Goal: Task Accomplishment & Management: Manage account settings

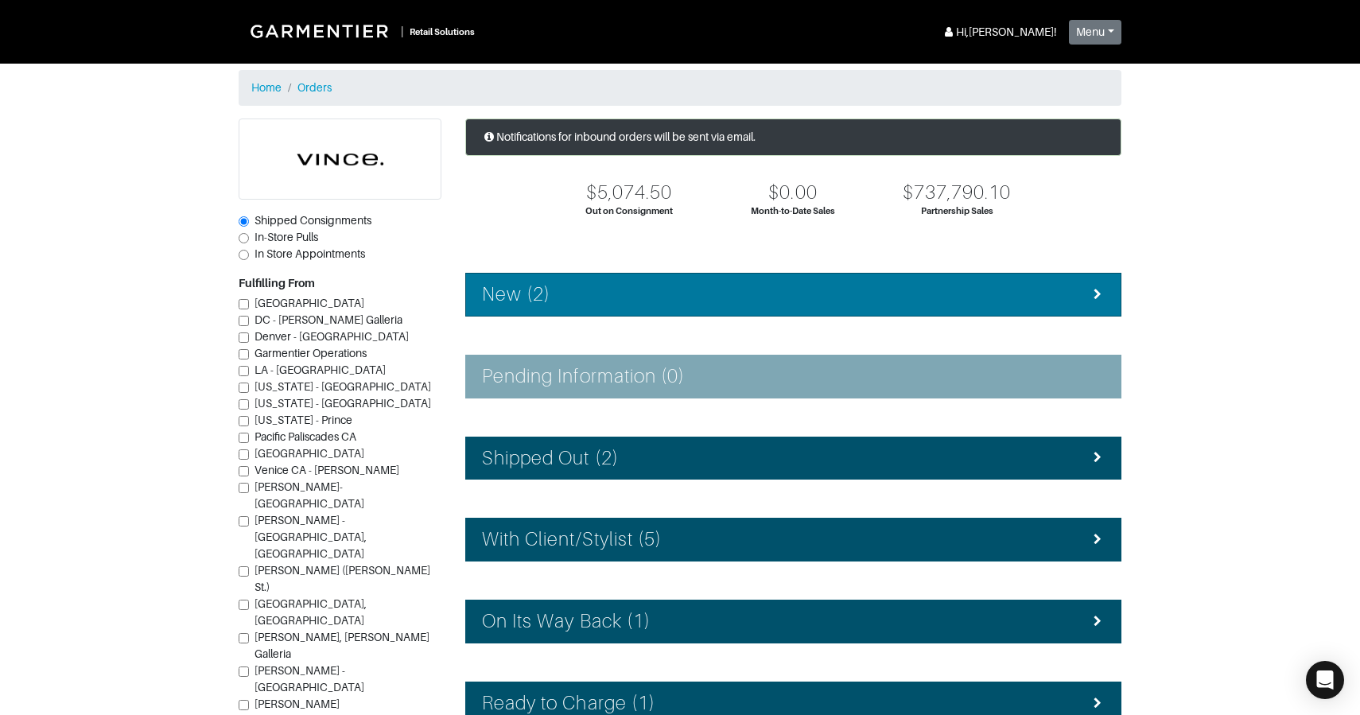
click at [620, 286] on div "New (2)" at bounding box center [793, 294] width 623 height 23
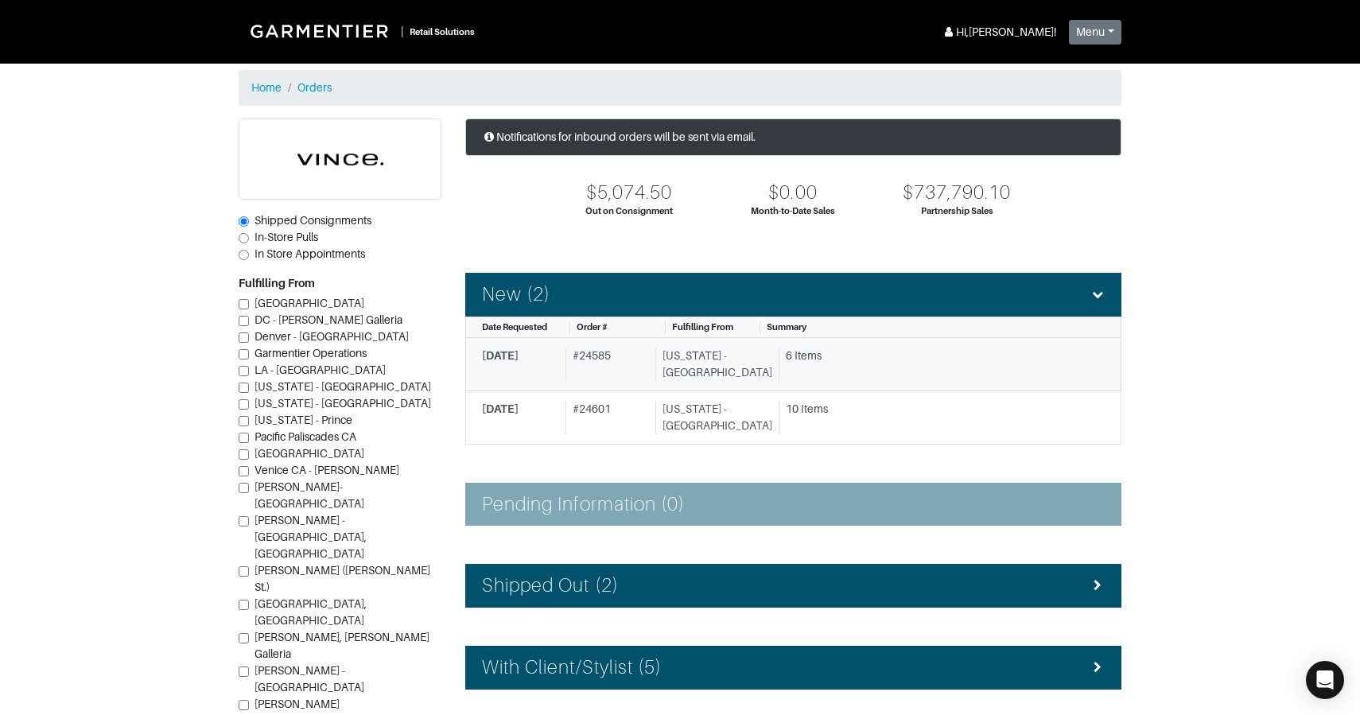
click at [644, 354] on div "# 24585" at bounding box center [608, 364] width 84 height 33
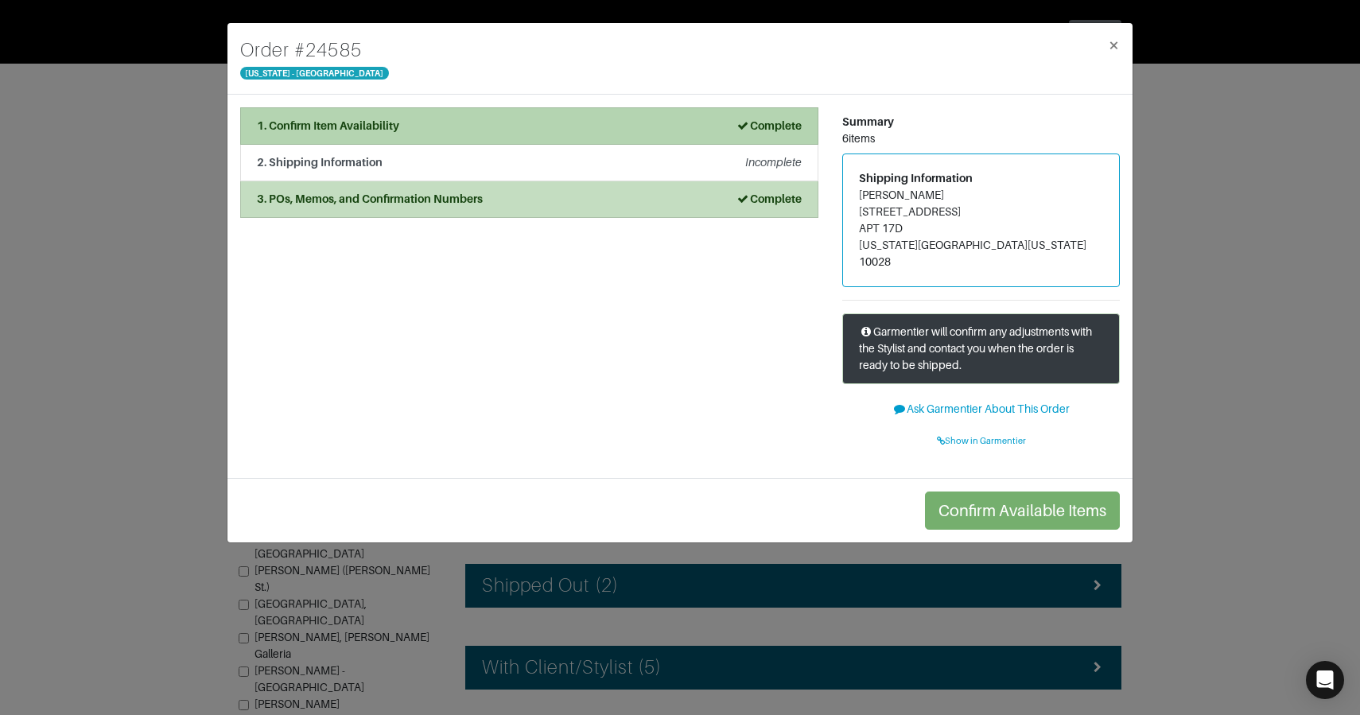
click at [488, 126] on div "1. Confirm Item Availability Complete" at bounding box center [529, 126] width 545 height 17
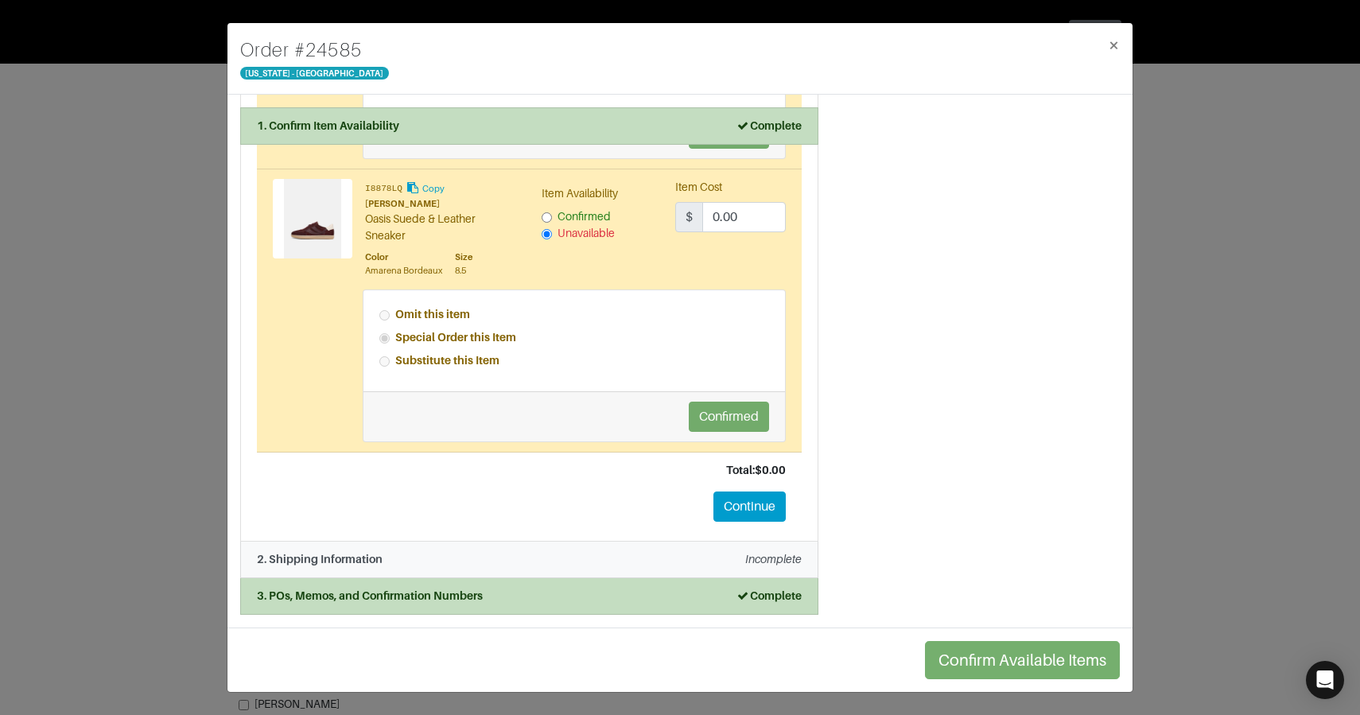
click at [440, 562] on div "2. Shipping Information Incomplete" at bounding box center [529, 559] width 545 height 17
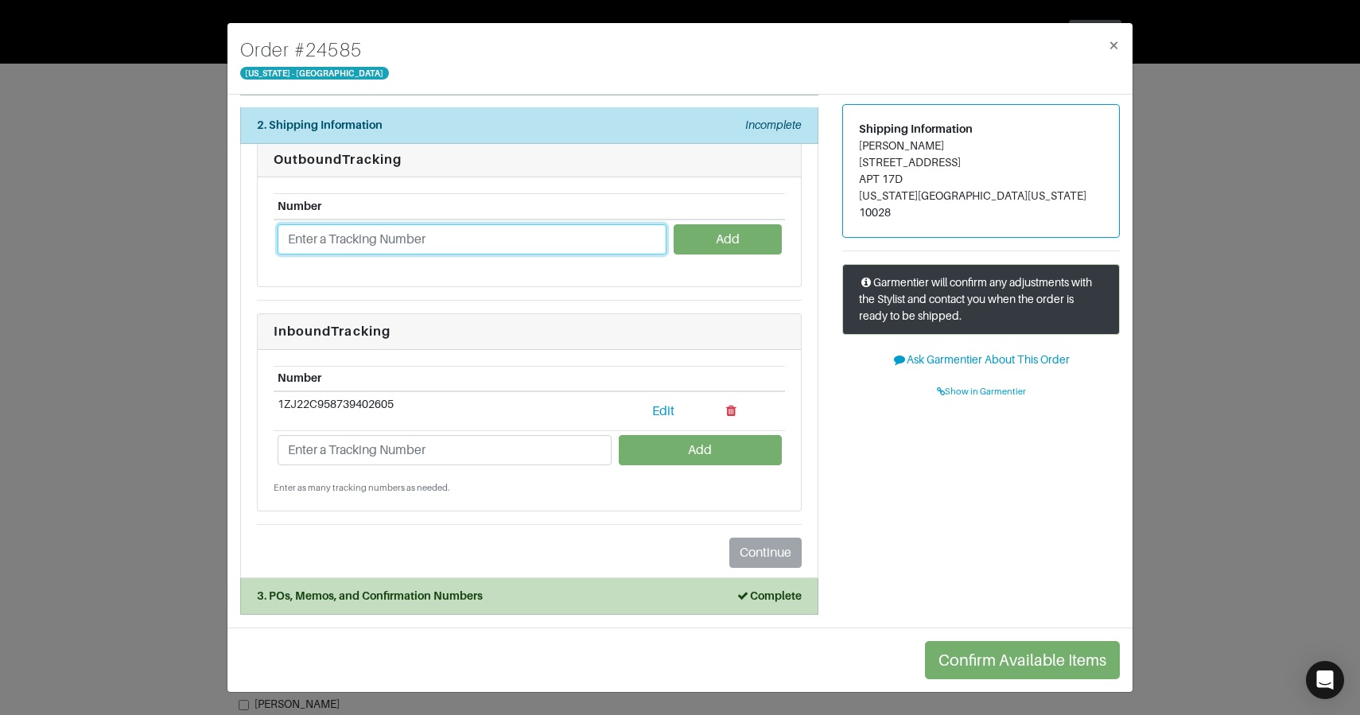
click at [341, 240] on input "text" at bounding box center [472, 239] width 389 height 30
paste input "1ZJ22C501302139343"
type input "1ZJ22C501302139343"
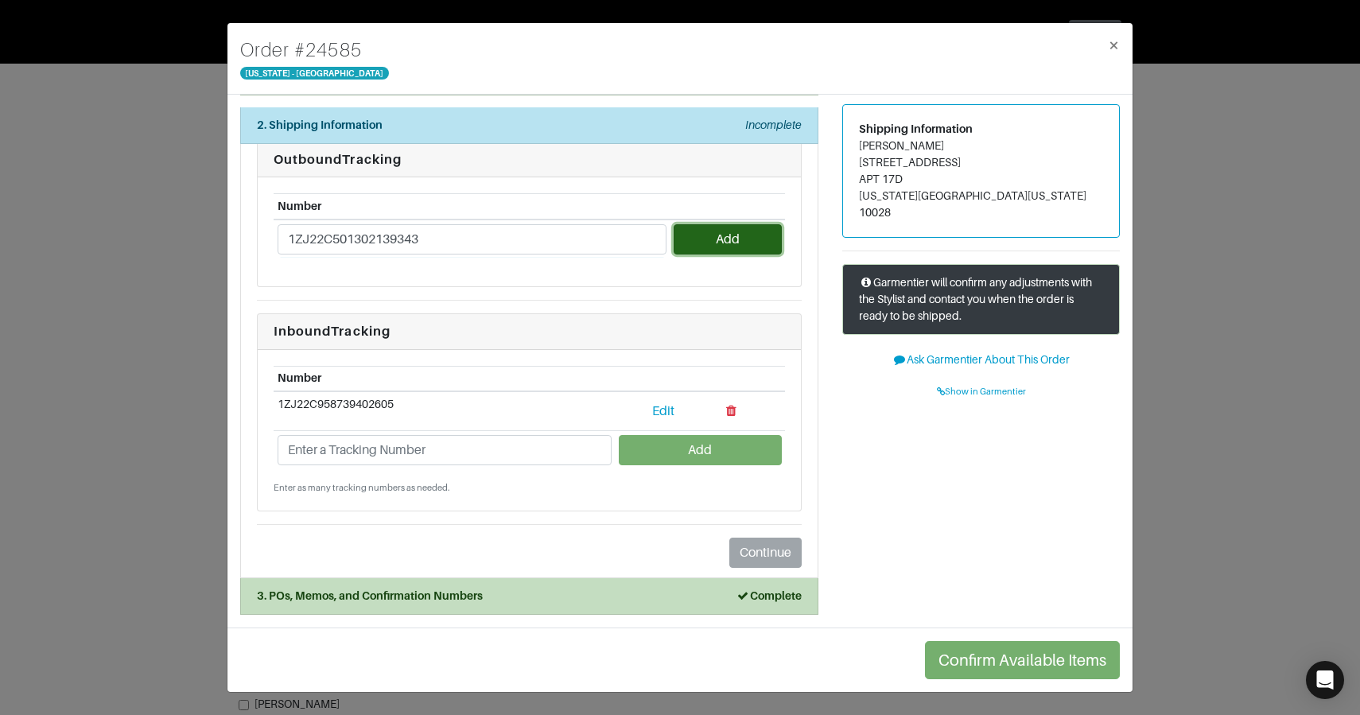
click at [755, 247] on button "Add" at bounding box center [727, 239] width 107 height 30
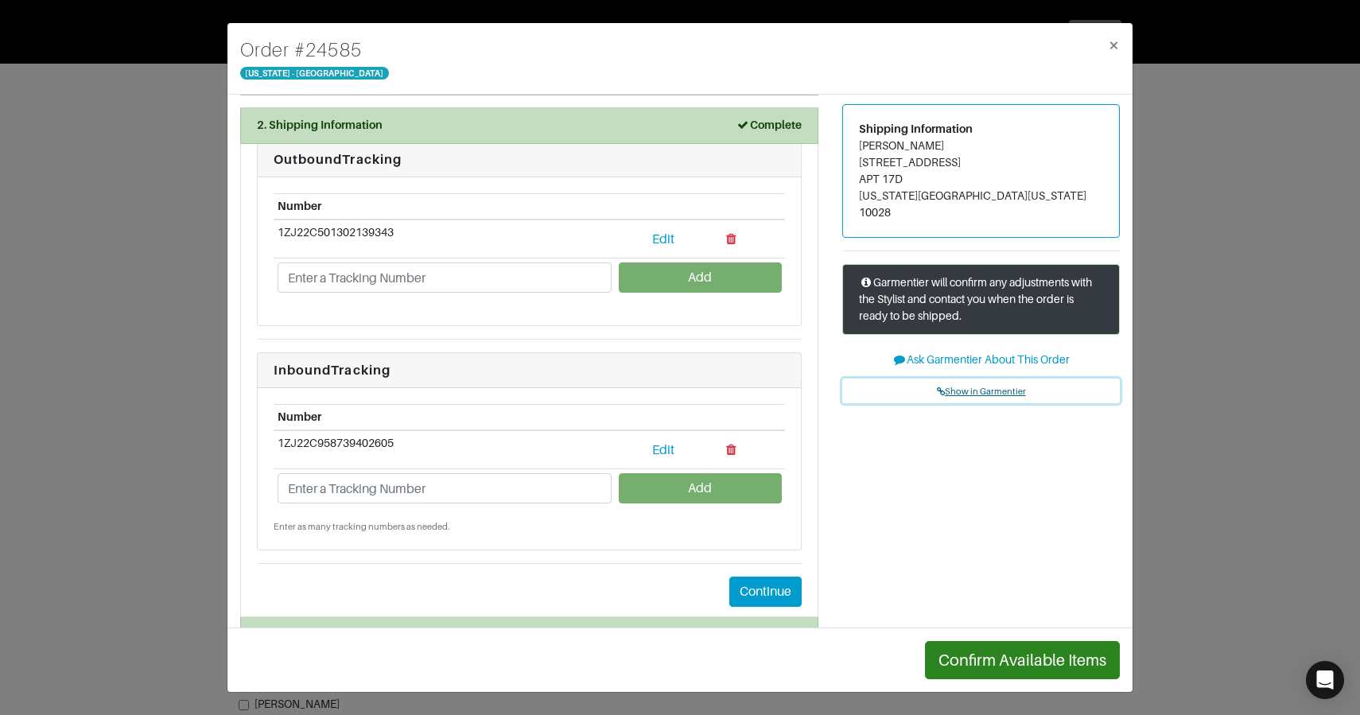
click at [974, 387] on span "Show in Garmentier" at bounding box center [981, 392] width 89 height 10
click at [774, 596] on button "Continue" at bounding box center [765, 592] width 72 height 30
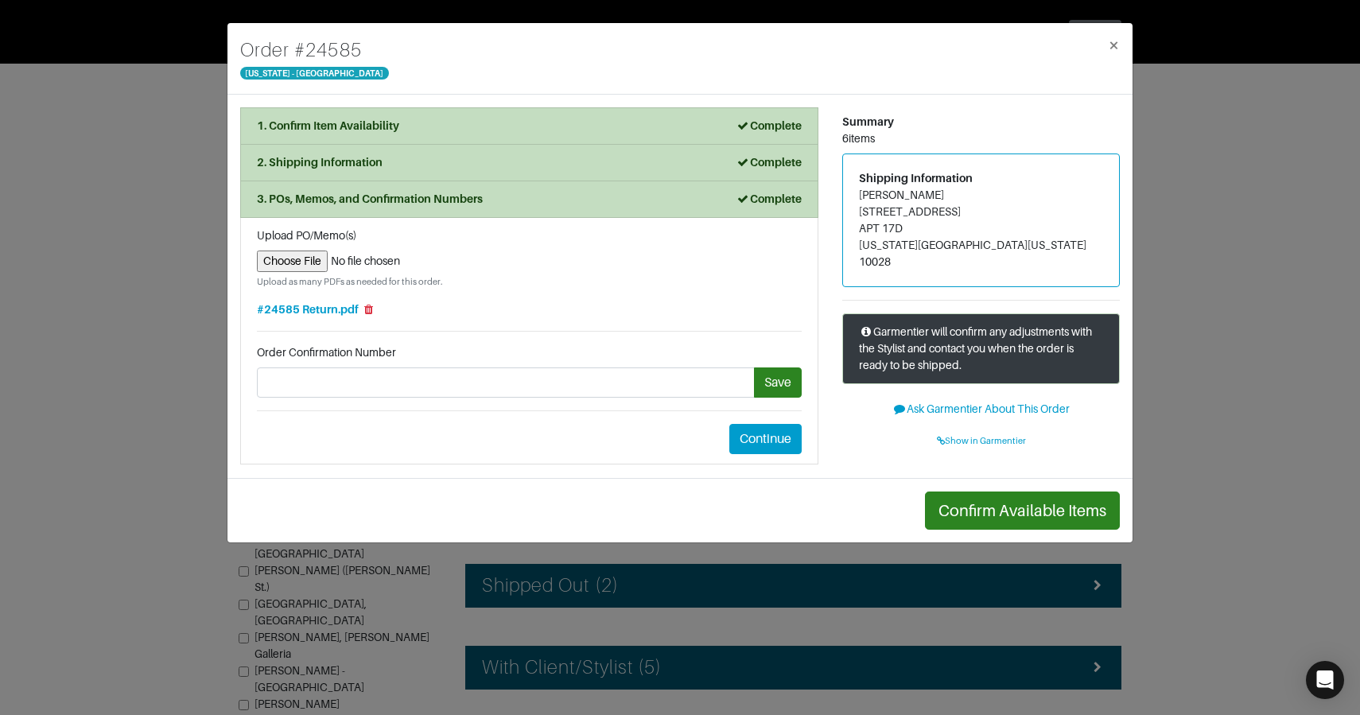
scroll to position [0, 0]
click at [780, 431] on button "Continue" at bounding box center [765, 439] width 72 height 30
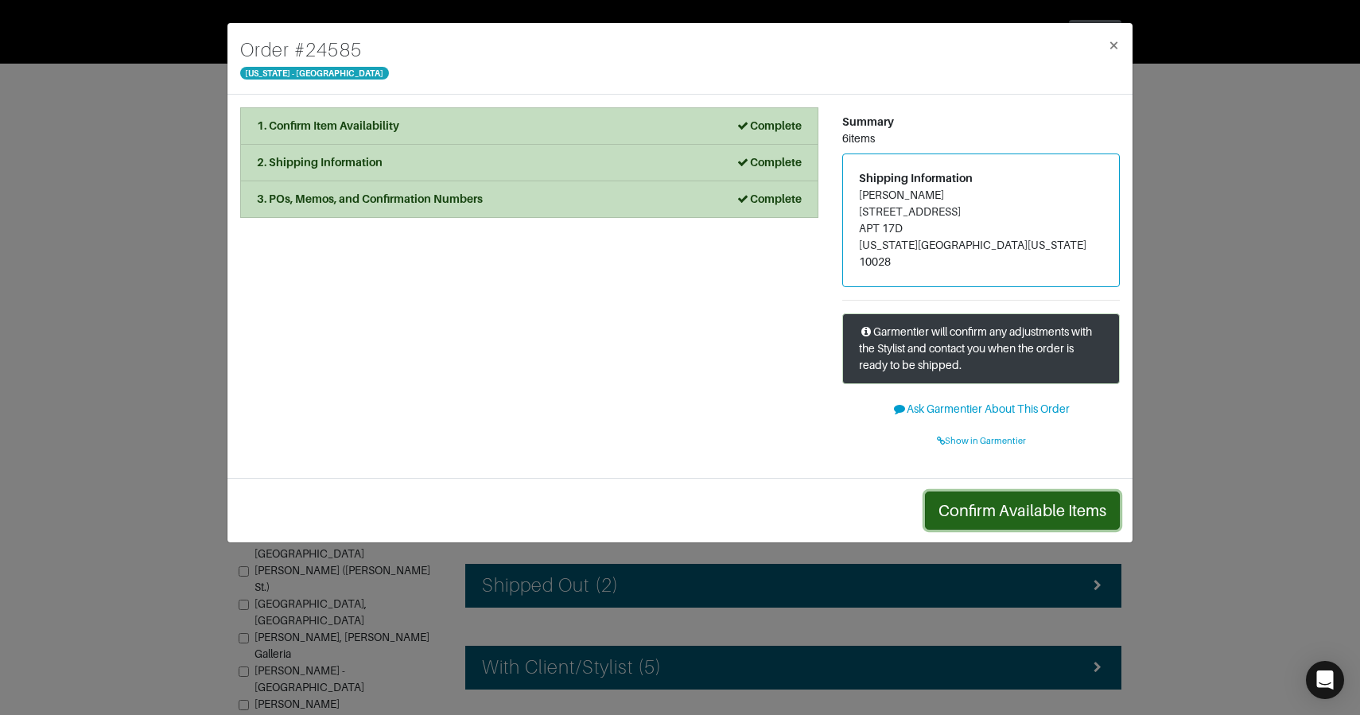
click at [1062, 498] on button "Confirm Available Items" at bounding box center [1022, 511] width 195 height 38
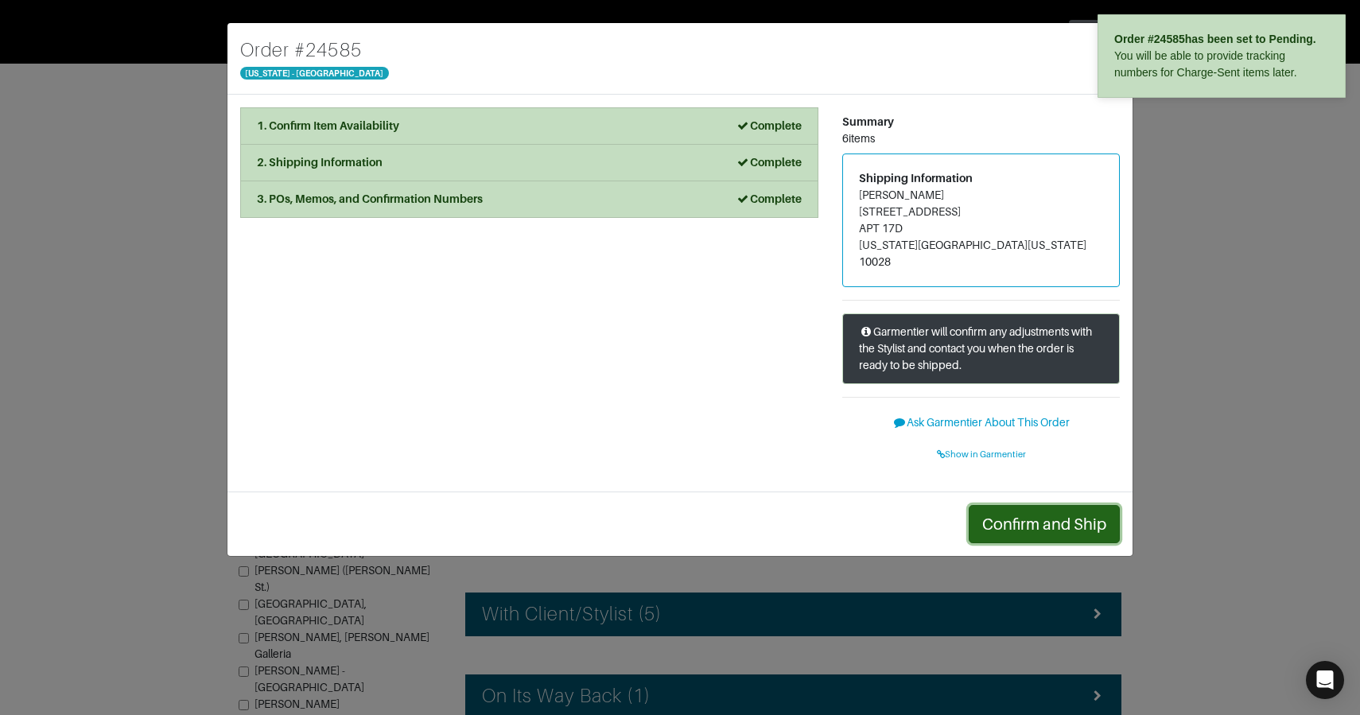
click at [1062, 505] on button "Confirm and Ship" at bounding box center [1044, 524] width 151 height 38
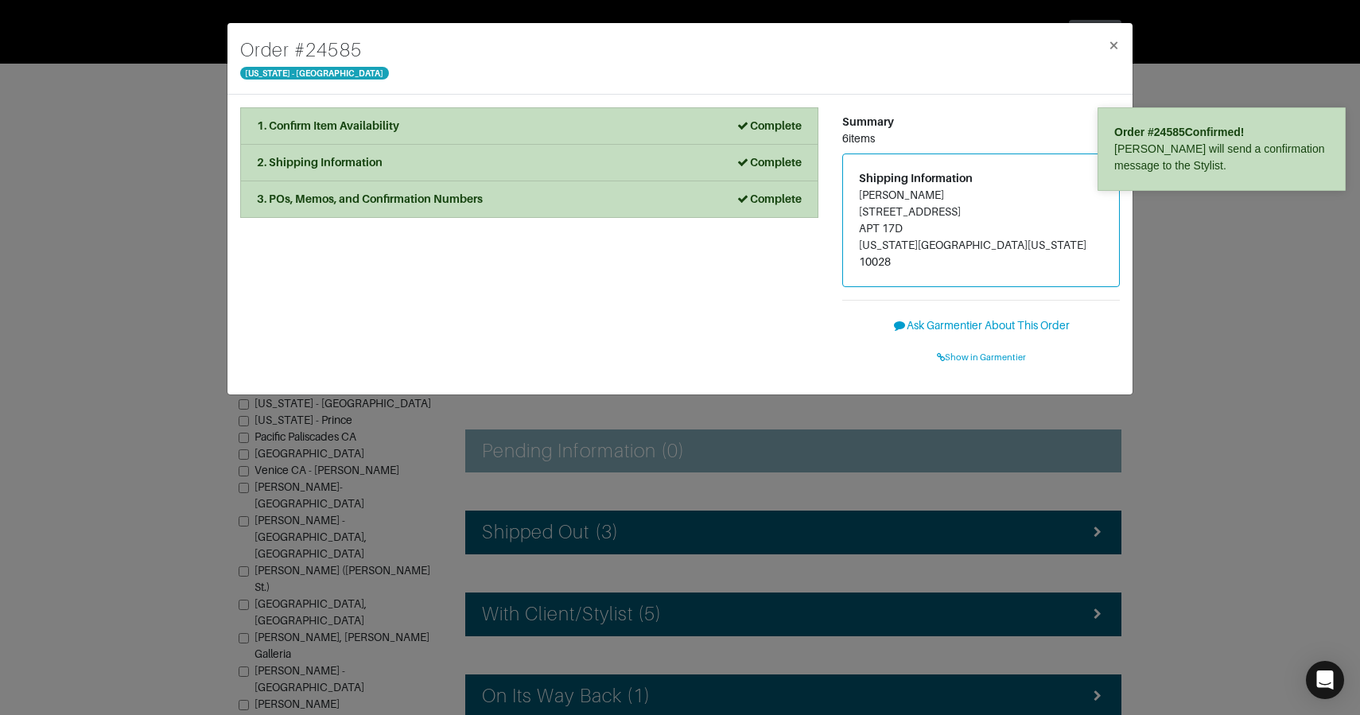
click at [1183, 399] on div "Order # 24585 New York - 5th Avenue × 1. Confirm Item Availability Complete Con…" at bounding box center [680, 357] width 1360 height 715
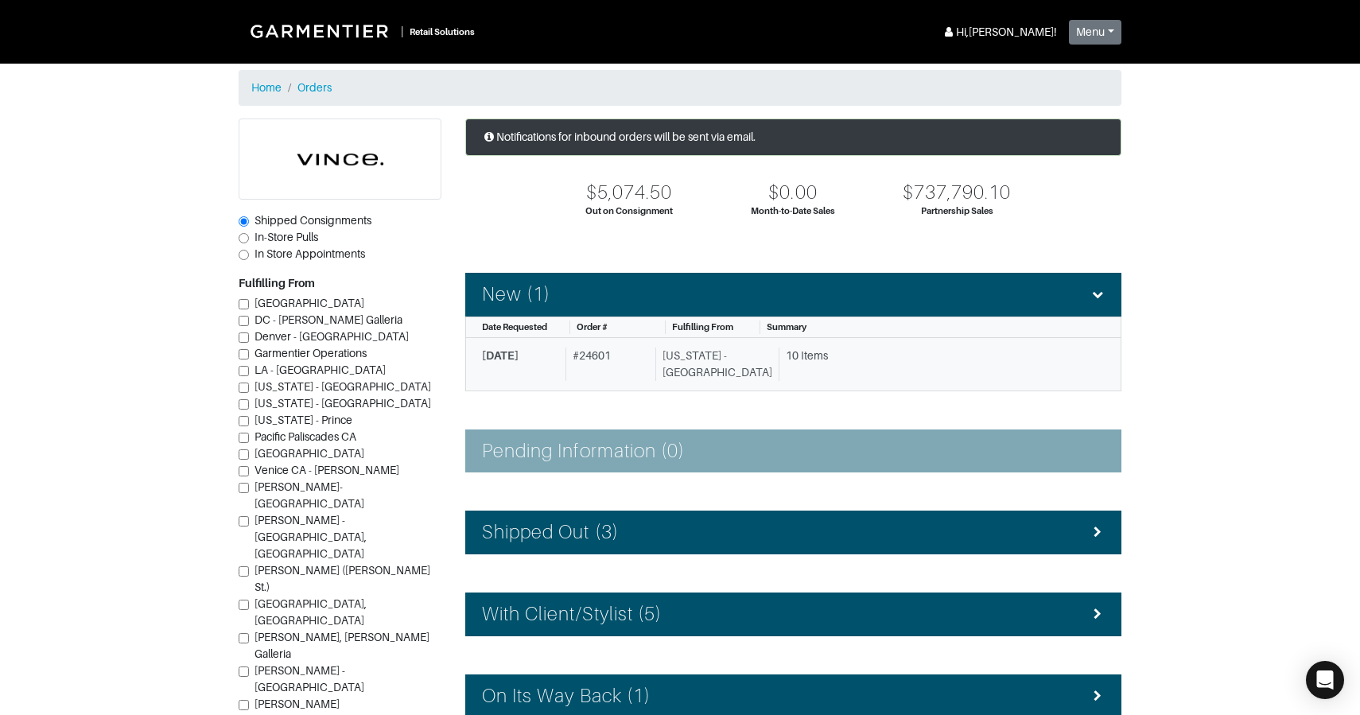
click at [572, 364] on div "# 24601" at bounding box center [608, 364] width 84 height 33
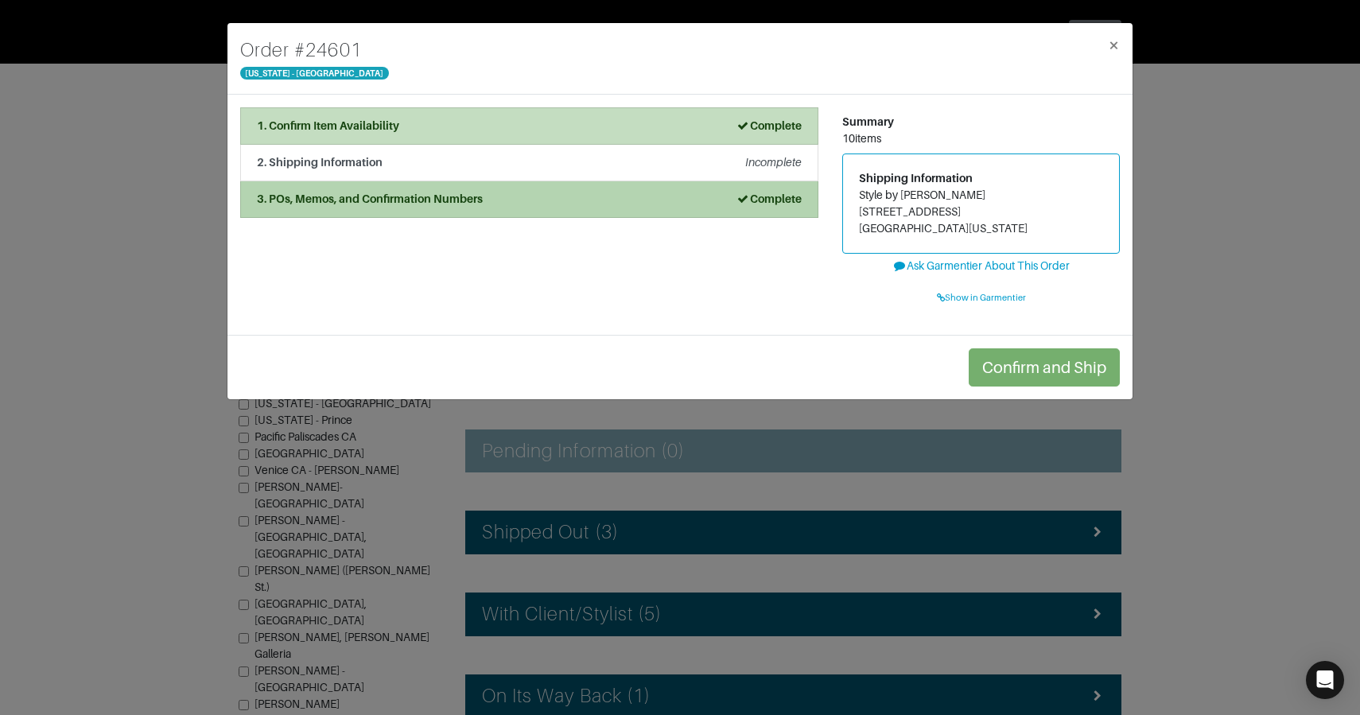
click at [455, 201] on strong "3. POs, Memos, and Confirmation Numbers" at bounding box center [370, 199] width 226 height 13
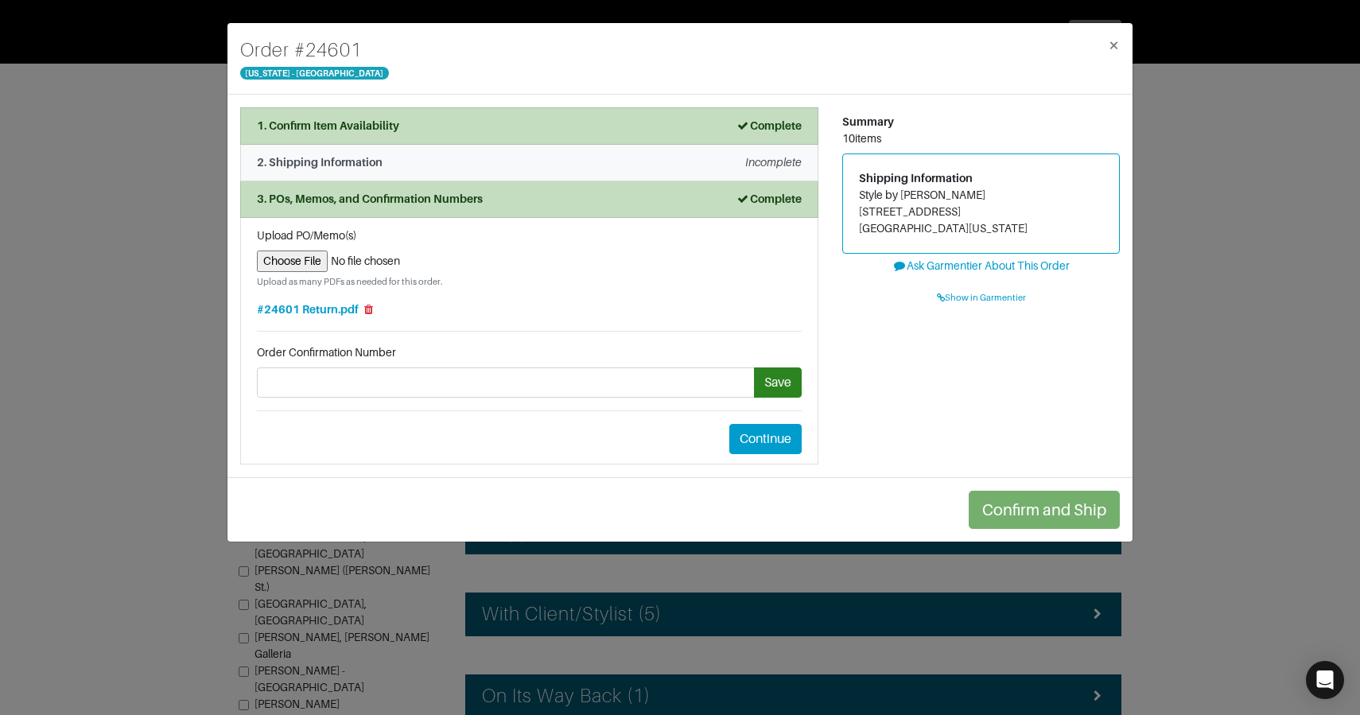
click at [490, 158] on div "2. Shipping Information Incomplete" at bounding box center [529, 162] width 545 height 17
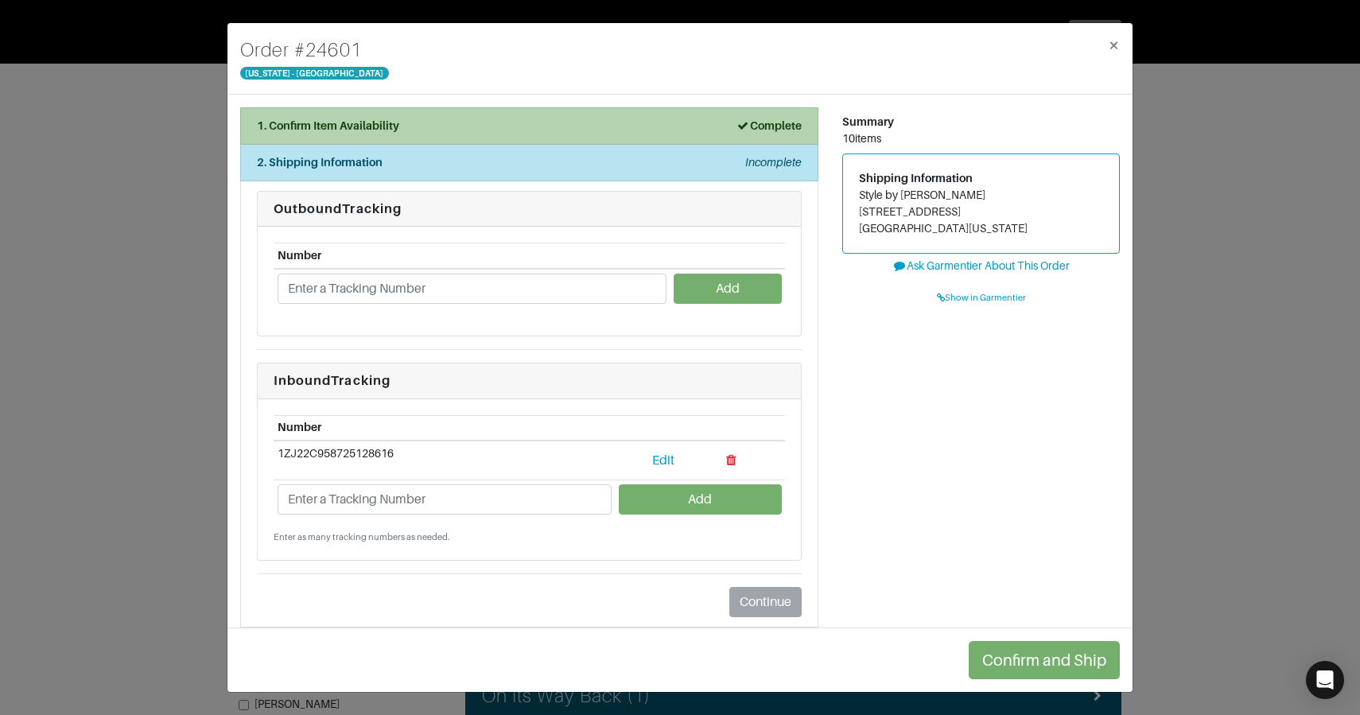
click at [483, 131] on div "1. Confirm Item Availability Complete" at bounding box center [529, 126] width 545 height 17
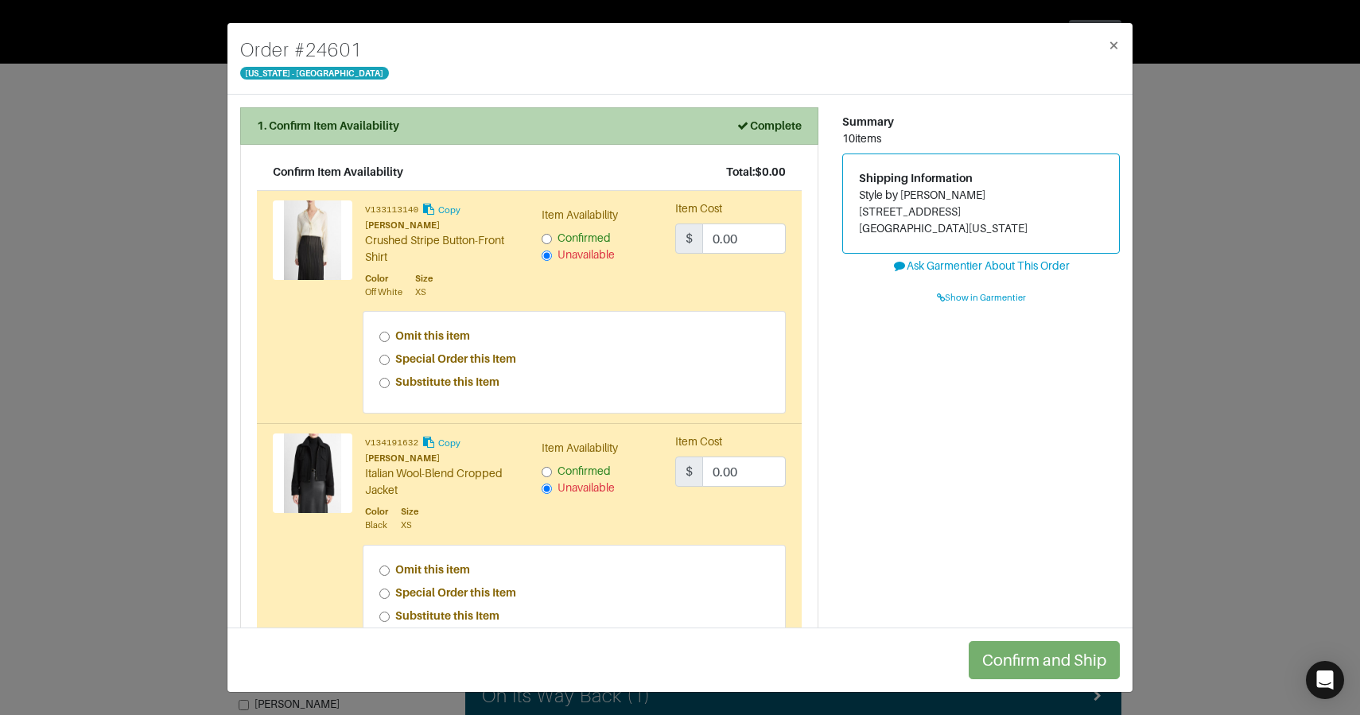
click at [440, 126] on div "1. Confirm Item Availability Complete" at bounding box center [529, 126] width 545 height 17
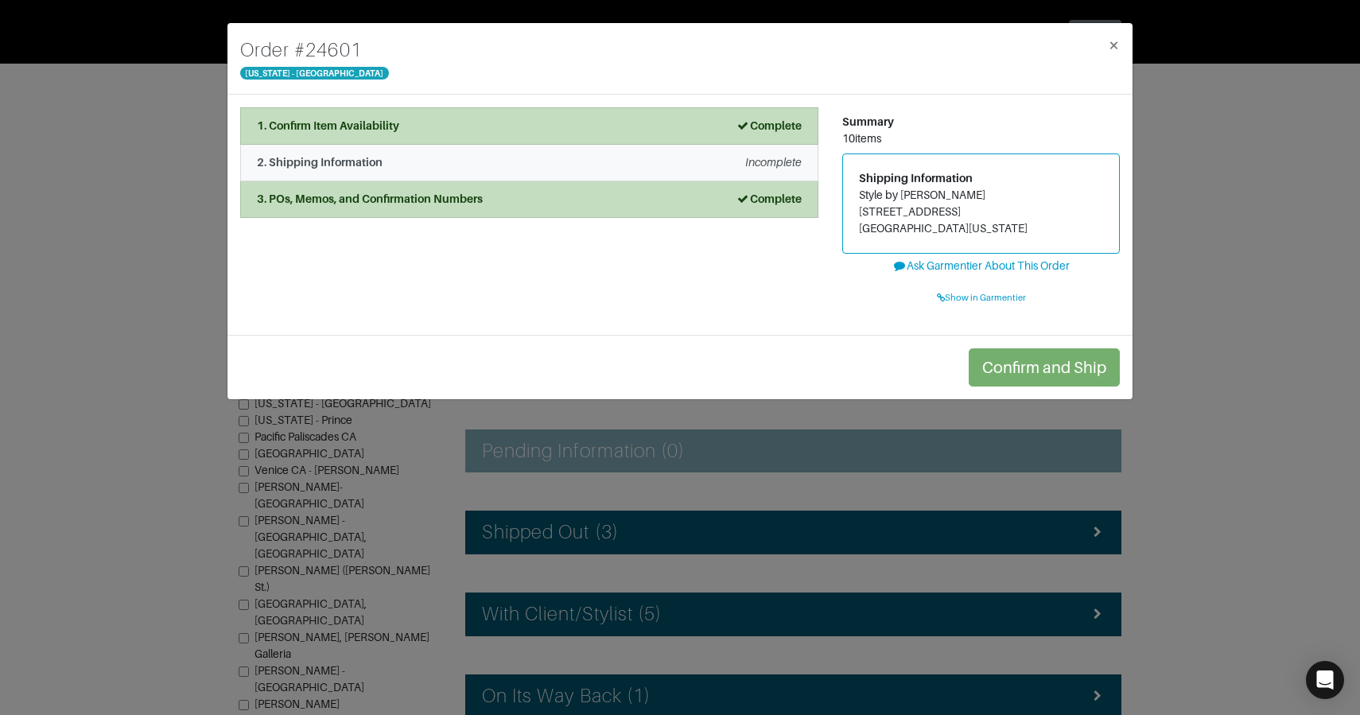
click at [445, 181] on li "3. POs, Memos, and Confirmation Numbers Complete" at bounding box center [529, 199] width 578 height 37
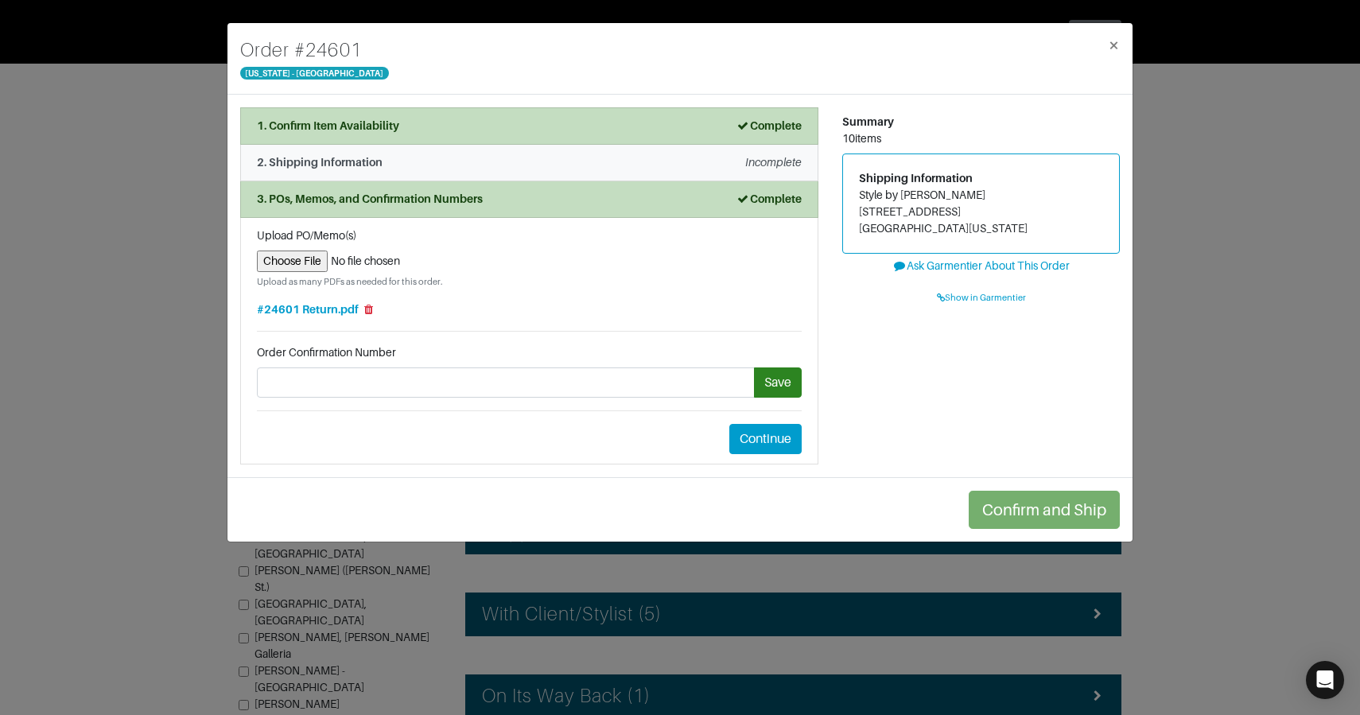
click at [447, 170] on div "2. Shipping Information Incomplete" at bounding box center [529, 162] width 545 height 17
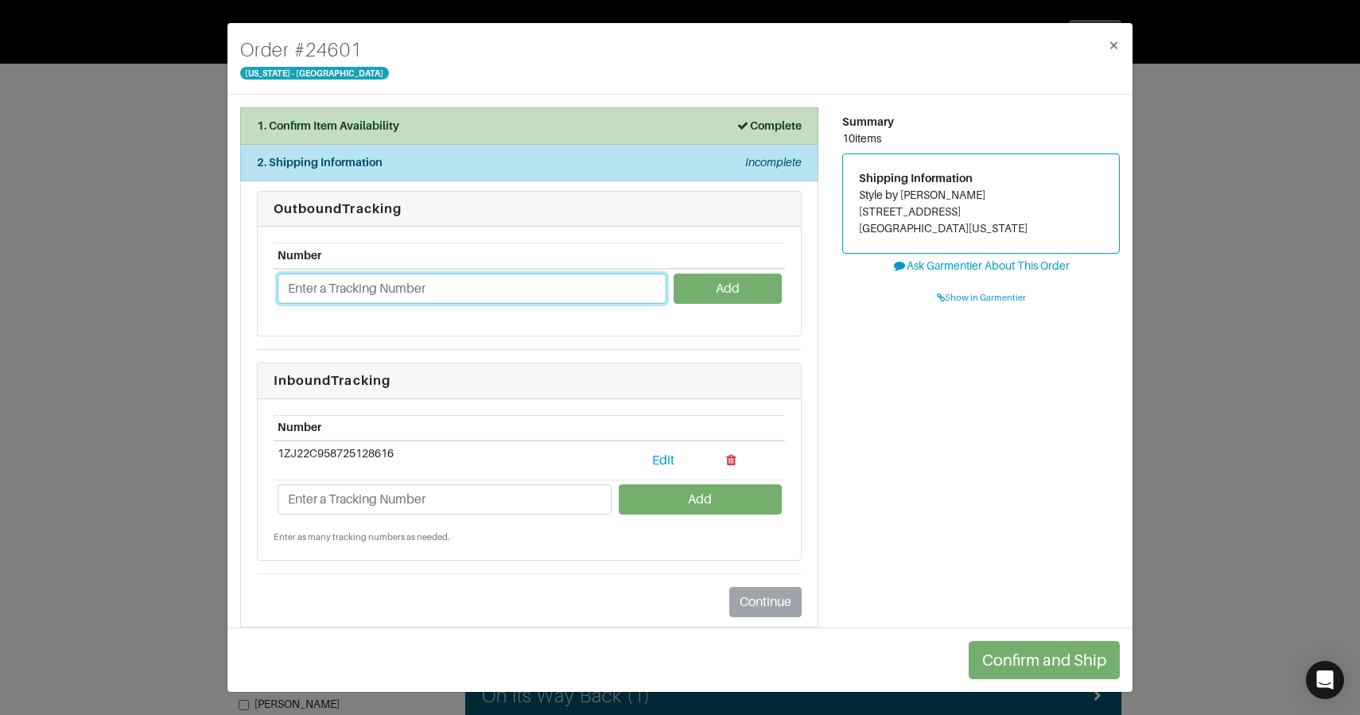
click at [475, 301] on input "text" at bounding box center [472, 289] width 389 height 30
paste input "1ZJ22C501302139370"
type input "1ZJ22C501302139370"
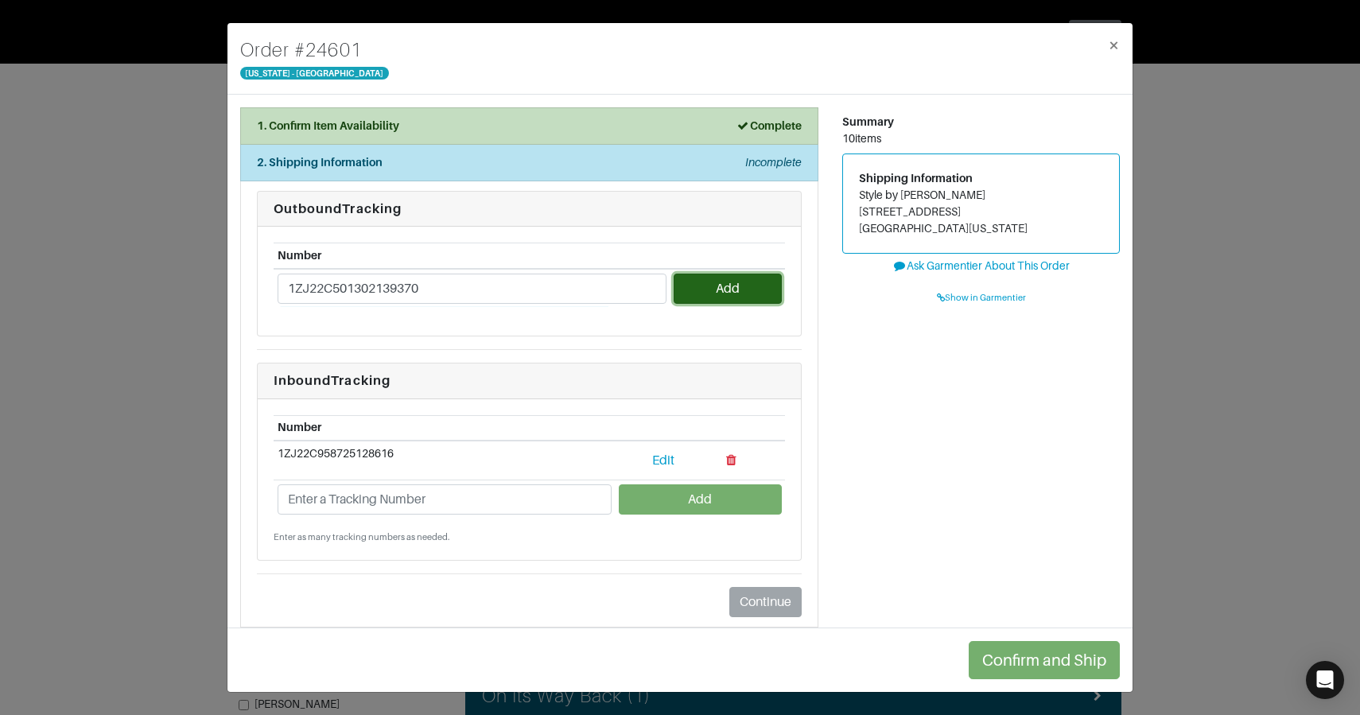
click at [710, 289] on button "Add" at bounding box center [727, 289] width 107 height 30
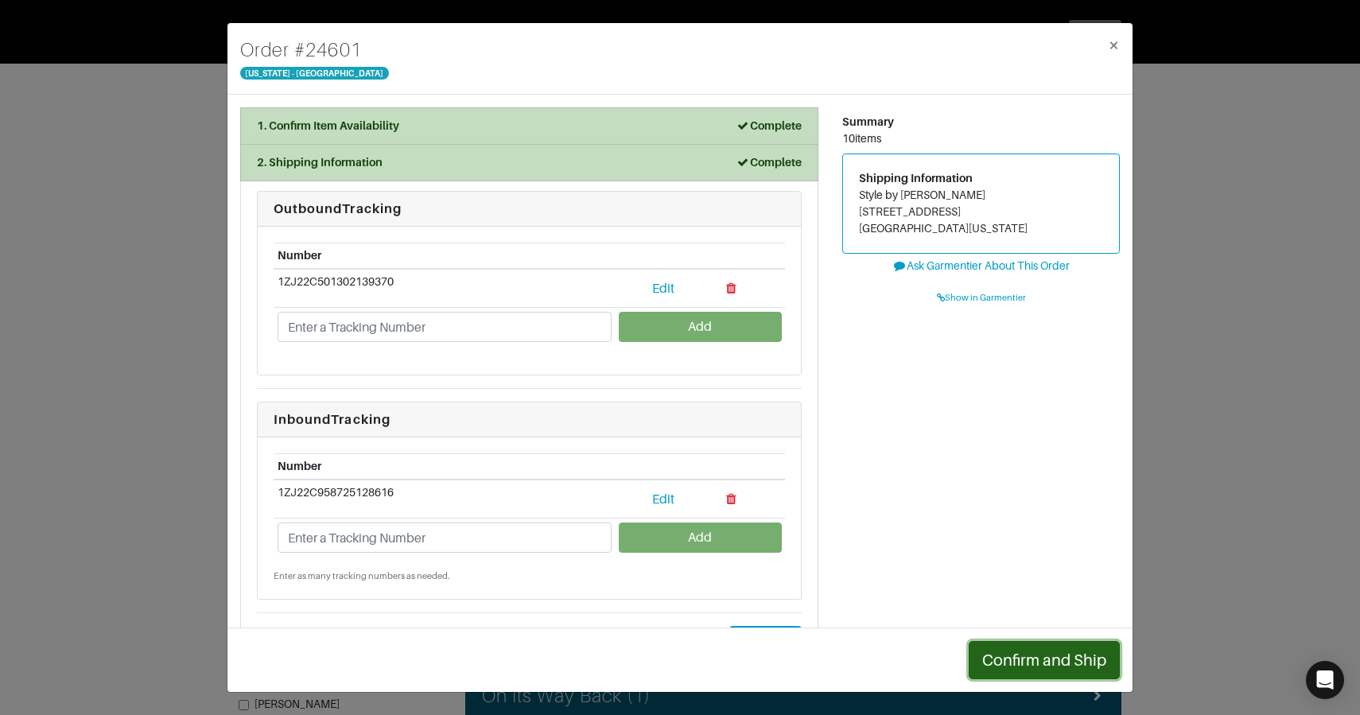
click at [1016, 650] on button "Confirm and Ship" at bounding box center [1044, 660] width 151 height 38
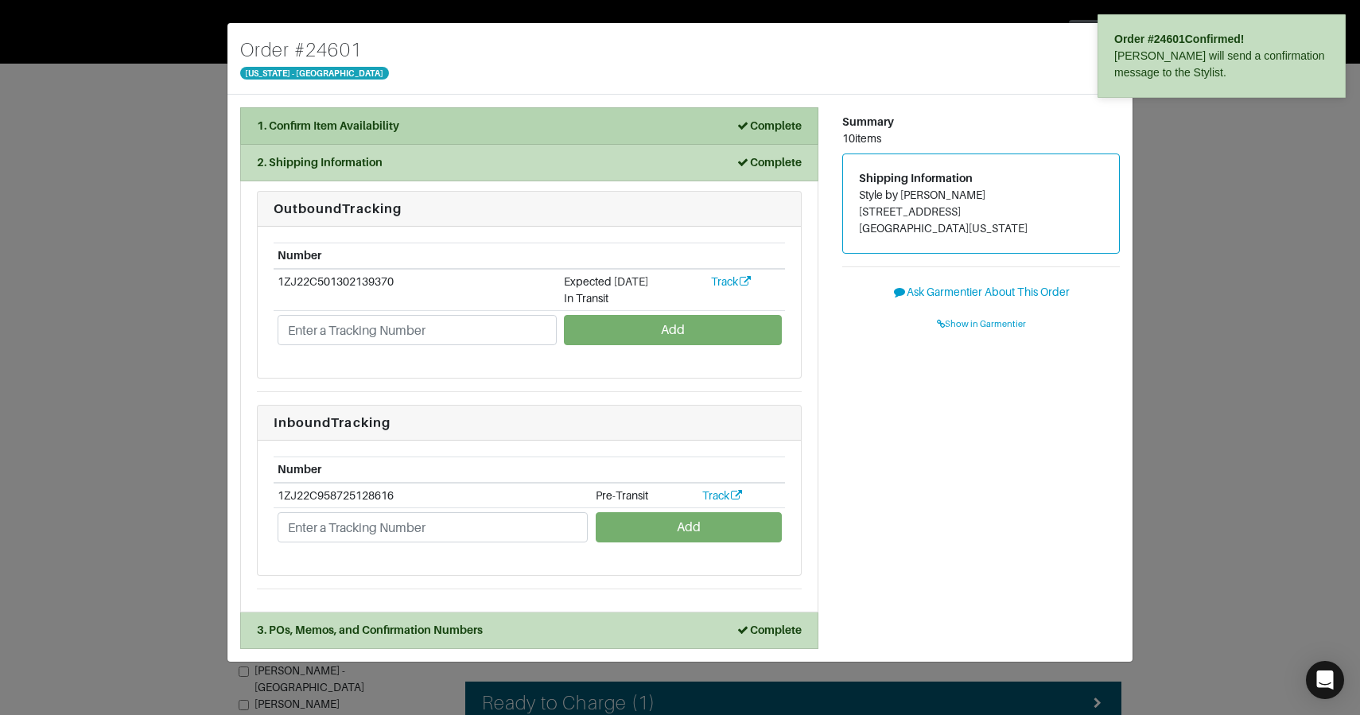
click at [523, 123] on div "1. Confirm Item Availability Complete" at bounding box center [529, 126] width 545 height 17
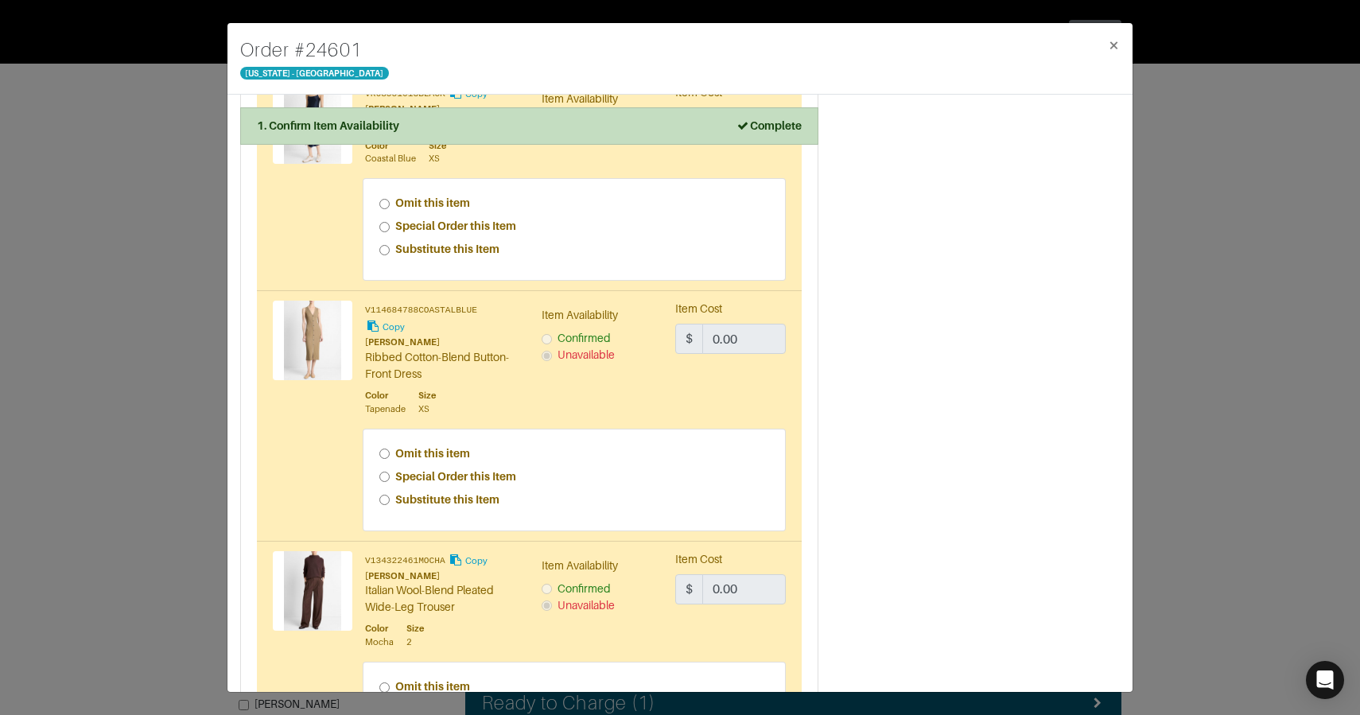
scroll to position [1965, 0]
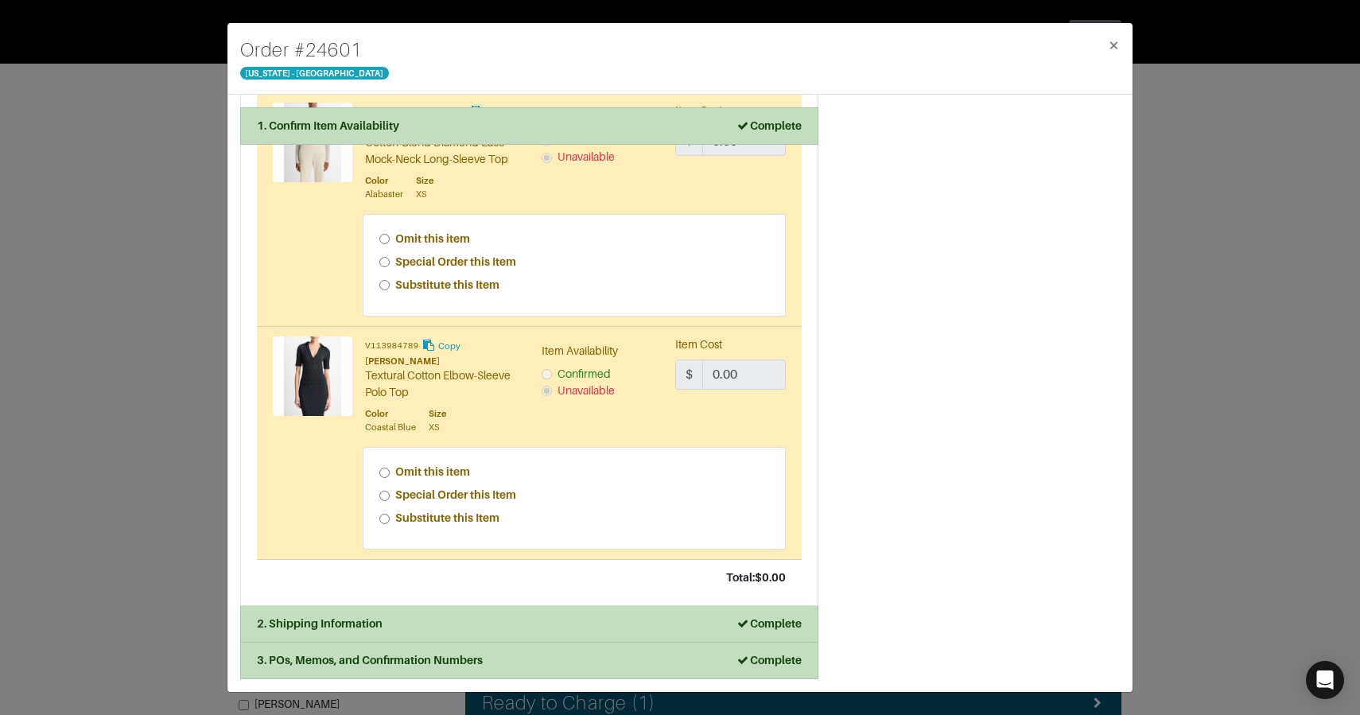
click at [1114, 42] on span "×" at bounding box center [1114, 44] width 12 height 21
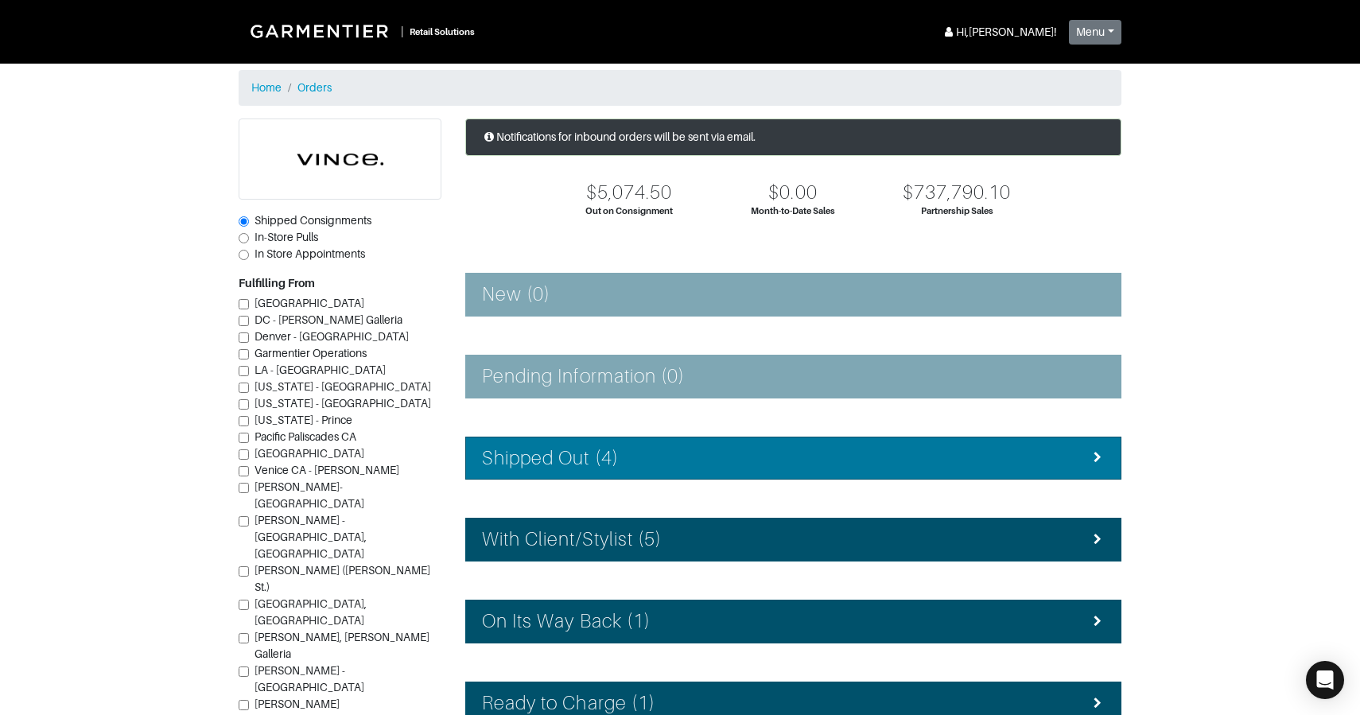
click at [696, 457] on div "Shipped Out (4)" at bounding box center [793, 458] width 623 height 23
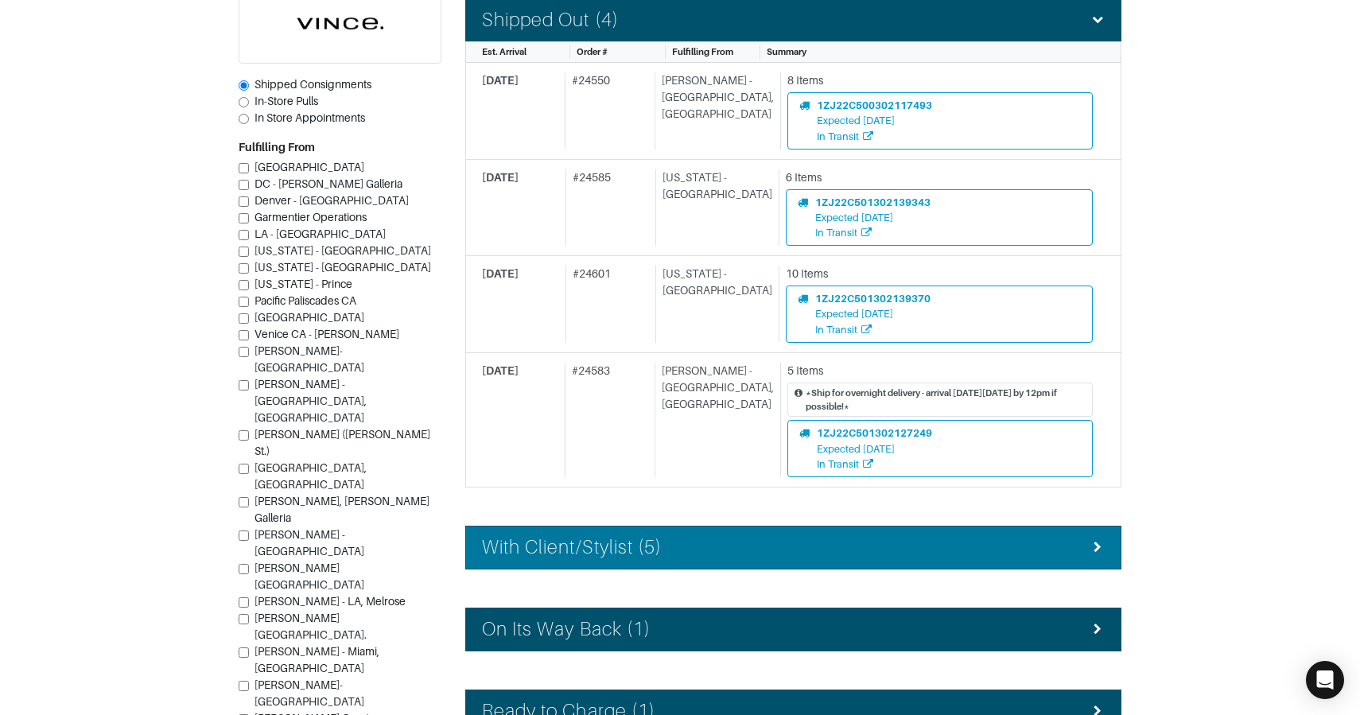
scroll to position [439, 0]
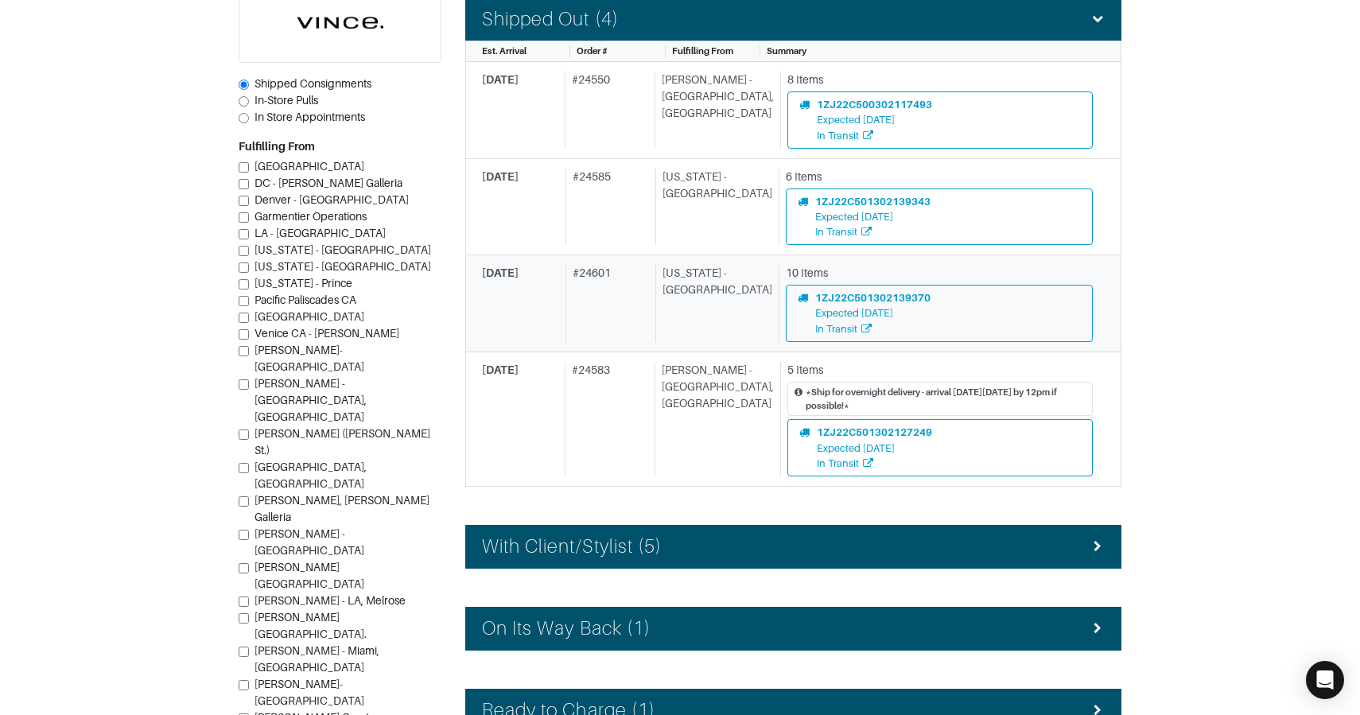
click at [650, 325] on div "# 24601" at bounding box center [608, 303] width 84 height 77
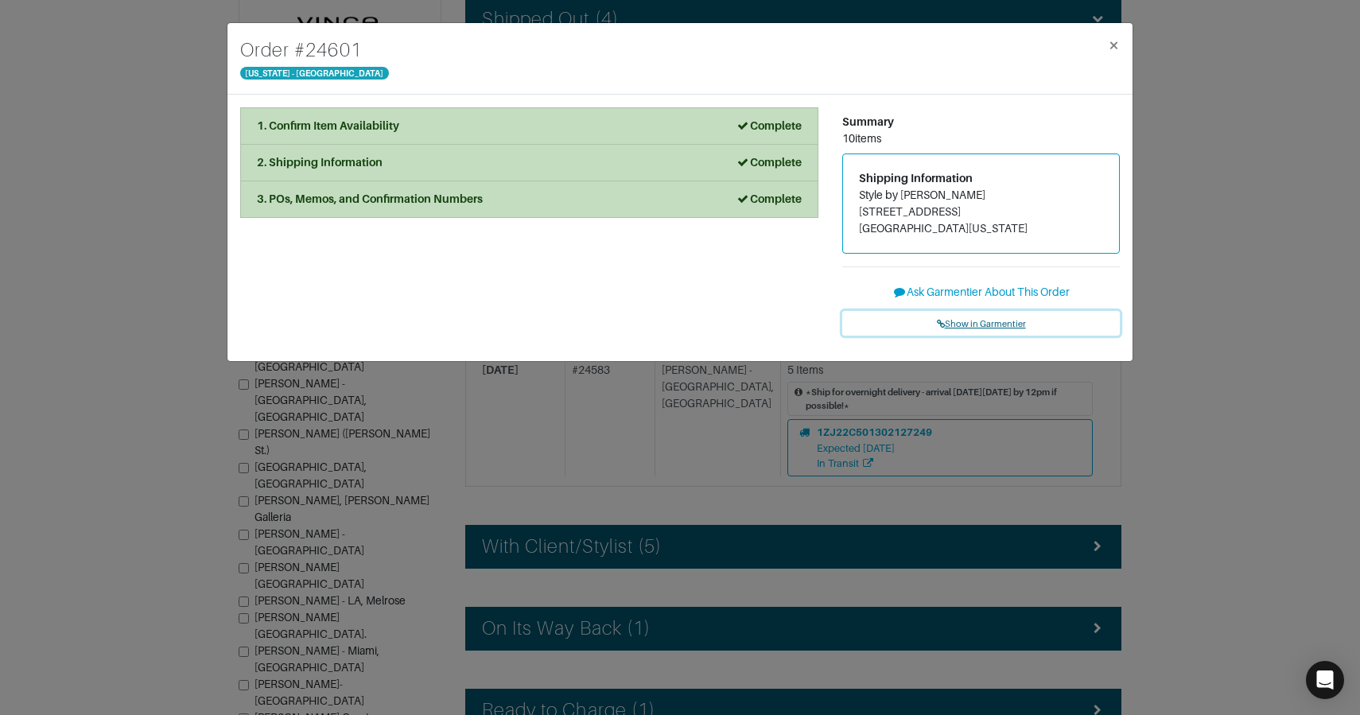
click at [945, 324] on span "Show in Garmentier" at bounding box center [981, 324] width 89 height 10
click at [181, 243] on div "Order # 24601 New York - 5th Avenue × 1. Confirm Item Availability Complete Con…" at bounding box center [680, 357] width 1360 height 715
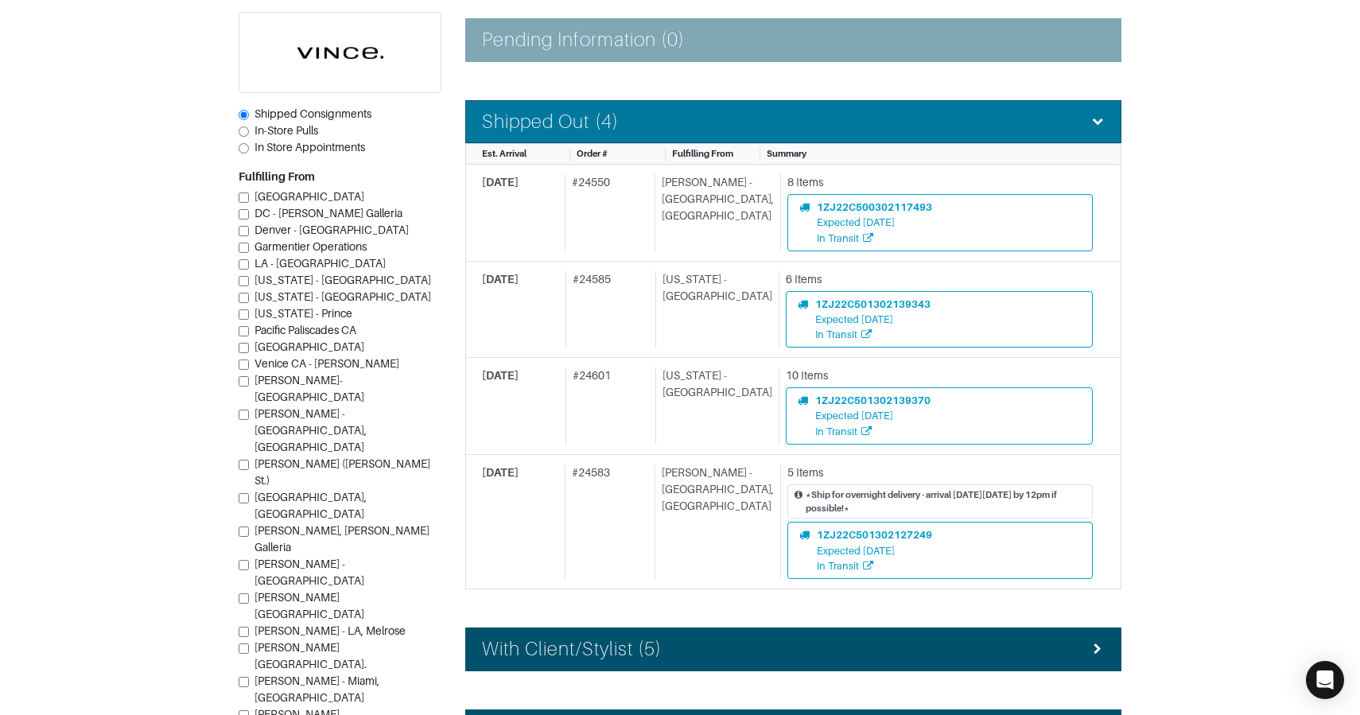
scroll to position [334, 0]
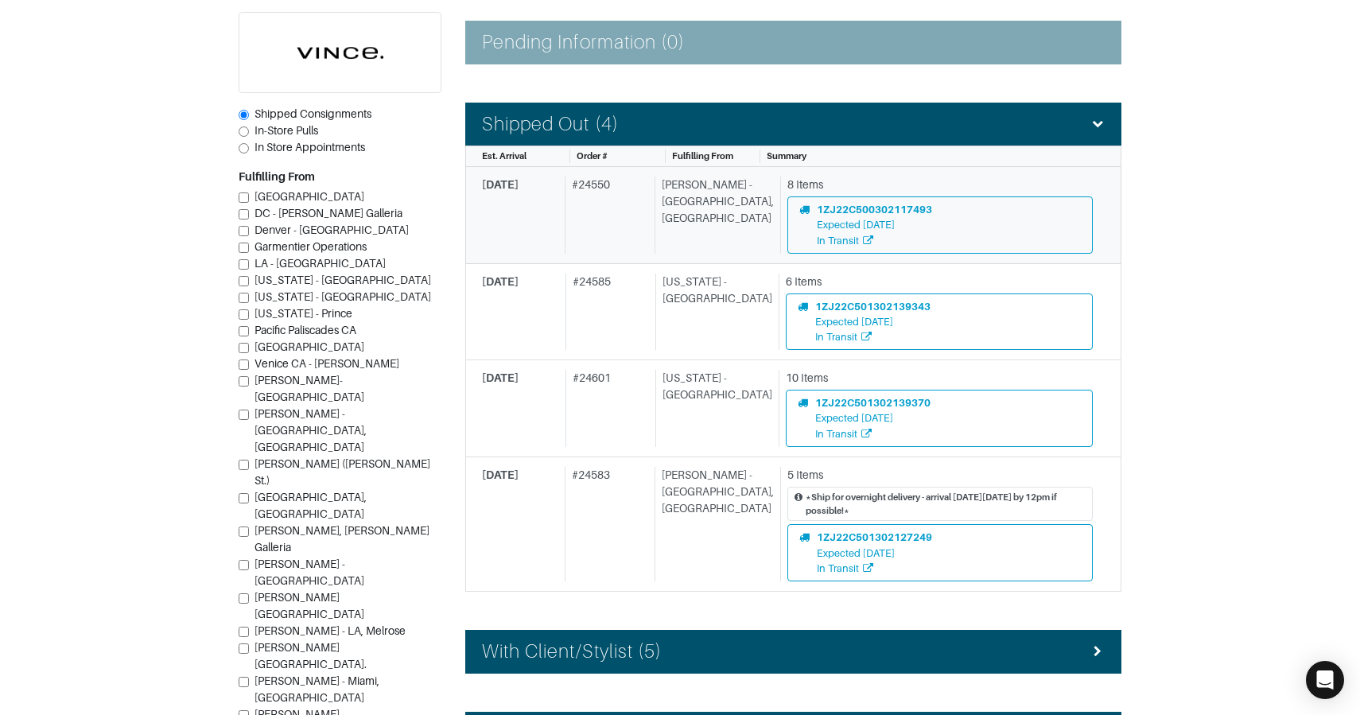
click at [676, 231] on div "[PERSON_NAME] - [GEOGRAPHIC_DATA], [GEOGRAPHIC_DATA]" at bounding box center [714, 215] width 119 height 77
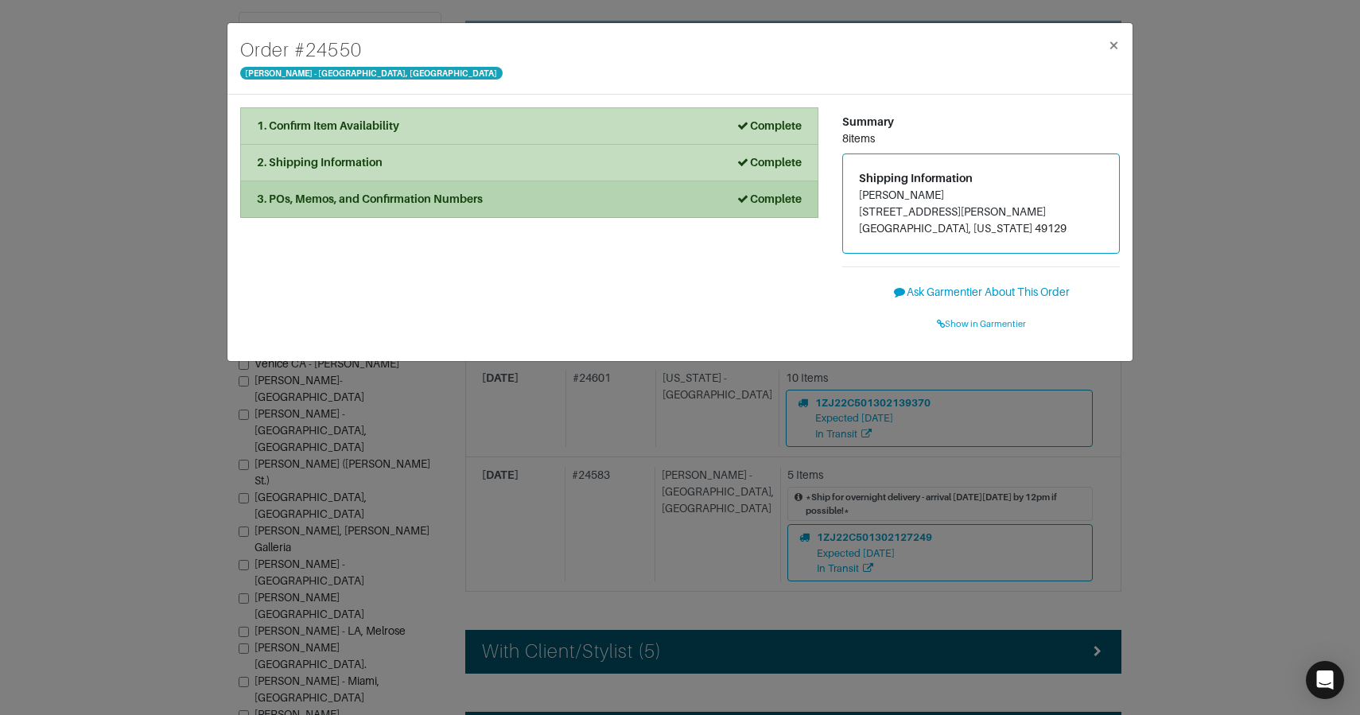
click at [496, 196] on div "3. POs, Memos, and Confirmation Numbers Complete" at bounding box center [529, 199] width 545 height 17
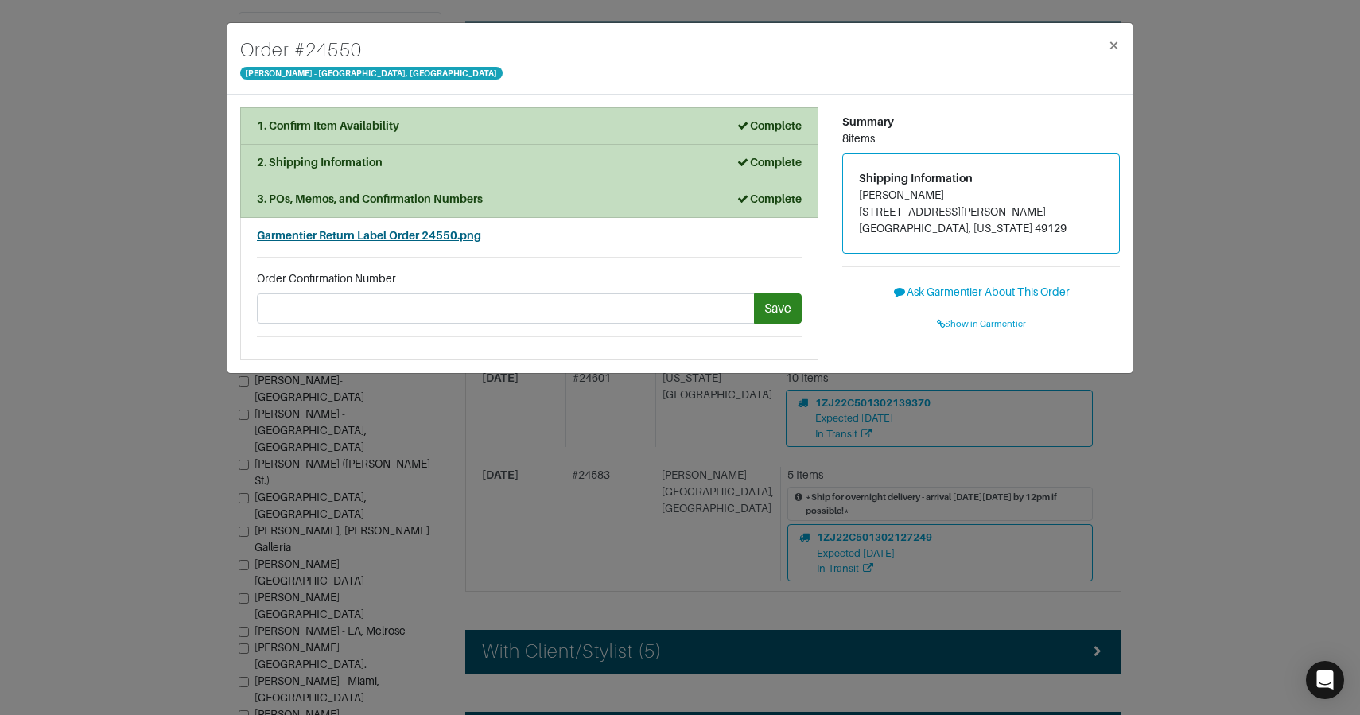
click at [457, 238] on span "Garmentier Return Label Order 24550.png" at bounding box center [369, 235] width 224 height 13
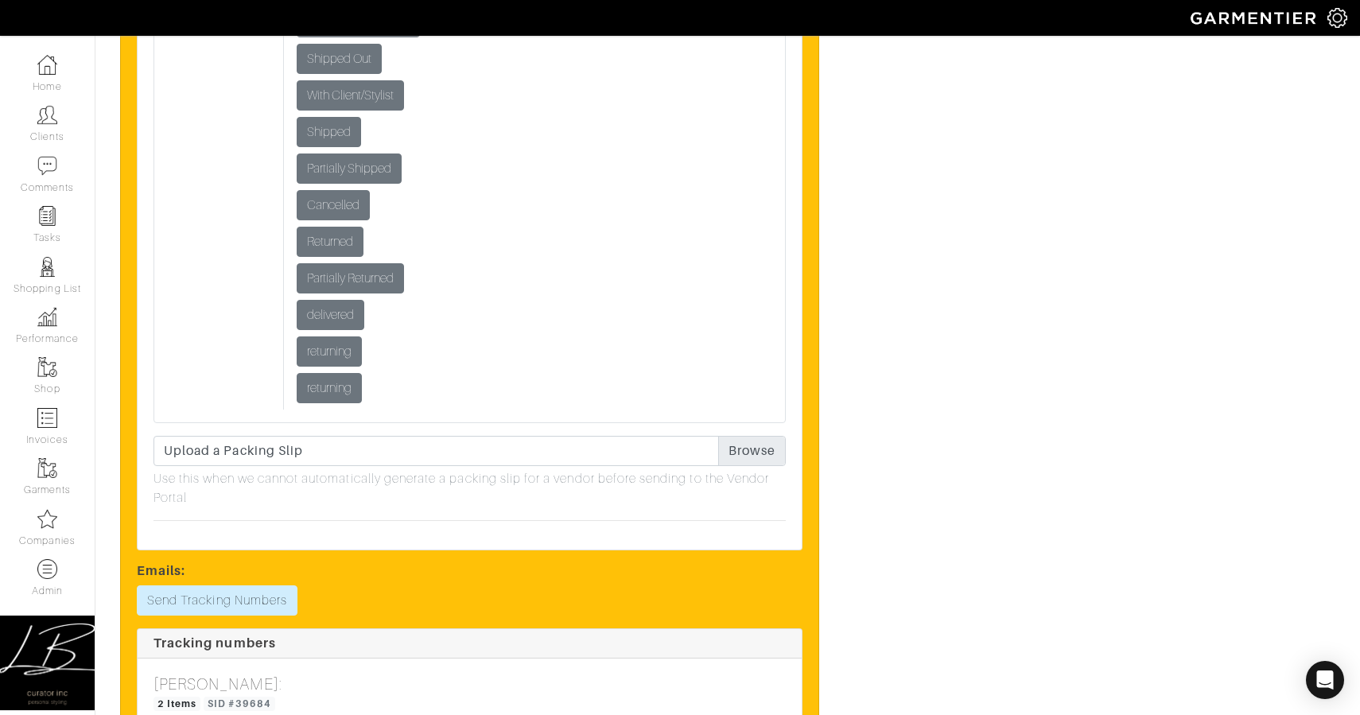
scroll to position [3300, 0]
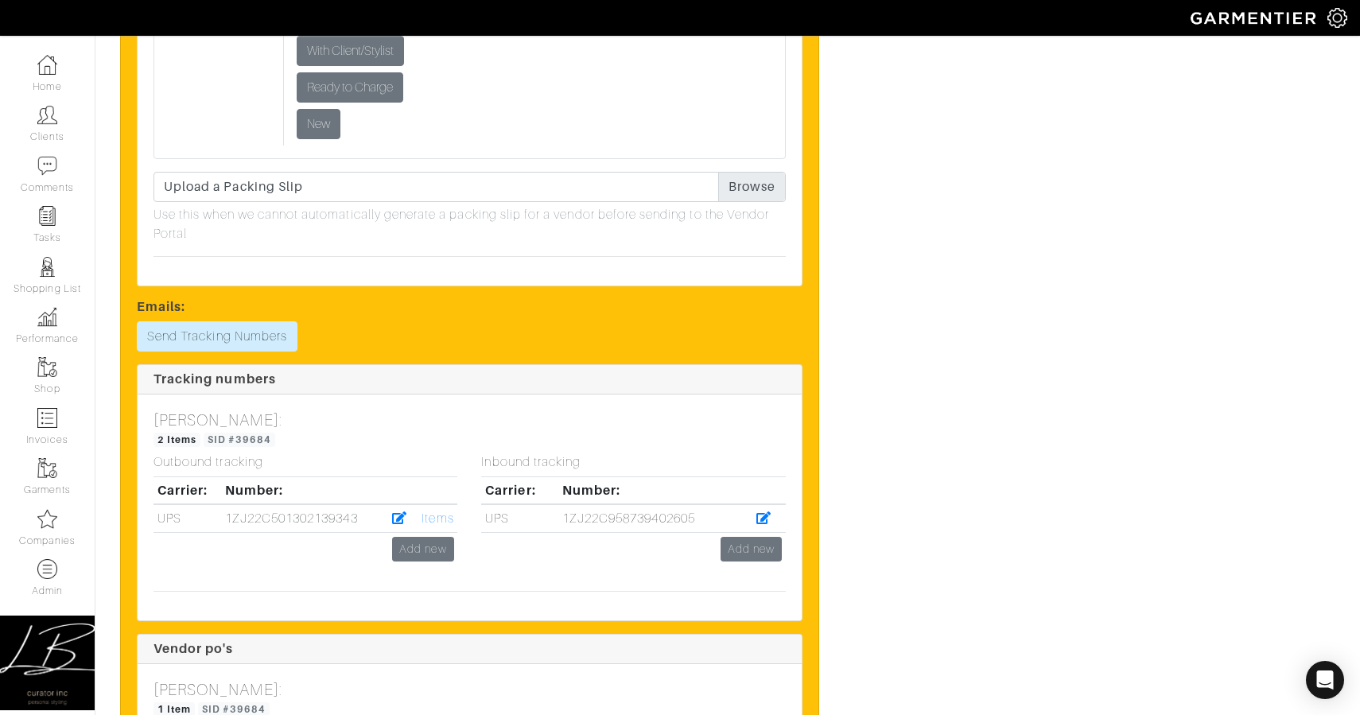
scroll to position [3304, 0]
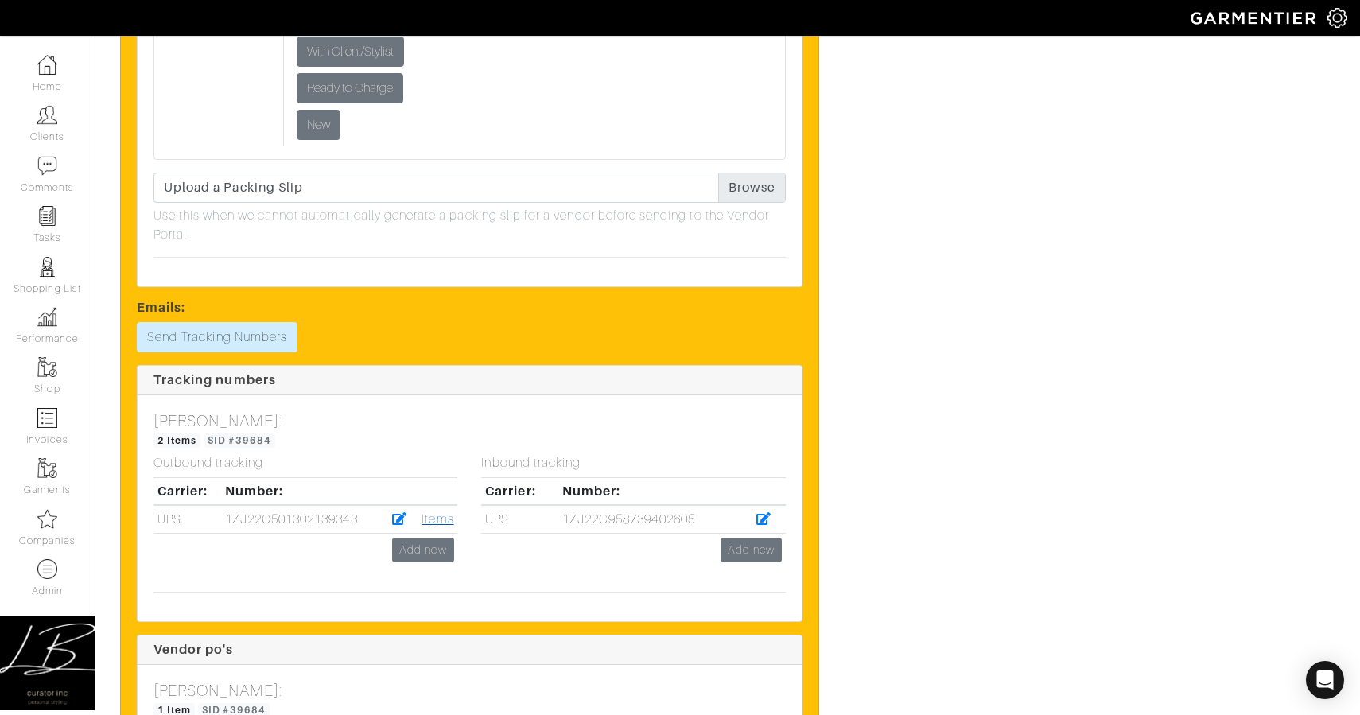
click at [442, 516] on link "Items" at bounding box center [438, 519] width 32 height 14
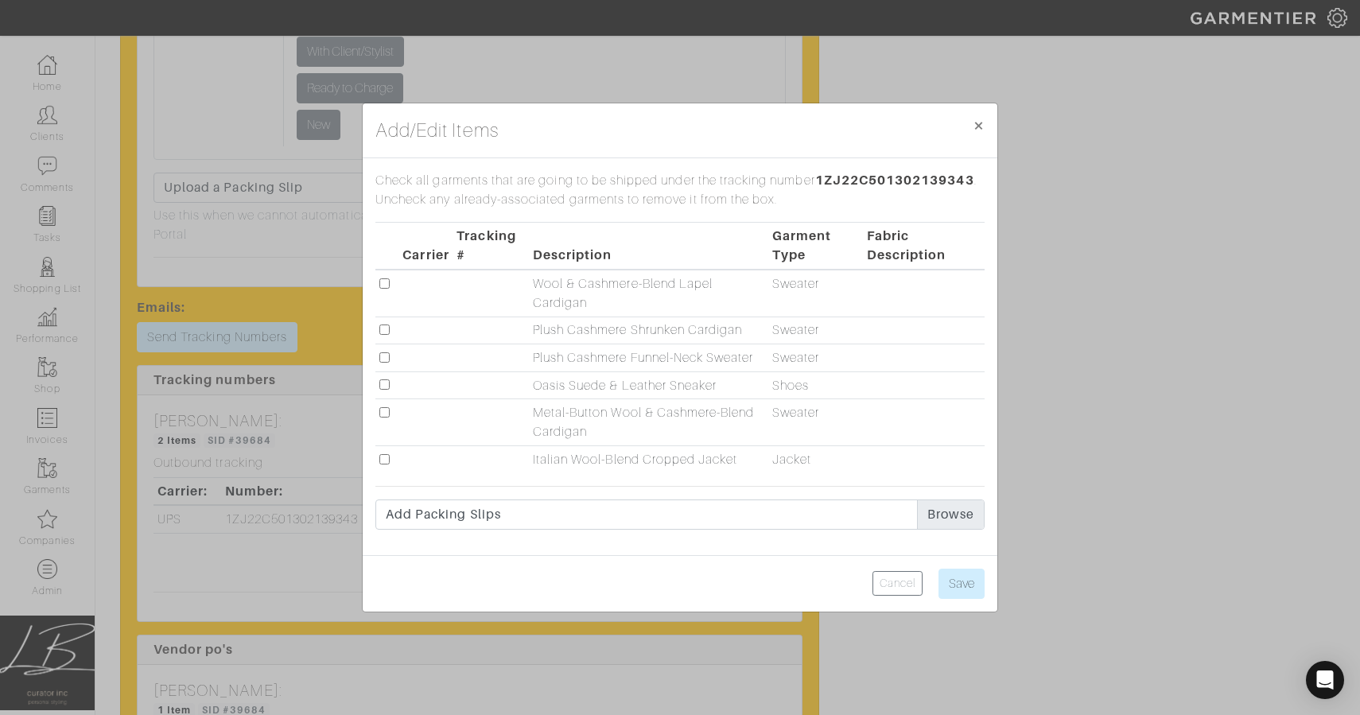
click at [385, 277] on td at bounding box center [387, 293] width 24 height 47
click at [383, 285] on input "checkbox" at bounding box center [384, 283] width 10 height 10
checkbox input "true"
click at [386, 329] on input "checkbox" at bounding box center [384, 330] width 10 height 10
checkbox input "true"
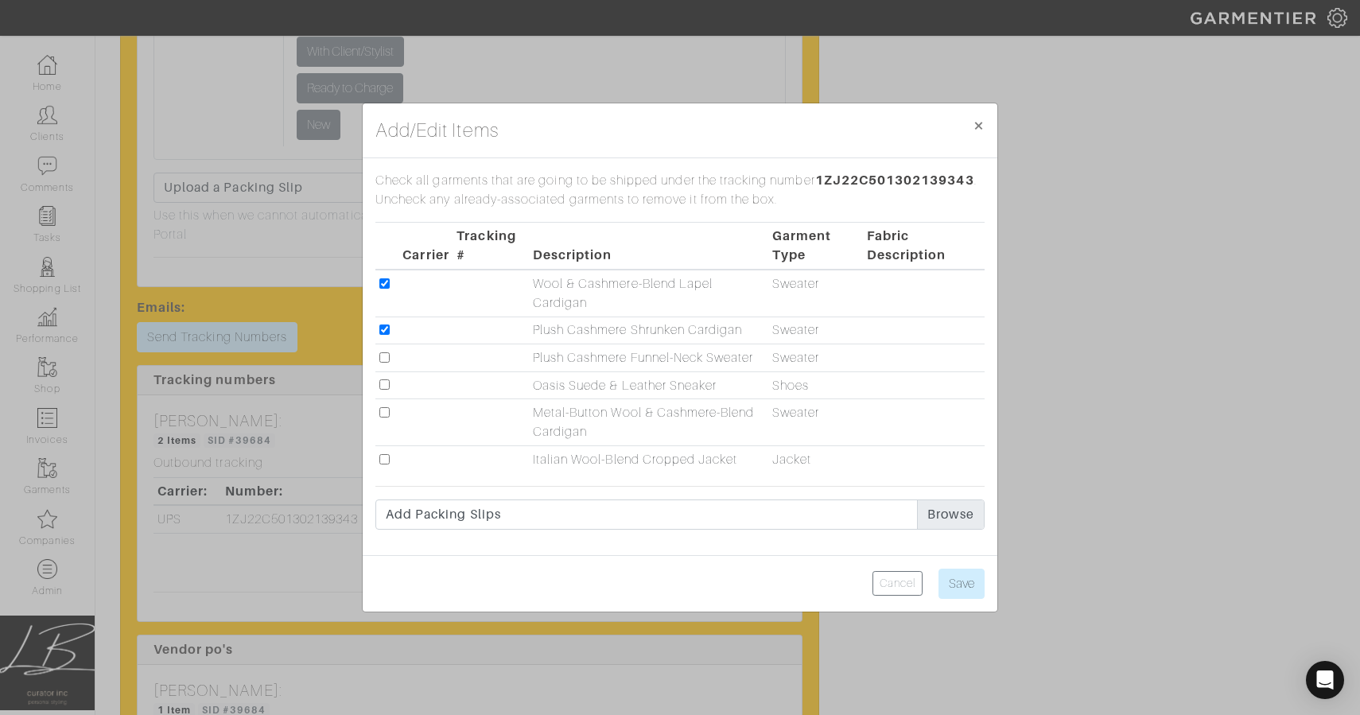
click at [386, 352] on input "checkbox" at bounding box center [384, 357] width 10 height 10
checkbox input "true"
click at [386, 389] on input "checkbox" at bounding box center [384, 384] width 10 height 10
checkbox input "true"
drag, startPoint x: 385, startPoint y: 410, endPoint x: 387, endPoint y: 437, distance: 26.3
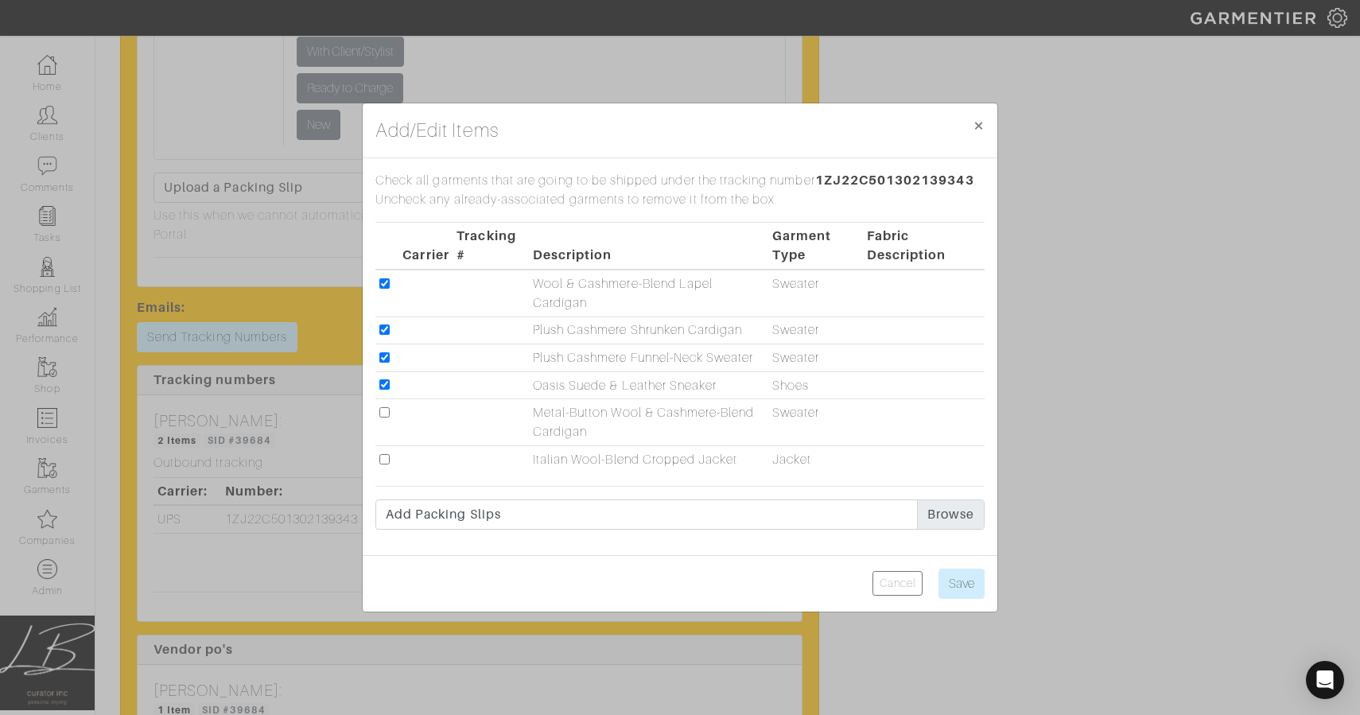
click at [385, 412] on input "checkbox" at bounding box center [384, 412] width 10 height 10
checkbox input "true"
drag, startPoint x: 387, startPoint y: 459, endPoint x: 510, endPoint y: 488, distance: 126.6
click at [387, 459] on input "checkbox" at bounding box center [384, 459] width 10 height 10
checkbox input "true"
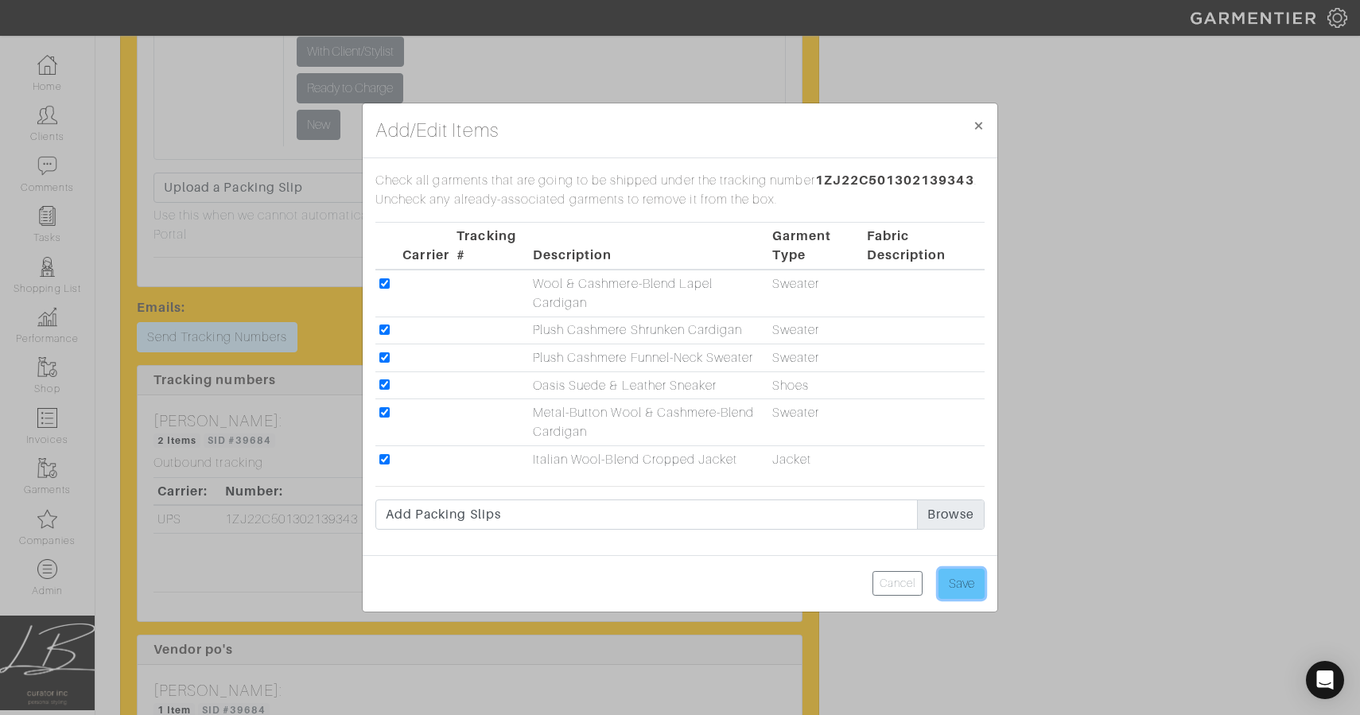
click at [952, 571] on input "Save" at bounding box center [962, 584] width 46 height 30
type input "Save"
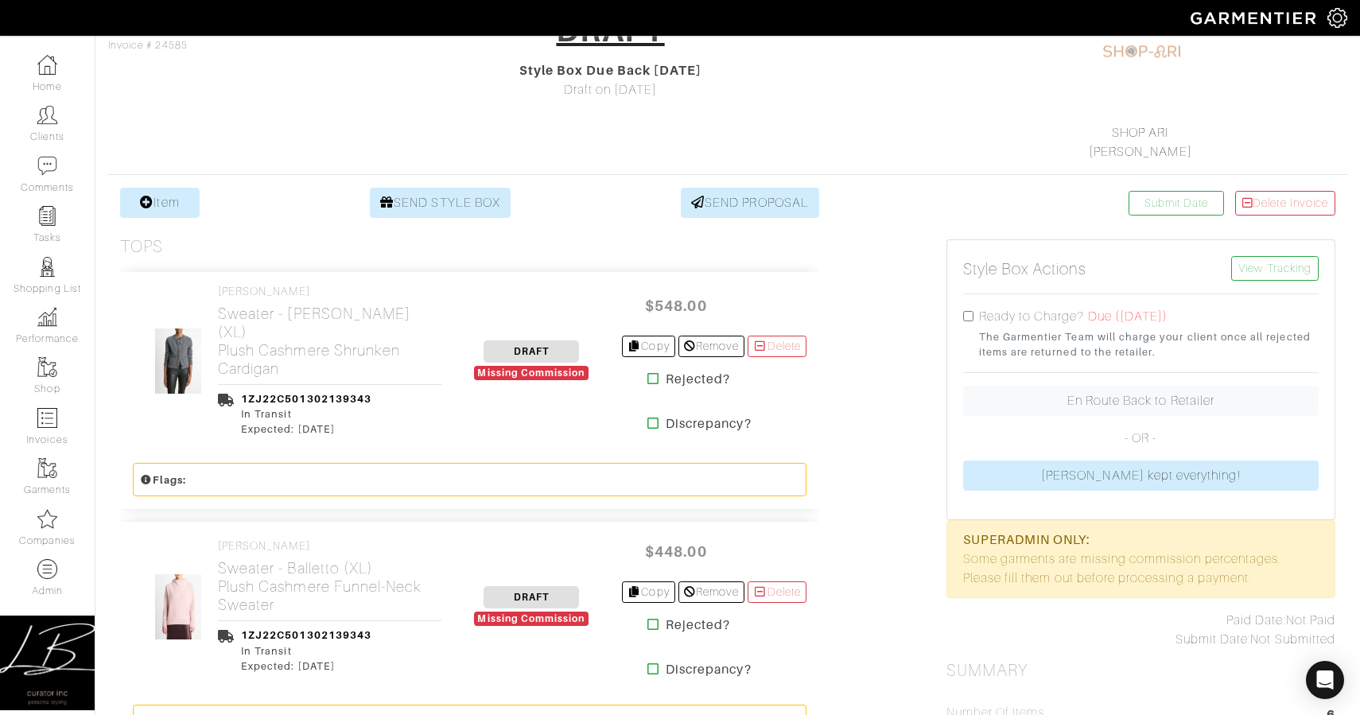
scroll to position [0, 0]
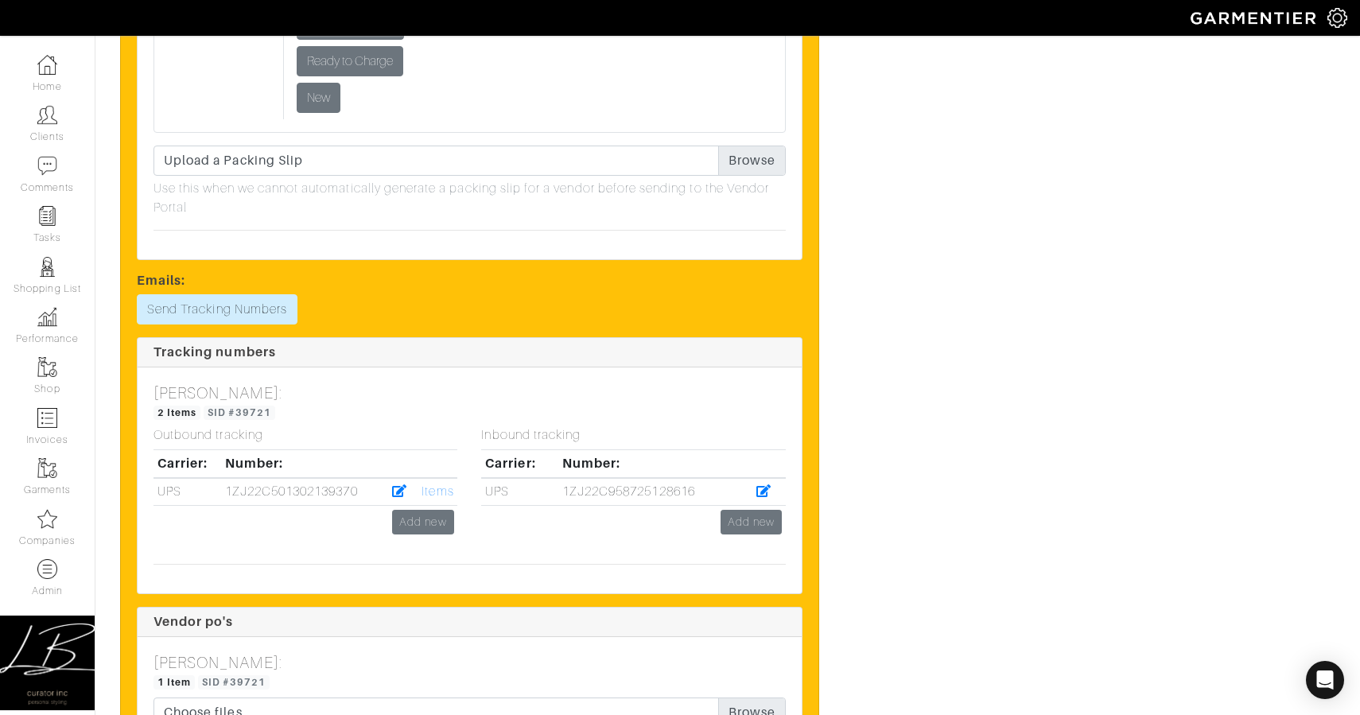
scroll to position [4355, 0]
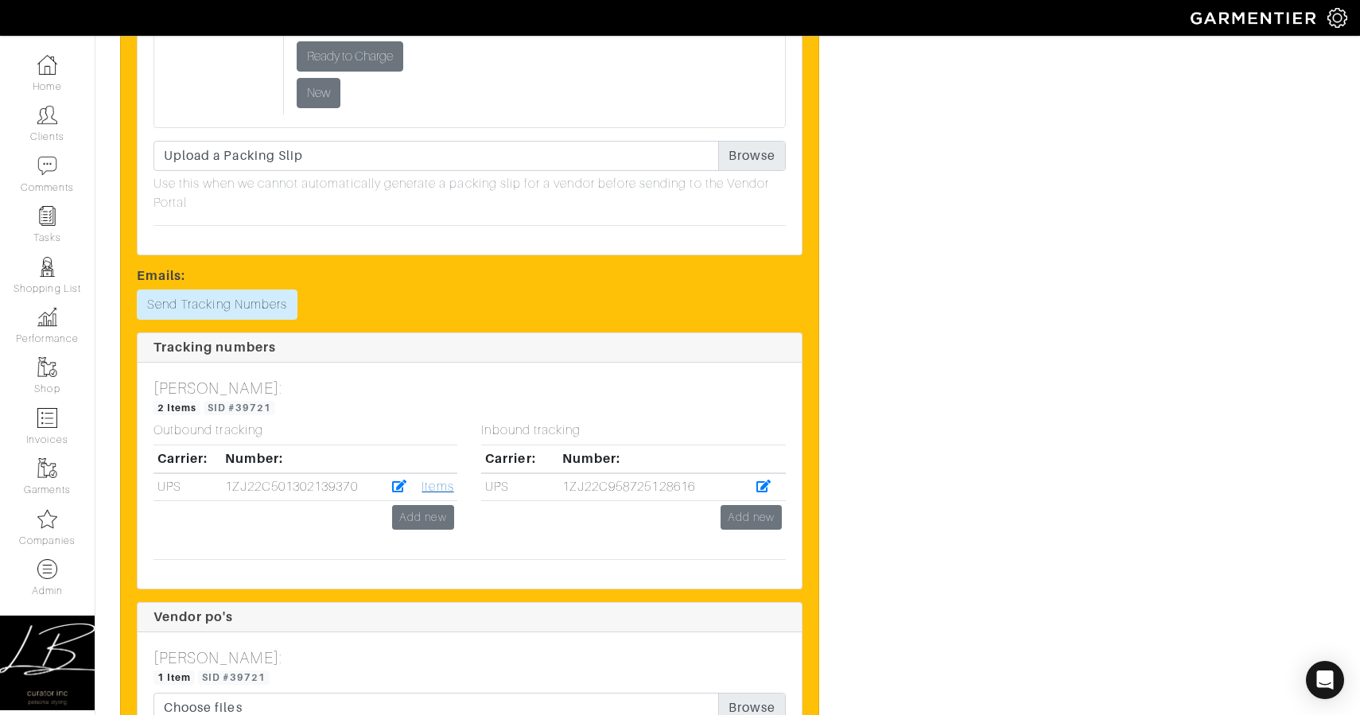
click at [426, 484] on link "Items" at bounding box center [438, 487] width 32 height 14
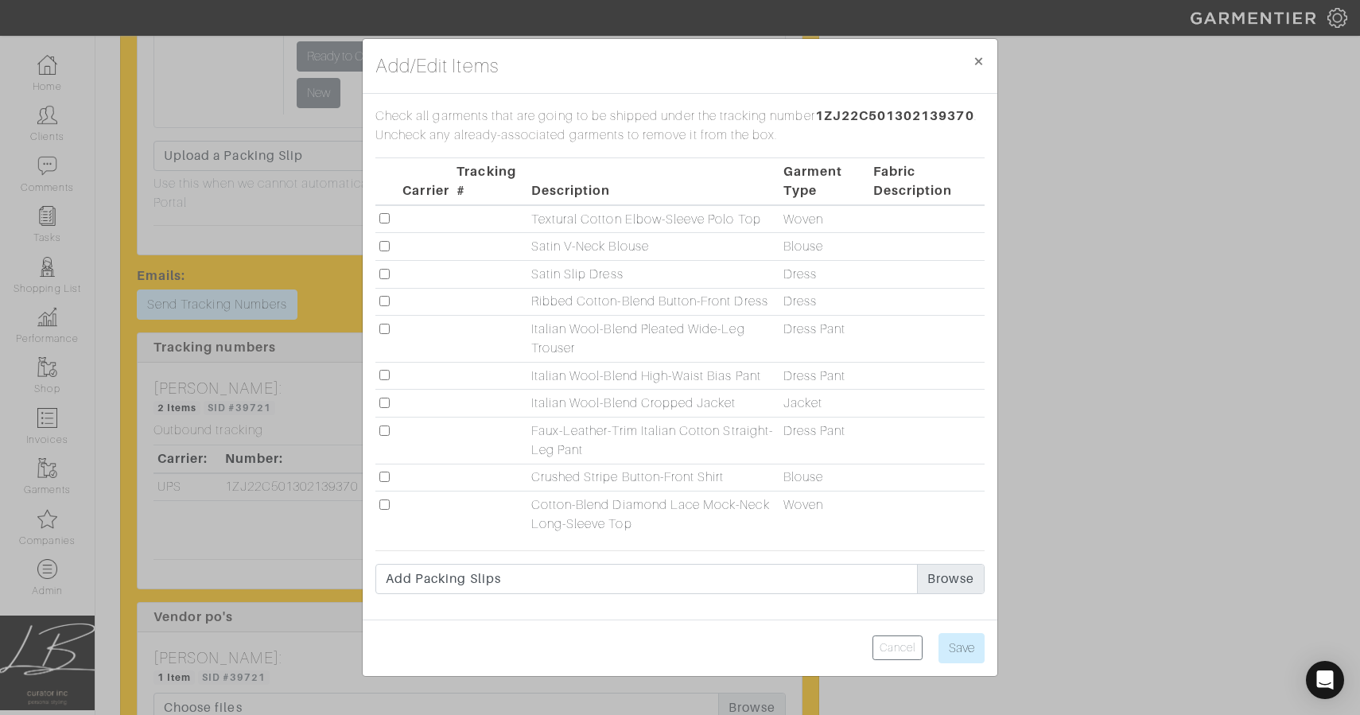
drag, startPoint x: 382, startPoint y: 219, endPoint x: 382, endPoint y: 236, distance: 17.5
click at [382, 219] on input "checkbox" at bounding box center [384, 218] width 10 height 10
checkbox input "true"
drag, startPoint x: 383, startPoint y: 244, endPoint x: 383, endPoint y: 261, distance: 16.7
click at [383, 245] on input "checkbox" at bounding box center [384, 246] width 10 height 10
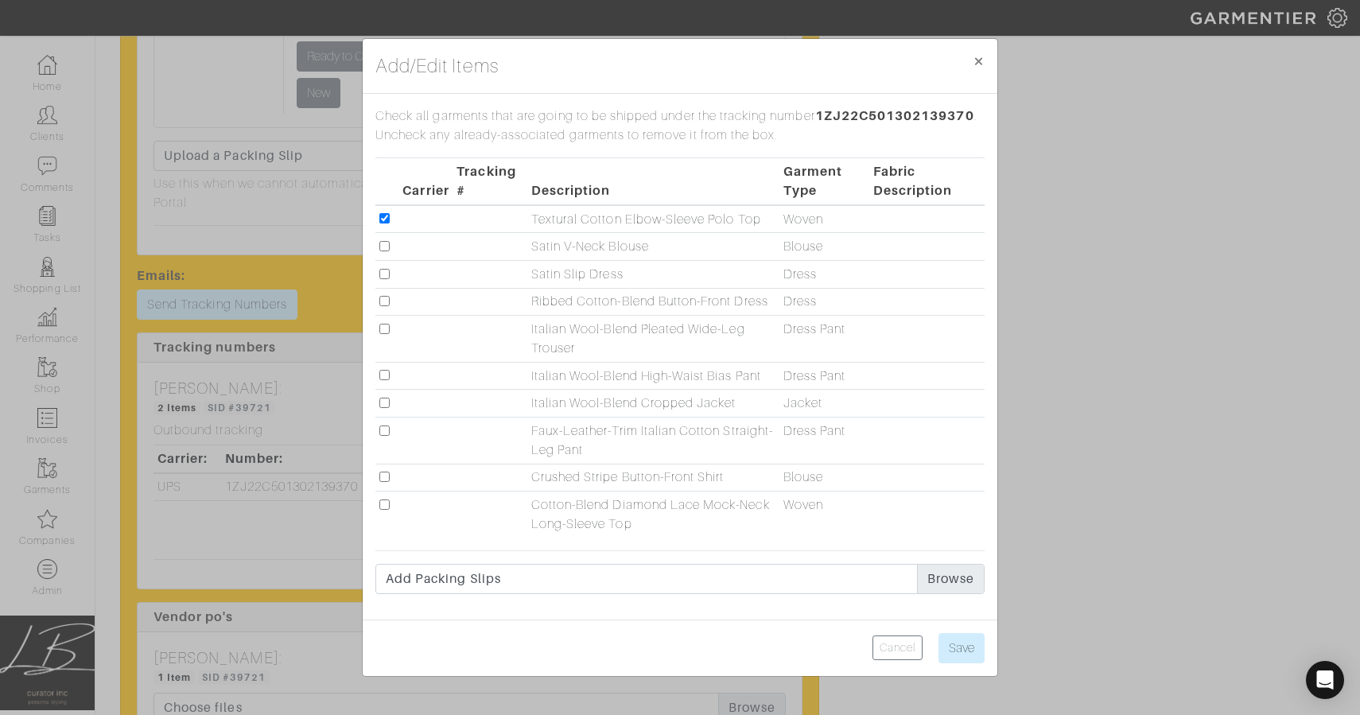
checkbox input "true"
click at [383, 270] on input "checkbox" at bounding box center [384, 274] width 10 height 10
checkbox input "true"
click at [387, 300] on input "checkbox" at bounding box center [384, 301] width 10 height 10
checkbox input "true"
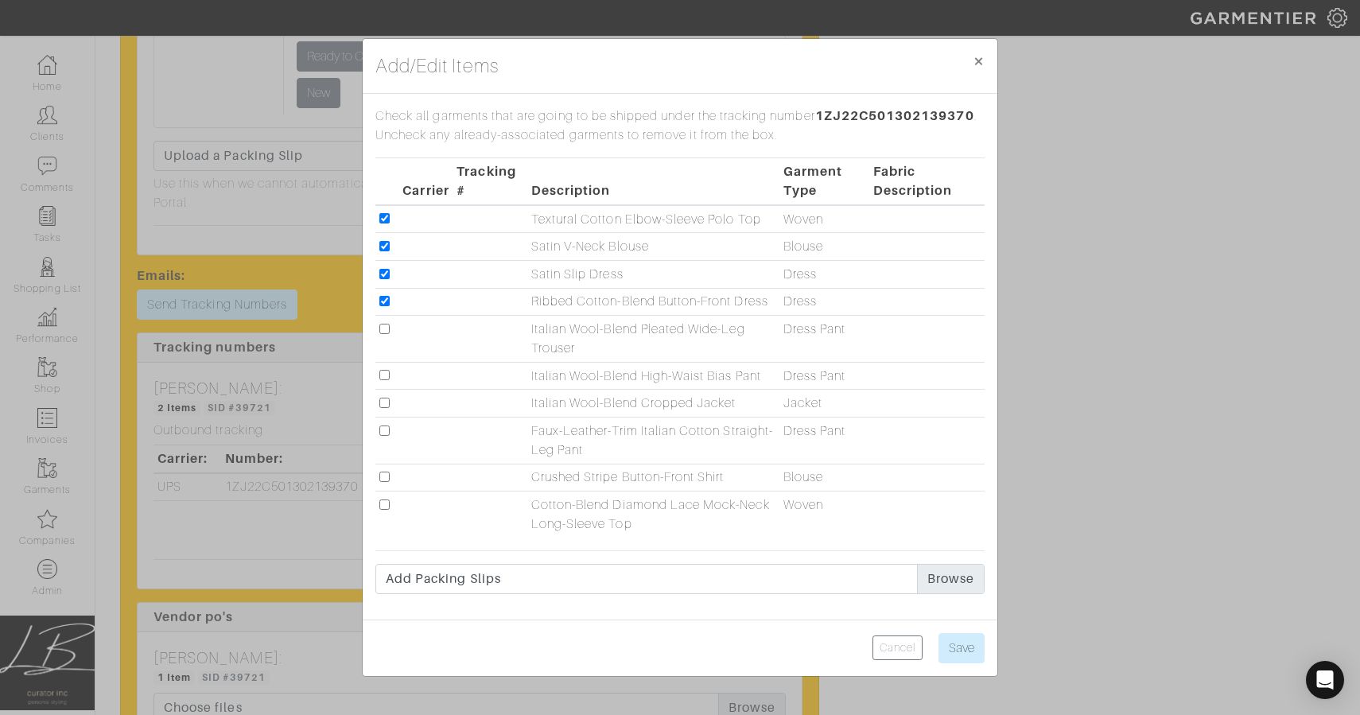
click at [387, 321] on td at bounding box center [387, 339] width 24 height 47
click at [387, 326] on input "checkbox" at bounding box center [384, 329] width 10 height 10
checkbox input "true"
click at [384, 372] on input "checkbox" at bounding box center [384, 375] width 10 height 10
checkbox input "true"
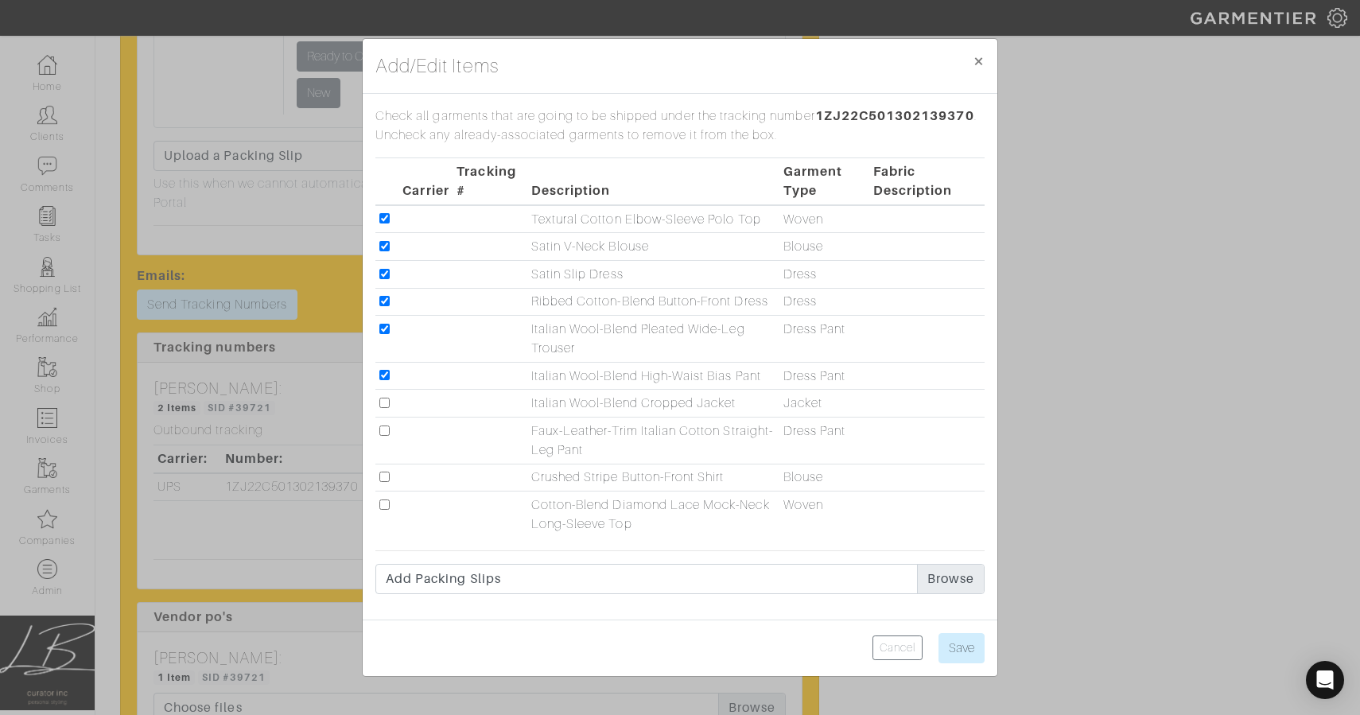
drag, startPoint x: 386, startPoint y: 399, endPoint x: 387, endPoint y: 409, distance: 9.7
click at [386, 399] on input "checkbox" at bounding box center [384, 403] width 10 height 10
checkbox input "true"
drag, startPoint x: 387, startPoint y: 431, endPoint x: 388, endPoint y: 450, distance: 19.1
click at [387, 432] on input "checkbox" at bounding box center [384, 431] width 10 height 10
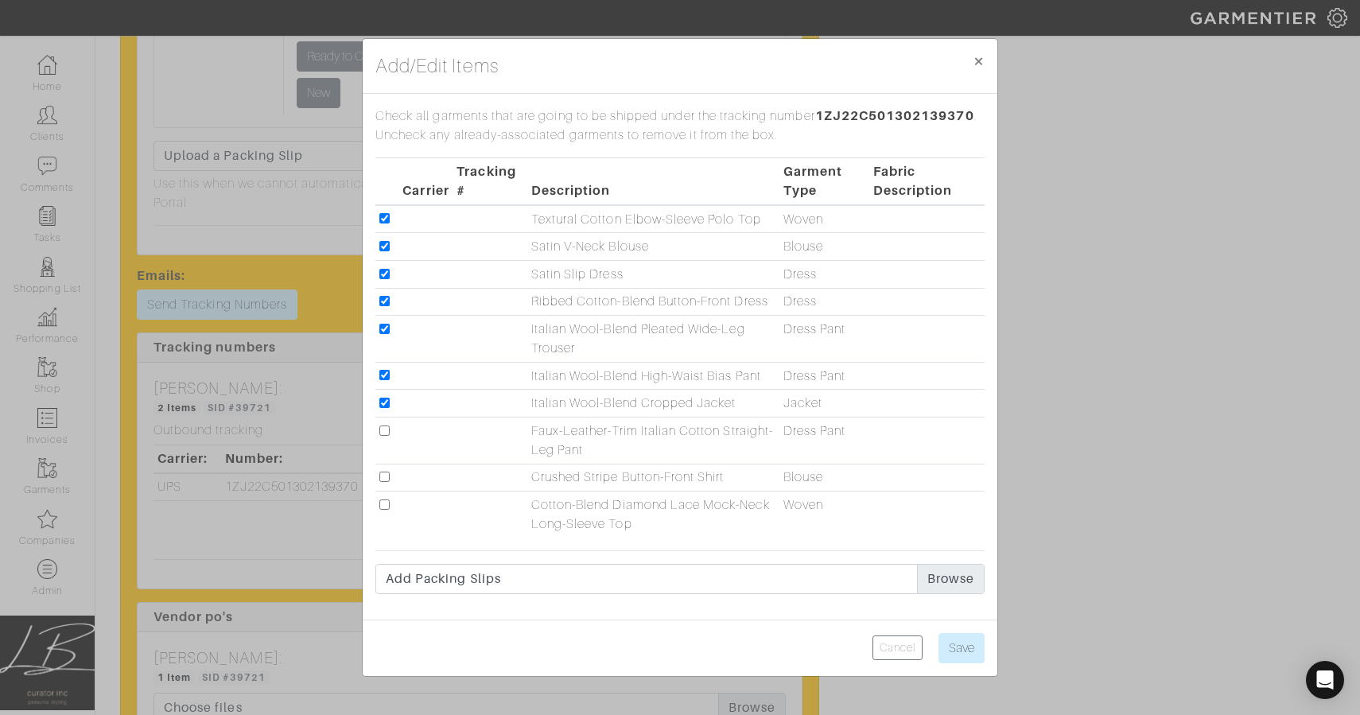
checkbox input "true"
drag, startPoint x: 388, startPoint y: 476, endPoint x: 388, endPoint y: 486, distance: 10.3
click at [388, 477] on input "checkbox" at bounding box center [384, 477] width 10 height 10
checkbox input "true"
click at [387, 508] on input "checkbox" at bounding box center [384, 505] width 10 height 10
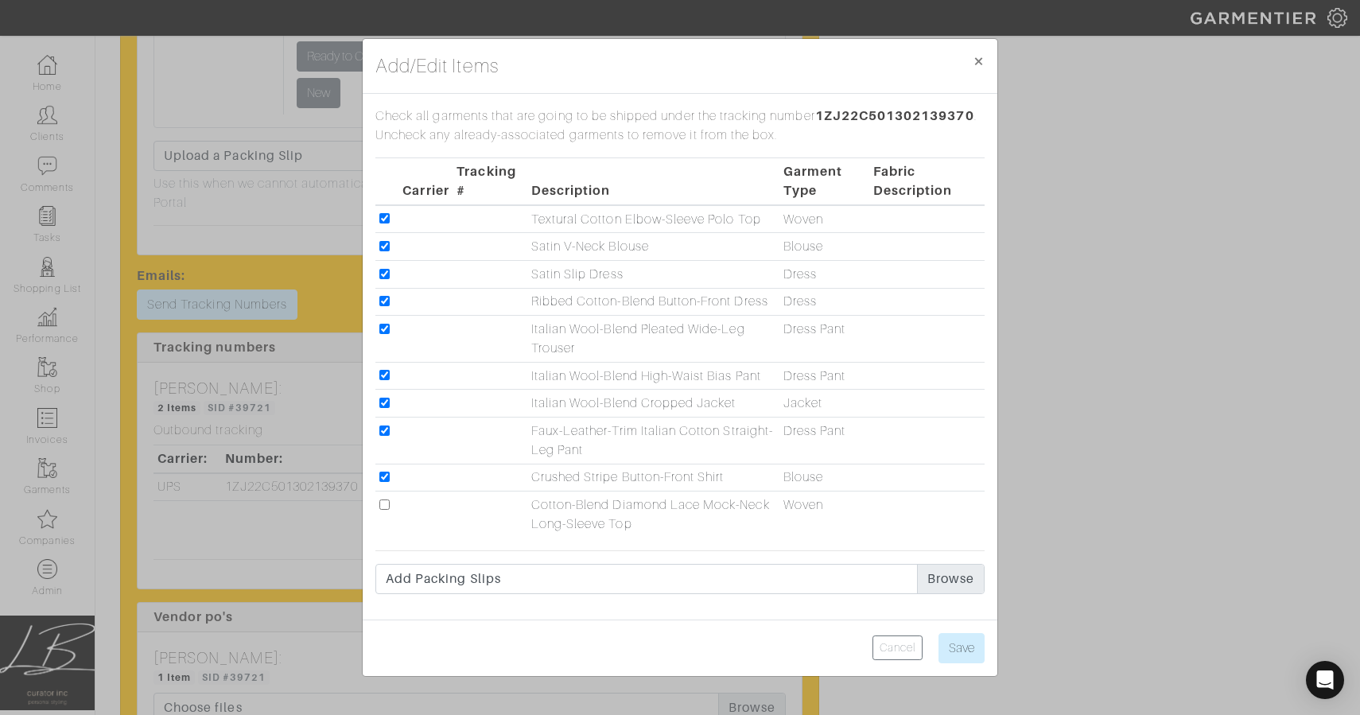
checkbox input "true"
click at [380, 217] on input "checkbox" at bounding box center [384, 218] width 10 height 10
checkbox input "false"
drag, startPoint x: 383, startPoint y: 245, endPoint x: 383, endPoint y: 254, distance: 8.8
click at [383, 248] on input "checkbox" at bounding box center [384, 246] width 10 height 10
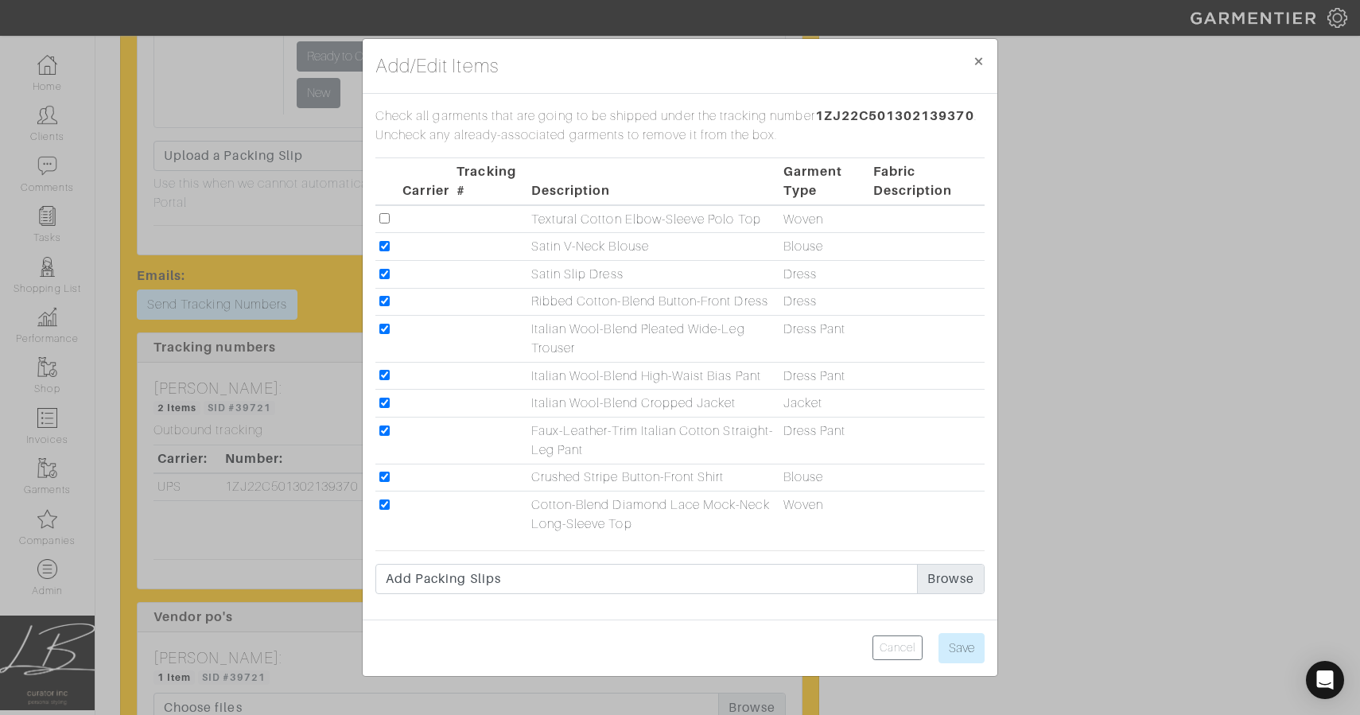
checkbox input "false"
click at [384, 274] on input "checkbox" at bounding box center [384, 274] width 10 height 10
checkbox input "false"
click at [379, 302] on input "checkbox" at bounding box center [384, 301] width 10 height 10
checkbox input "false"
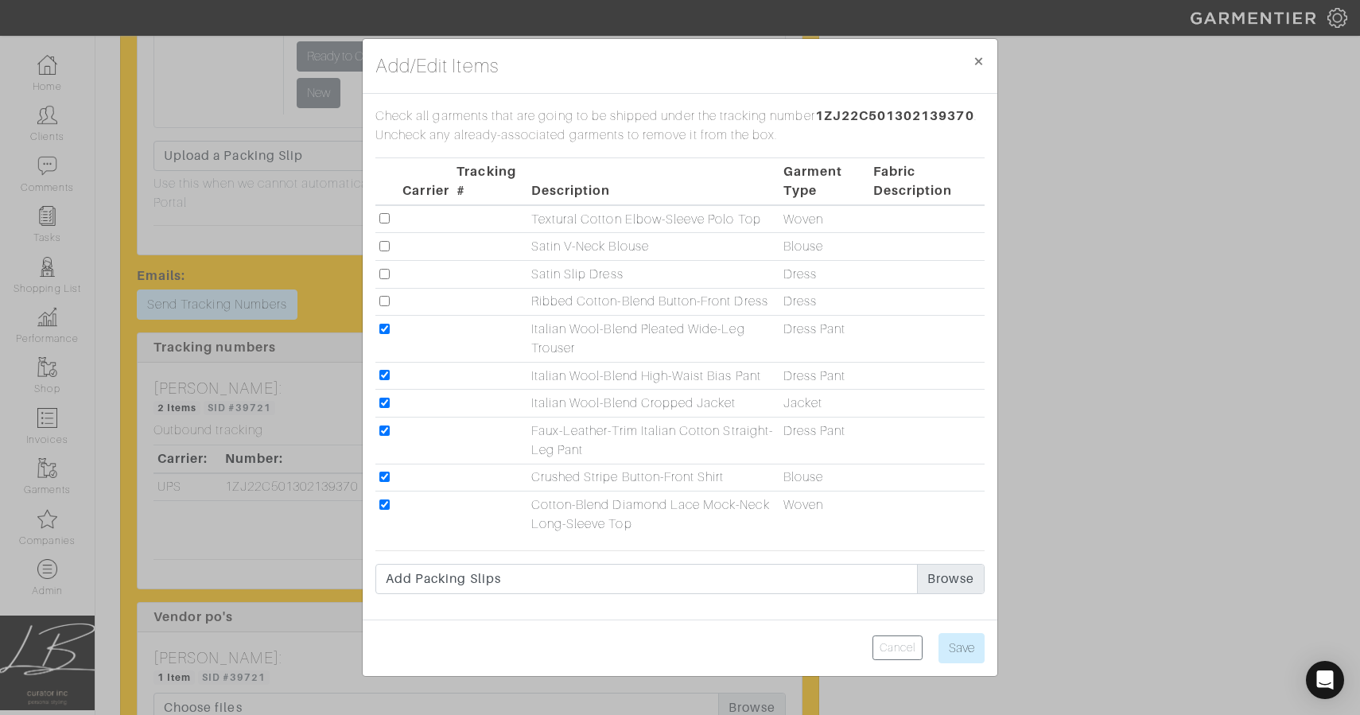
drag, startPoint x: 379, startPoint y: 330, endPoint x: 383, endPoint y: 349, distance: 19.5
click at [379, 331] on input "checkbox" at bounding box center [384, 329] width 10 height 10
checkbox input "false"
click at [385, 375] on input "checkbox" at bounding box center [384, 375] width 10 height 10
checkbox input "false"
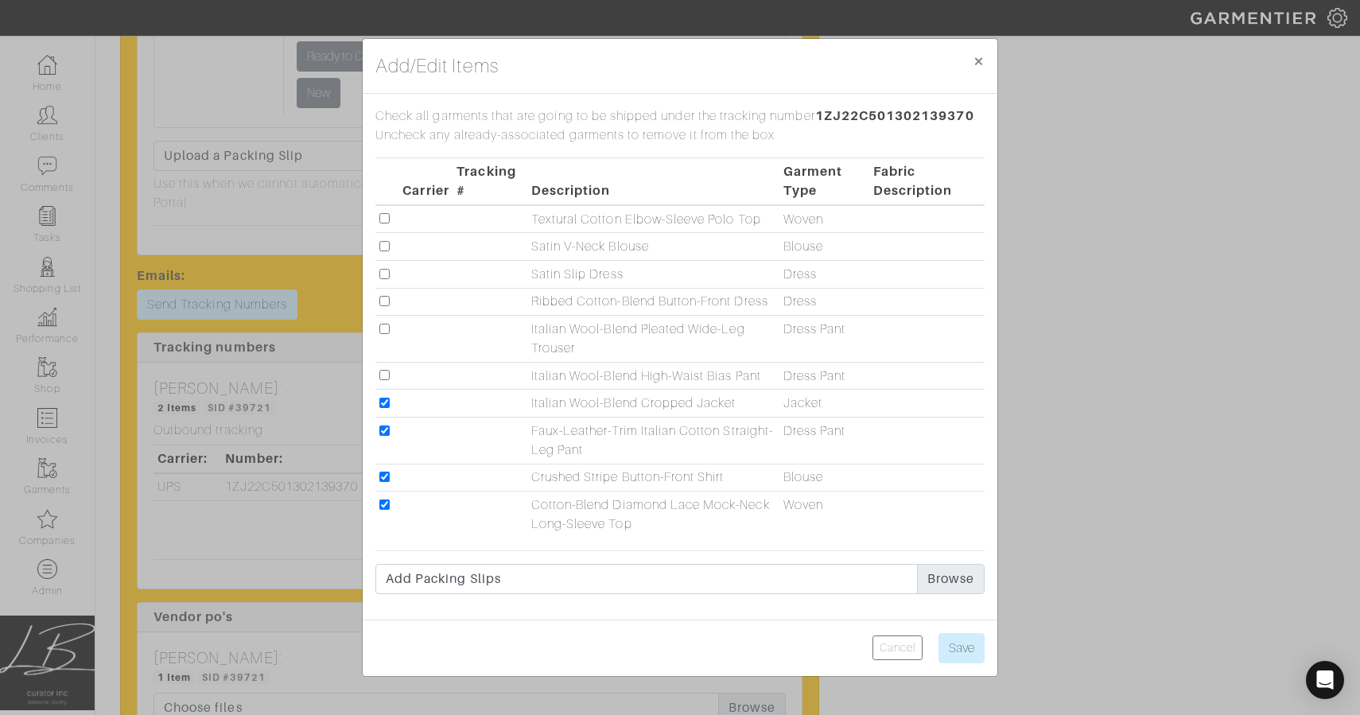
drag, startPoint x: 386, startPoint y: 403, endPoint x: 387, endPoint y: 412, distance: 9.6
click at [387, 405] on input "checkbox" at bounding box center [384, 403] width 10 height 10
checkbox input "false"
click at [386, 433] on input "checkbox" at bounding box center [384, 431] width 10 height 10
checkbox input "false"
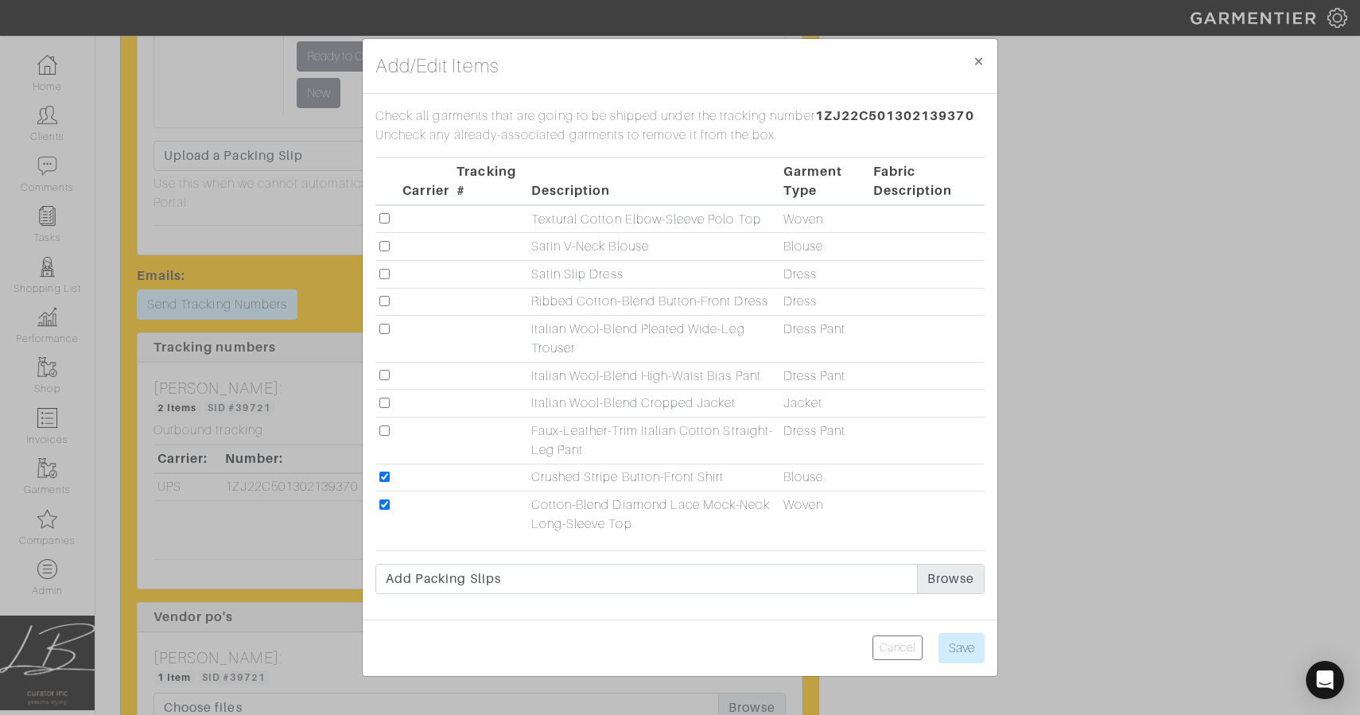
click at [383, 479] on input "checkbox" at bounding box center [384, 477] width 10 height 10
checkbox input "false"
click at [384, 506] on input "checkbox" at bounding box center [384, 505] width 10 height 10
checkbox input "false"
click at [387, 218] on input "checkbox" at bounding box center [384, 218] width 10 height 10
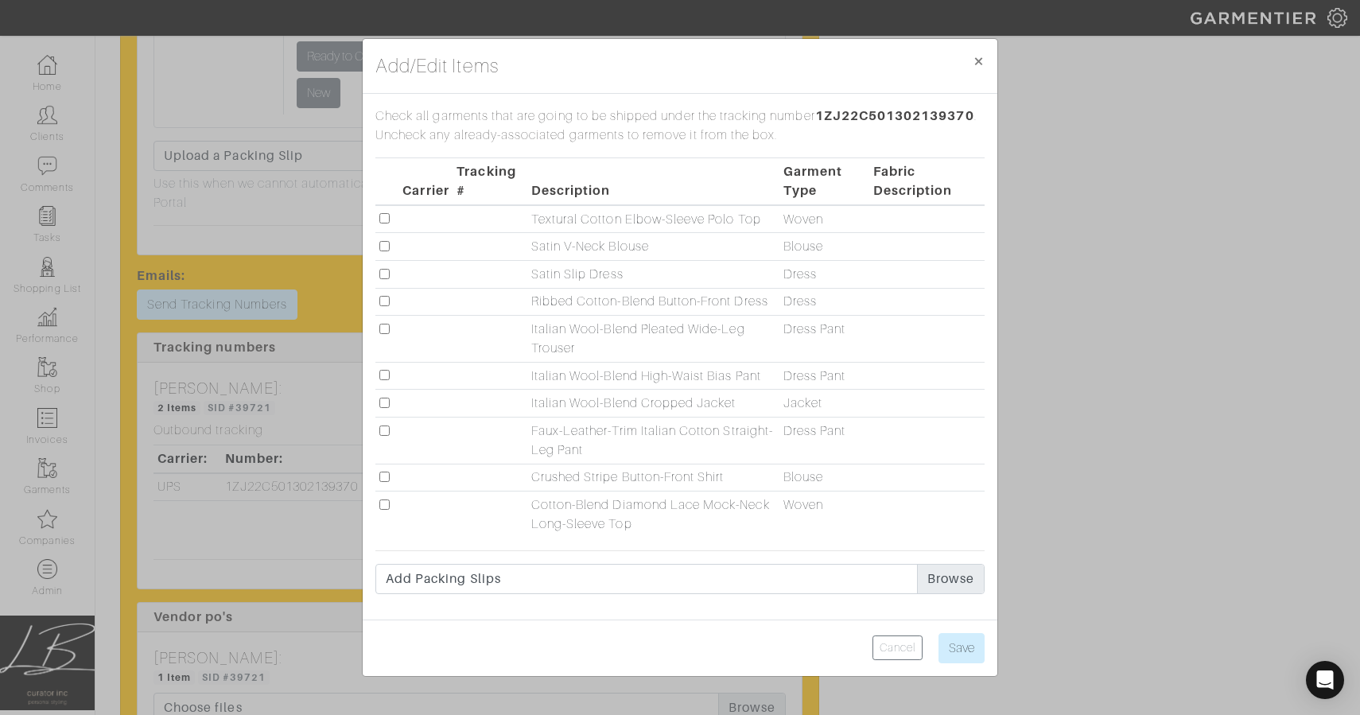
checkbox input "true"
click at [387, 374] on input "checkbox" at bounding box center [384, 375] width 10 height 10
checkbox input "true"
click at [387, 270] on input "checkbox" at bounding box center [384, 274] width 10 height 10
checkbox input "true"
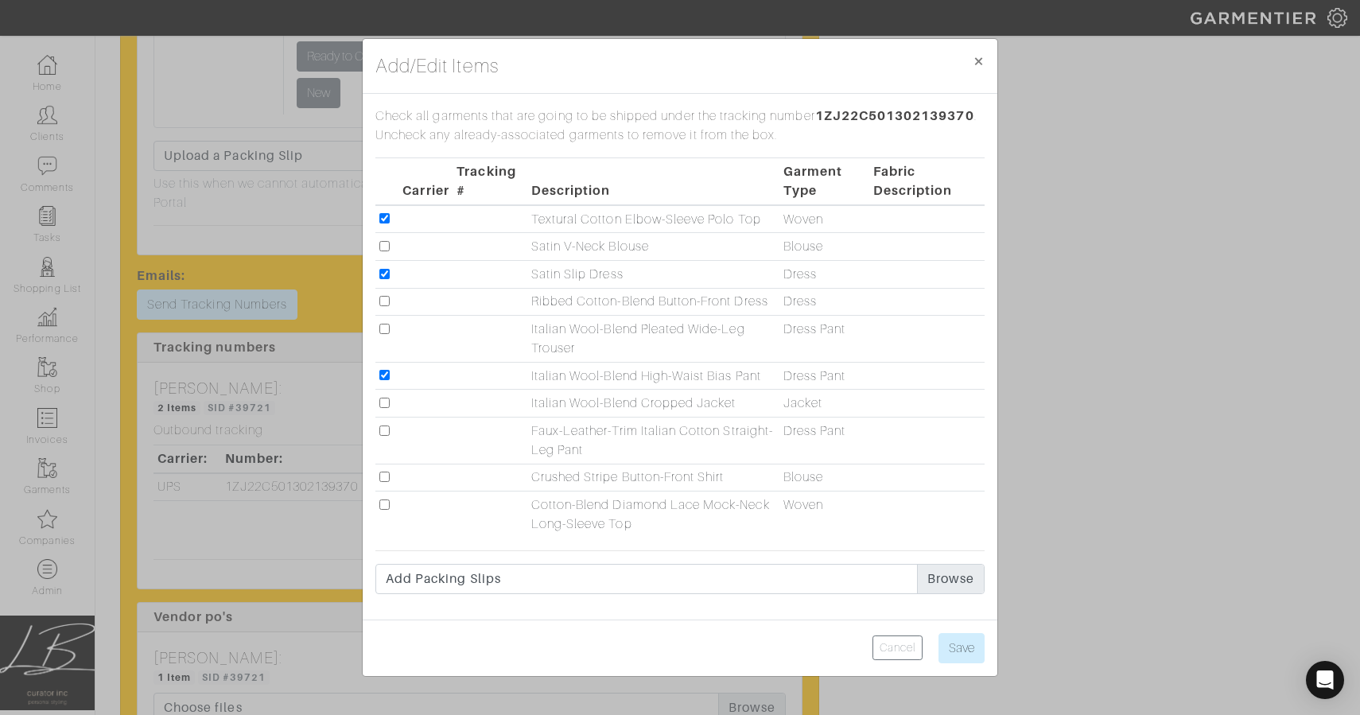
click at [386, 500] on input "checkbox" at bounding box center [384, 505] width 10 height 10
checkbox input "true"
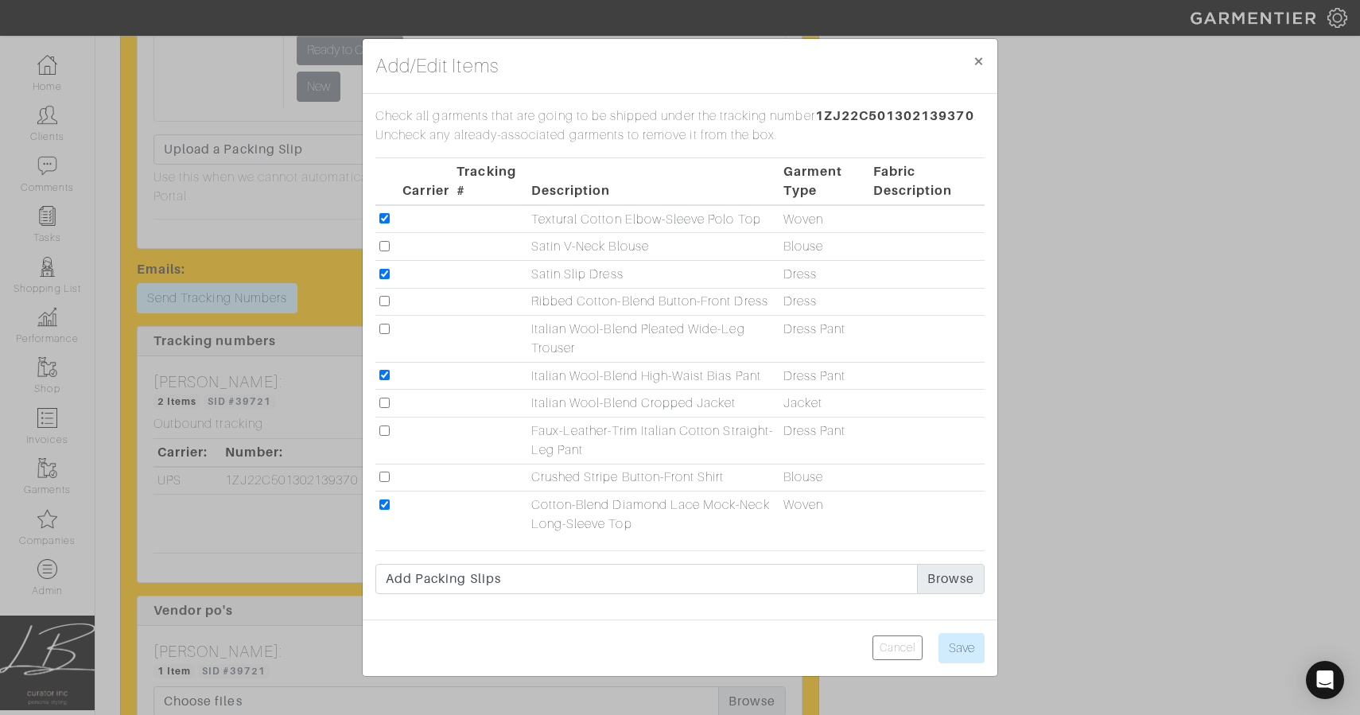
click at [386, 294] on td at bounding box center [387, 302] width 24 height 28
drag, startPoint x: 383, startPoint y: 302, endPoint x: 368, endPoint y: 295, distance: 16.4
click at [382, 302] on input "checkbox" at bounding box center [384, 301] width 10 height 10
checkbox input "true"
click at [387, 474] on input "checkbox" at bounding box center [384, 477] width 10 height 10
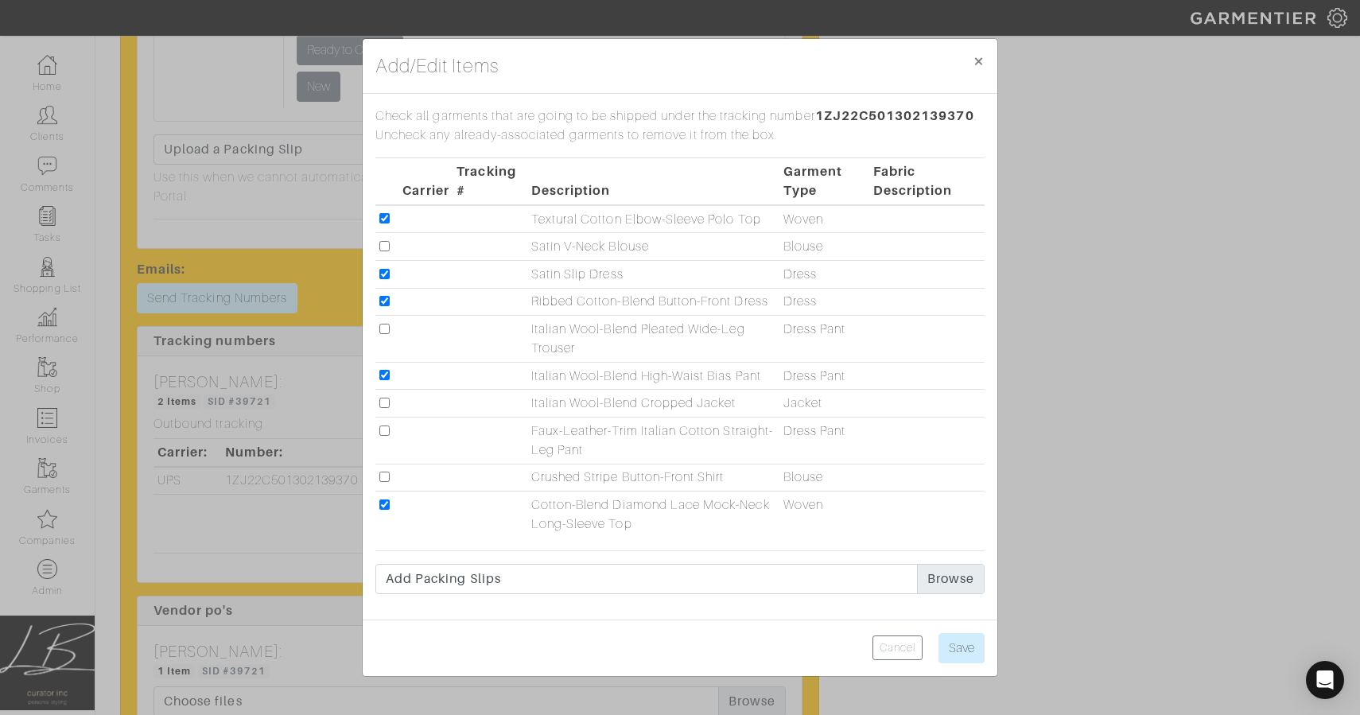
checkbox input "true"
click at [386, 327] on input "checkbox" at bounding box center [384, 329] width 10 height 10
checkbox input "true"
click at [384, 245] on input "checkbox" at bounding box center [384, 246] width 10 height 10
checkbox input "true"
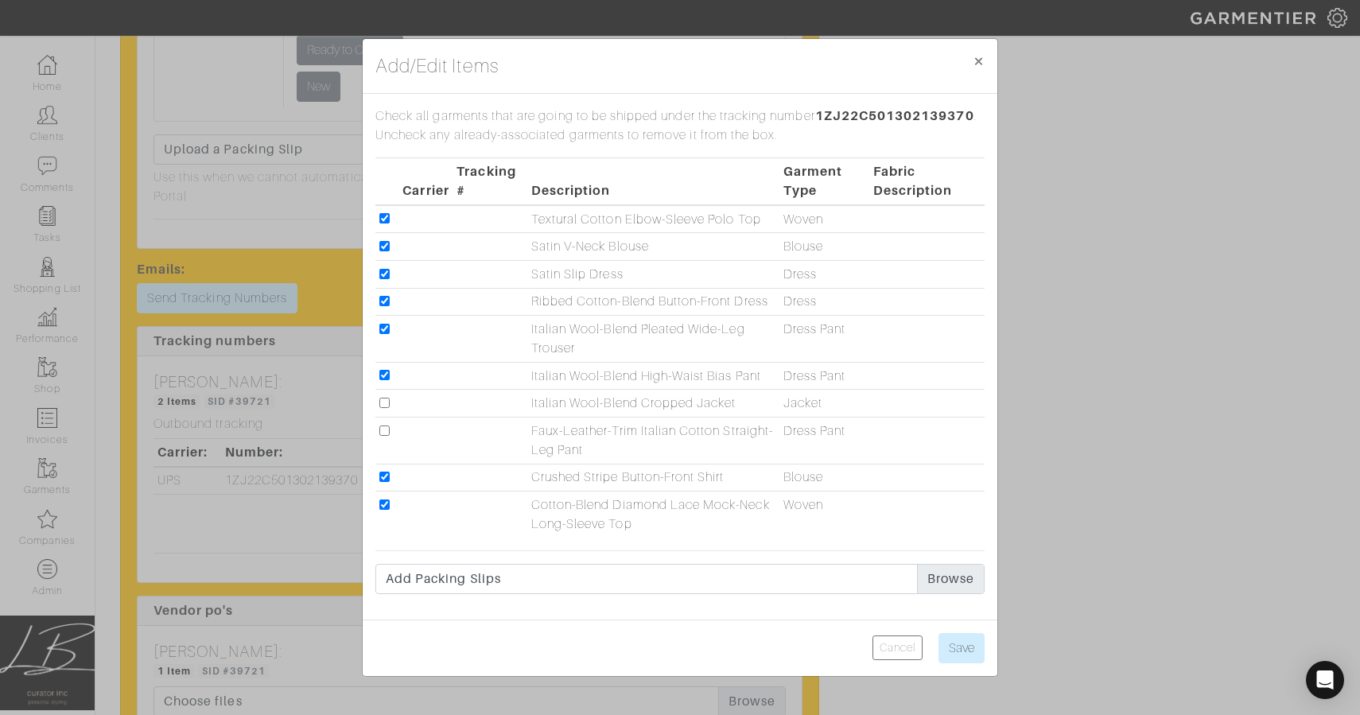
click at [384, 399] on input "checkbox" at bounding box center [384, 403] width 10 height 10
checkbox input "true"
click at [972, 659] on input "Save" at bounding box center [962, 648] width 46 height 30
type input "Save"
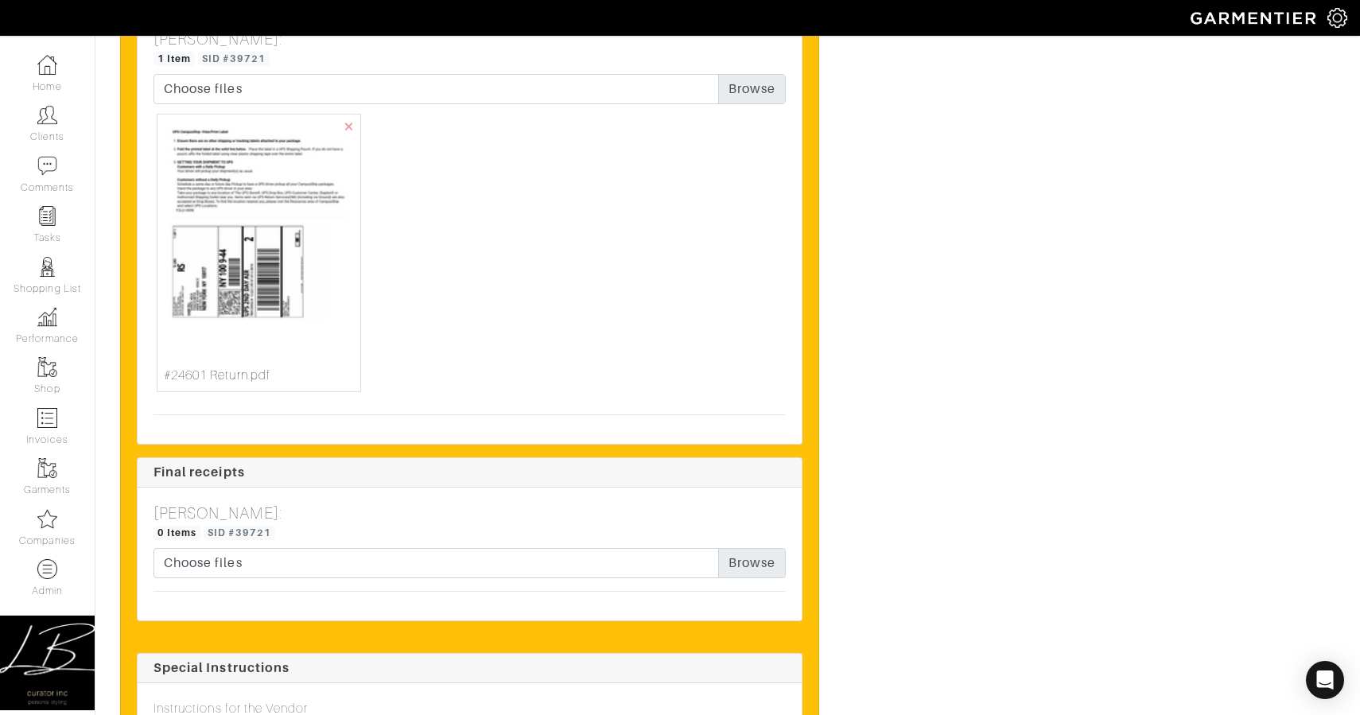
scroll to position [4987, 0]
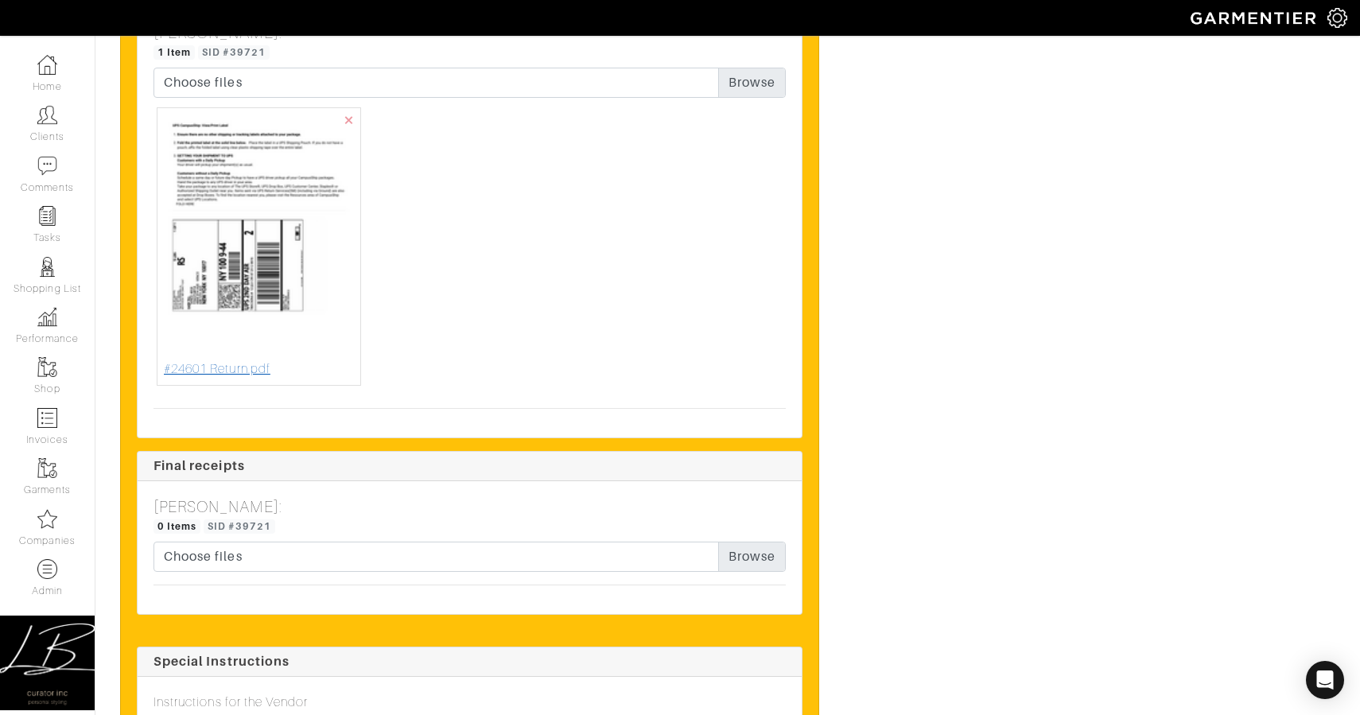
click at [280, 286] on img at bounding box center [259, 237] width 190 height 245
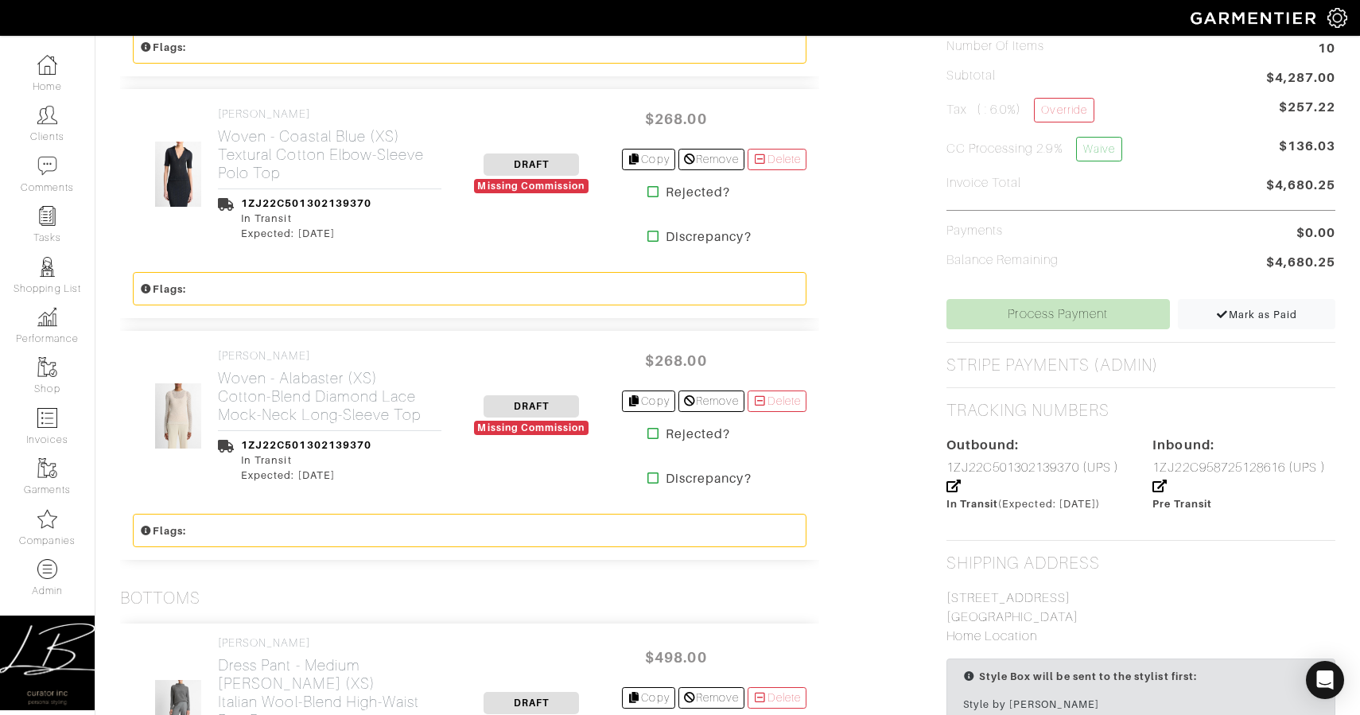
scroll to position [0, 0]
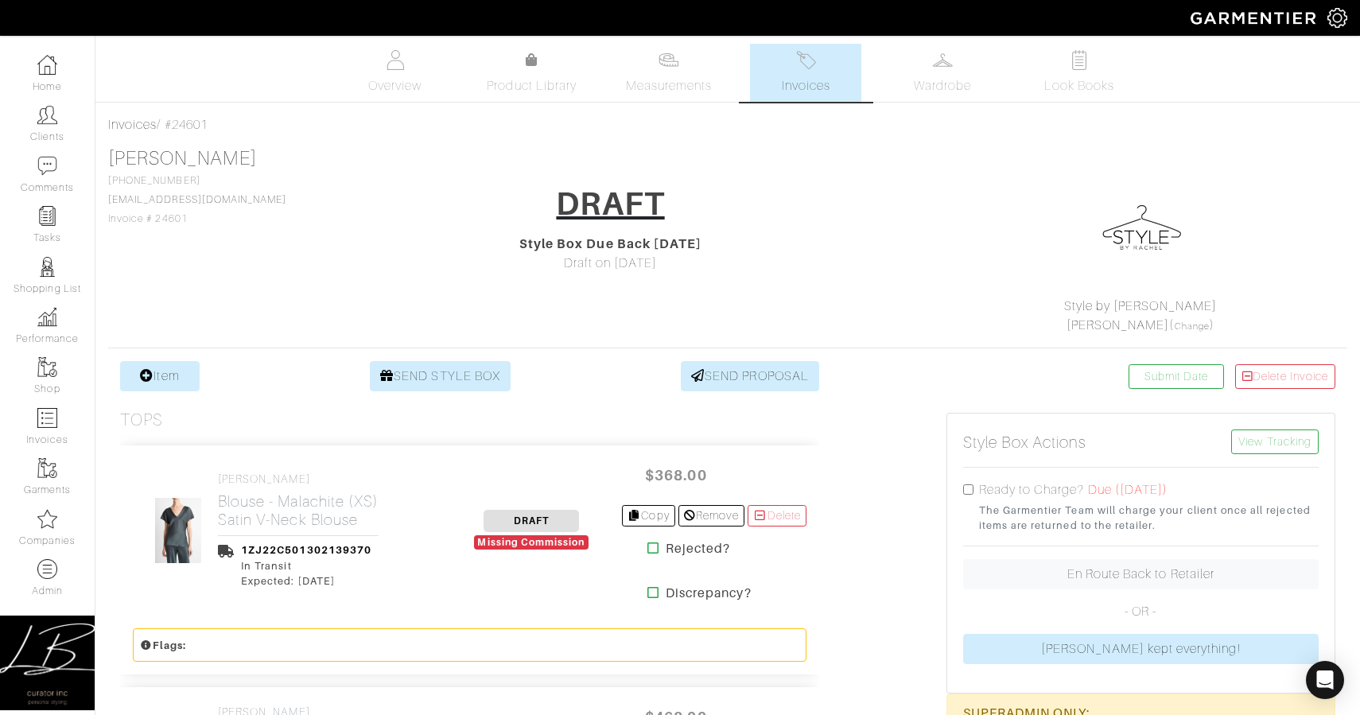
drag, startPoint x: 171, startPoint y: 126, endPoint x: 274, endPoint y: 153, distance: 106.7
copy div "#24601 Victoria Ranade"
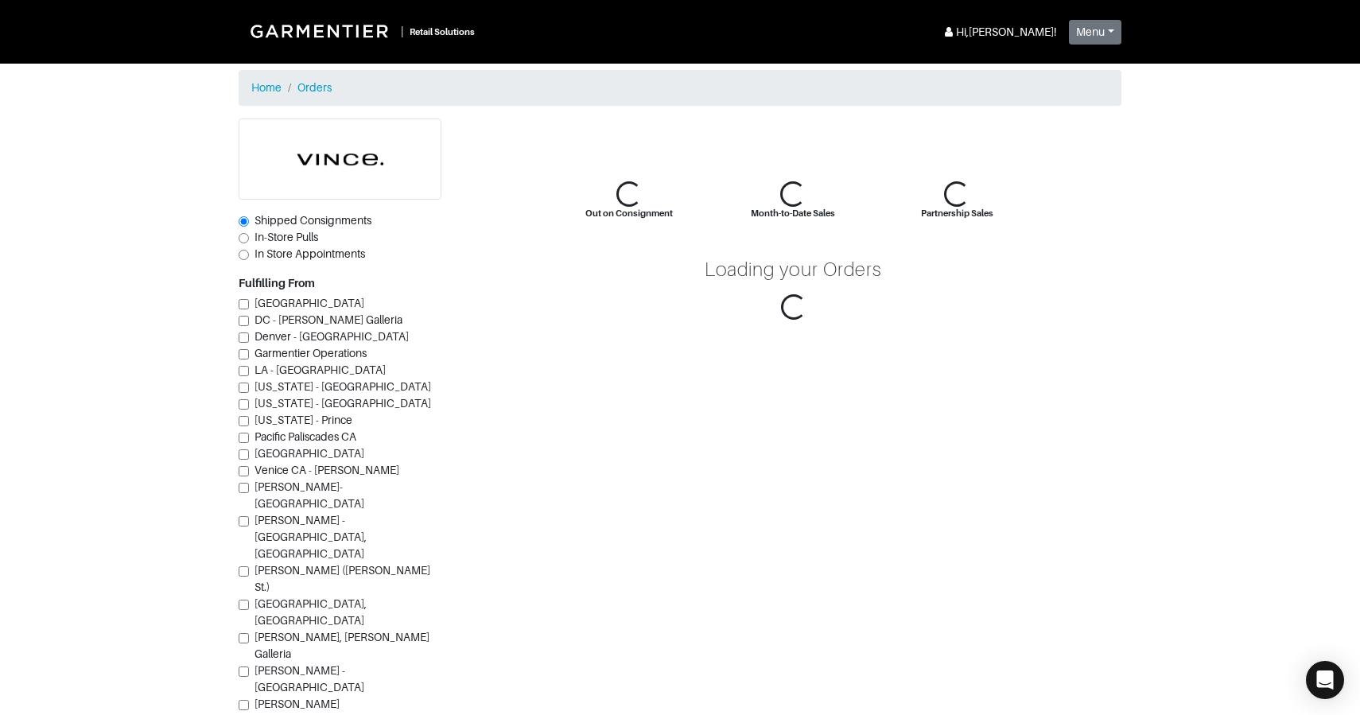
scroll to position [152, 0]
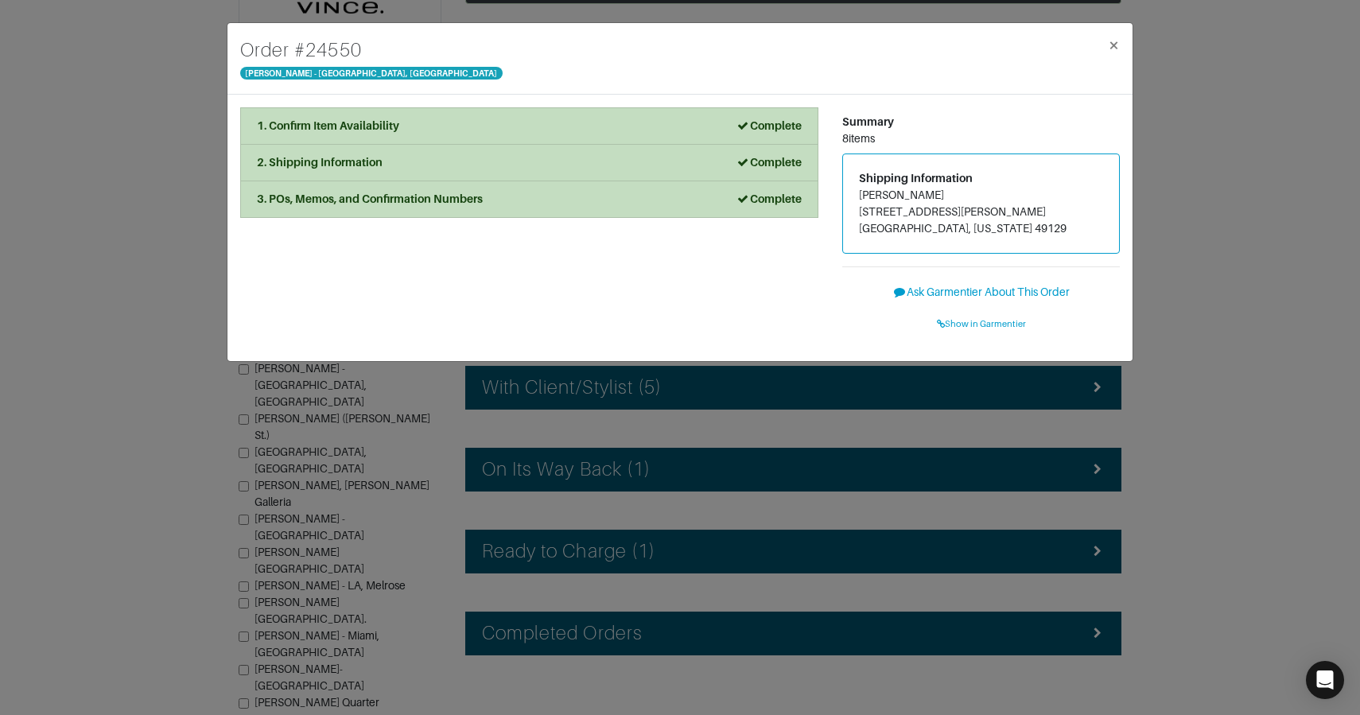
click at [188, 206] on div "Order # [GEOGRAPHIC_DATA][PERSON_NAME] × 1. Confirm Item Availability Complete …" at bounding box center [680, 357] width 1360 height 715
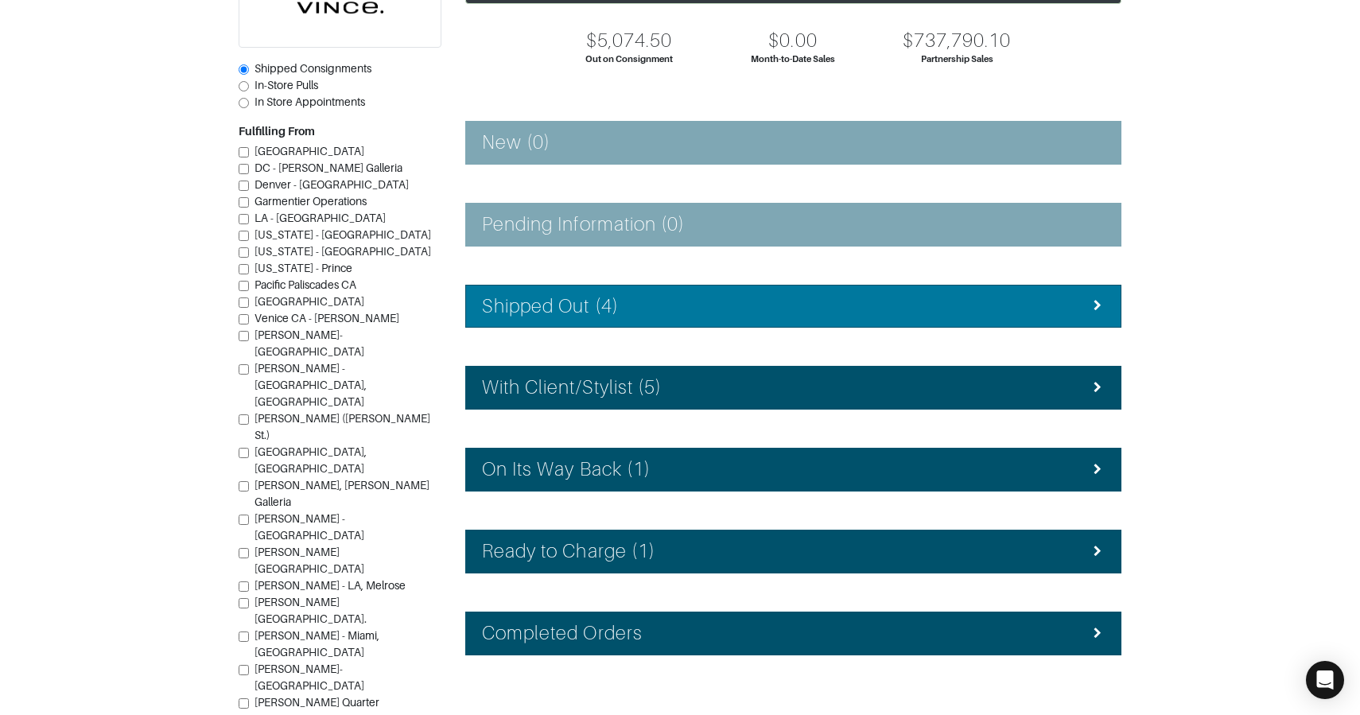
click at [600, 313] on h4 "Shipped Out (4)" at bounding box center [550, 306] width 137 height 23
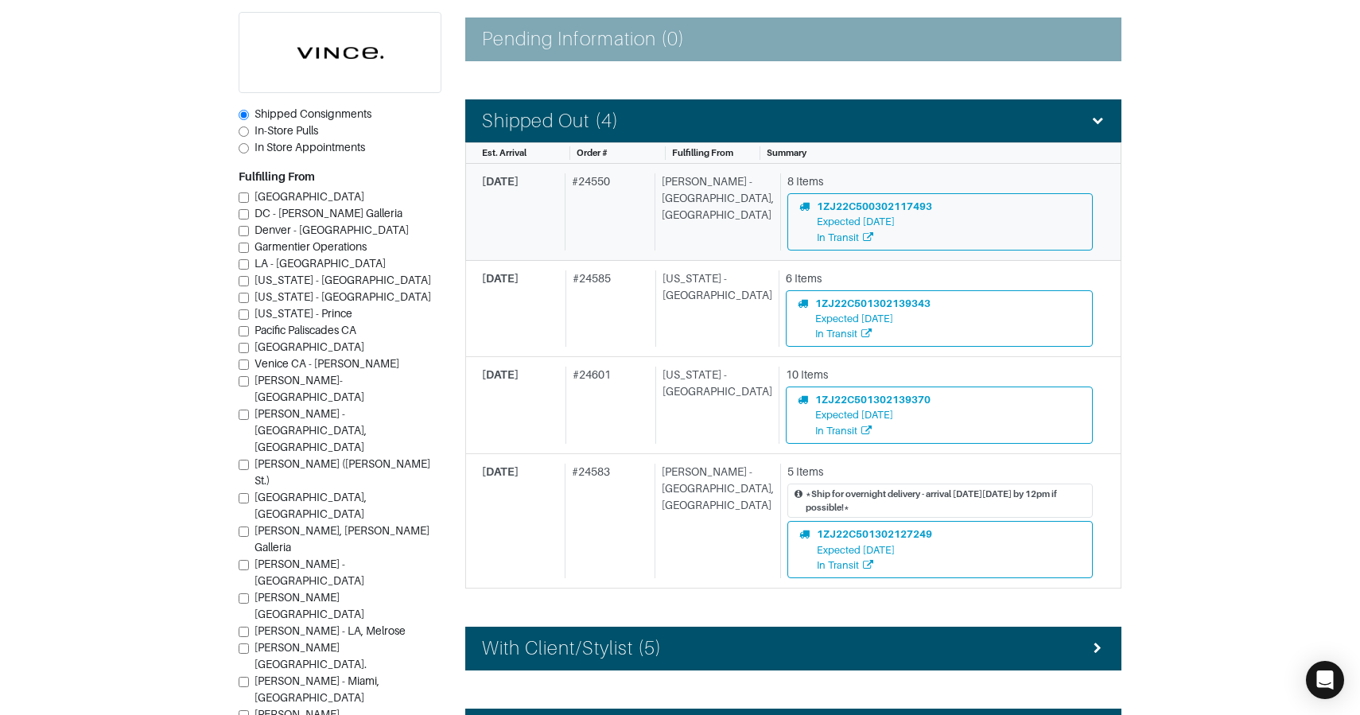
scroll to position [344, 0]
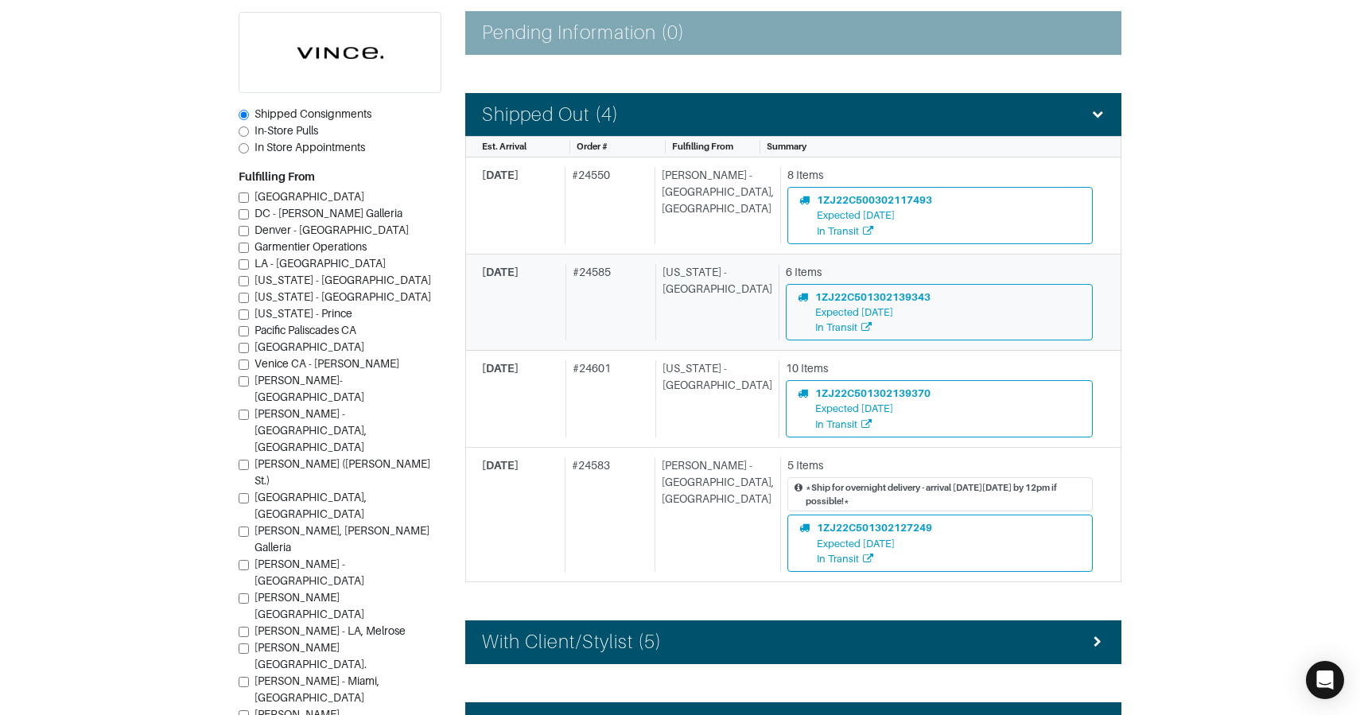
click at [631, 315] on div "# 24585" at bounding box center [608, 302] width 84 height 77
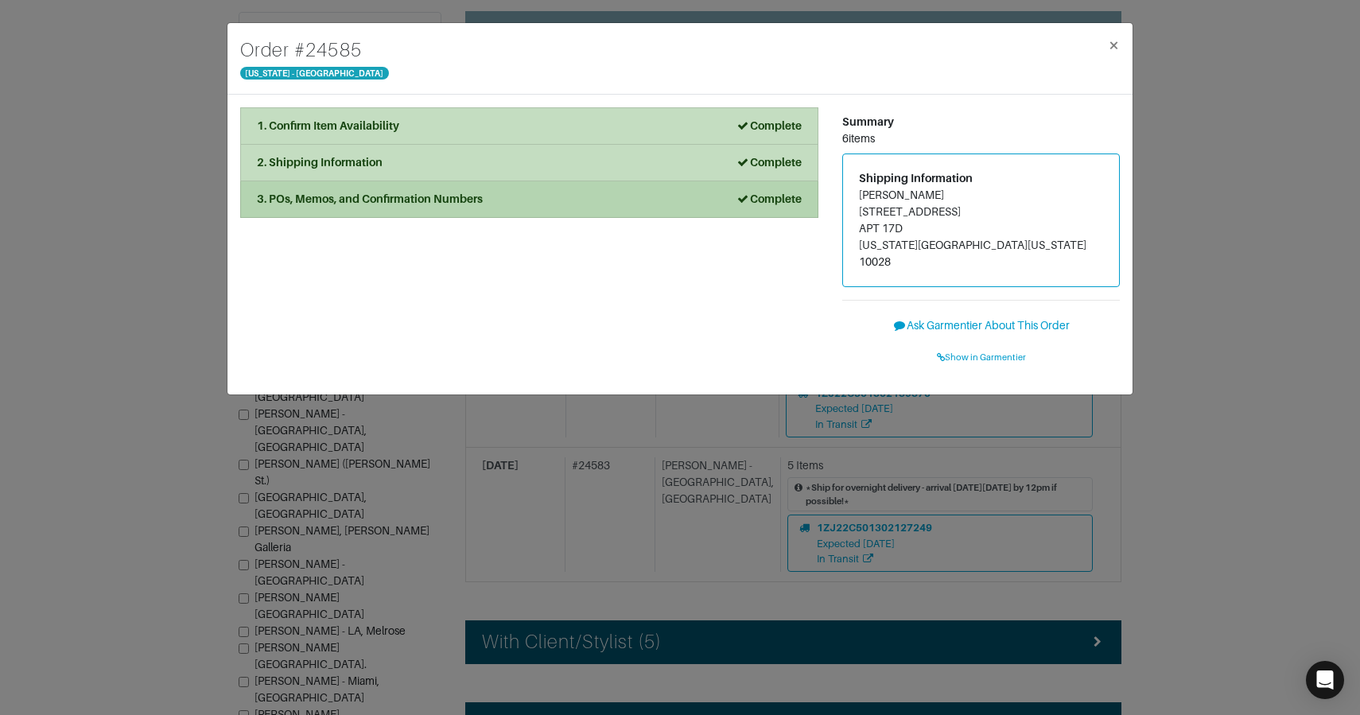
click at [585, 192] on div "3. POs, Memos, and Confirmation Numbers Complete" at bounding box center [529, 199] width 545 height 17
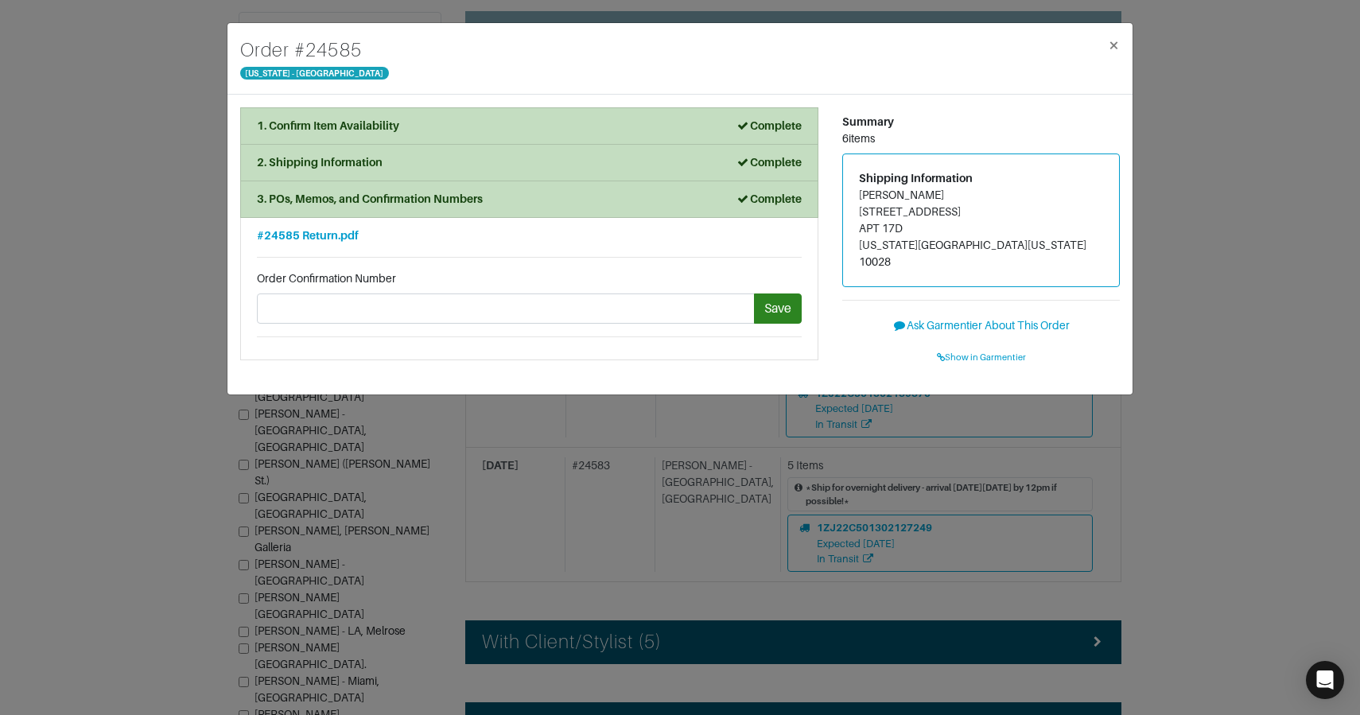
drag, startPoint x: 857, startPoint y: 196, endPoint x: 967, endPoint y: 200, distance: 109.9
click at [967, 200] on div "Shipping Information [PERSON_NAME] [STREET_ADDRESS][US_STATE][US_STATE]" at bounding box center [981, 220] width 276 height 132
copy address "[PERSON_NAME]"
click at [340, 232] on span "#24585 Return.pdf" at bounding box center [308, 235] width 102 height 13
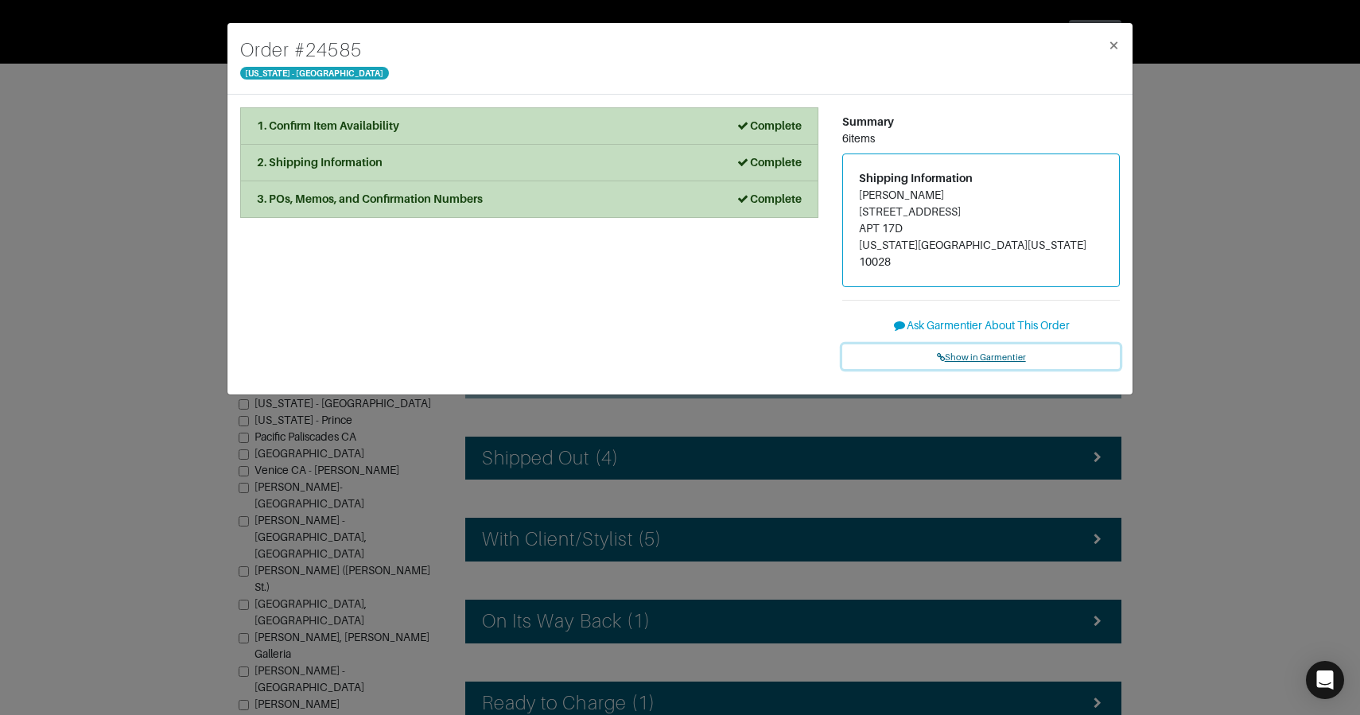
click at [1008, 344] on link "Show in Garmentier" at bounding box center [981, 356] width 278 height 25
click at [191, 227] on div "Order # 24585 [US_STATE] - [GEOGRAPHIC_DATA] × 1. Confirm Item Availability Com…" at bounding box center [680, 357] width 1360 height 715
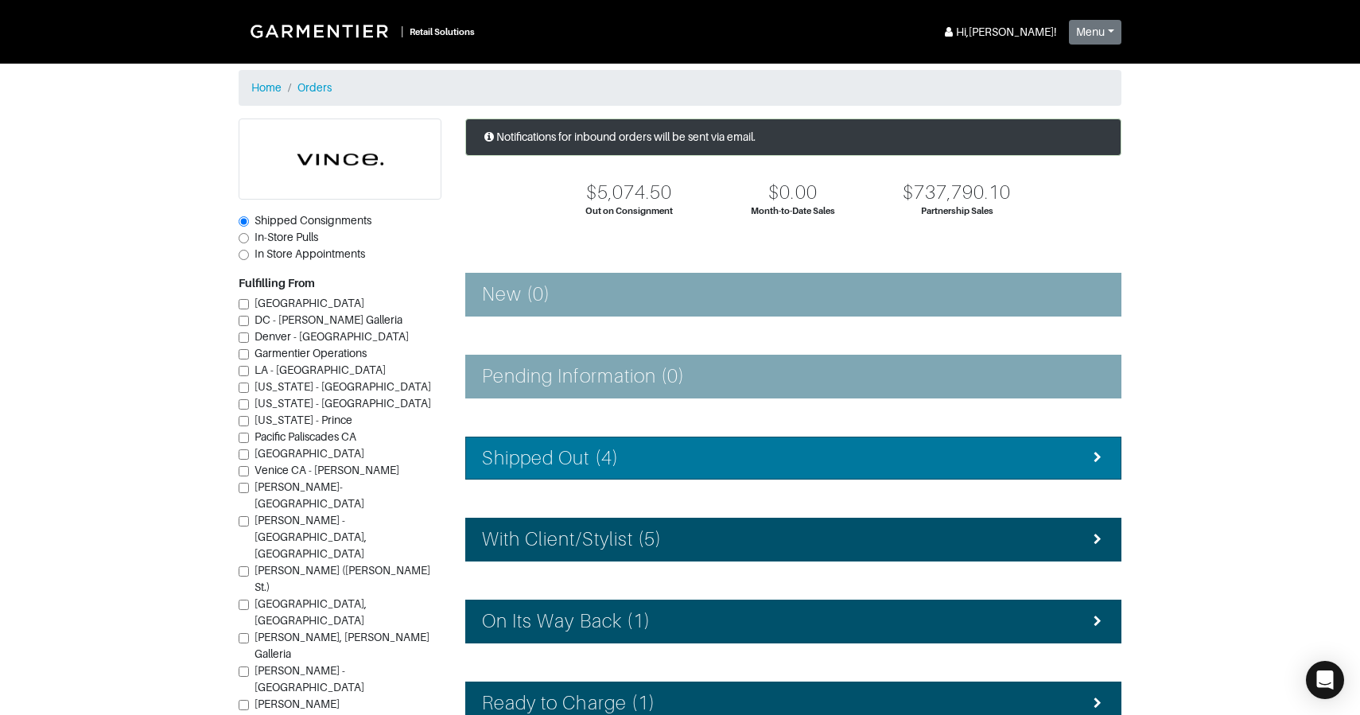
click at [670, 450] on div "Shipped Out (4)" at bounding box center [793, 458] width 623 height 23
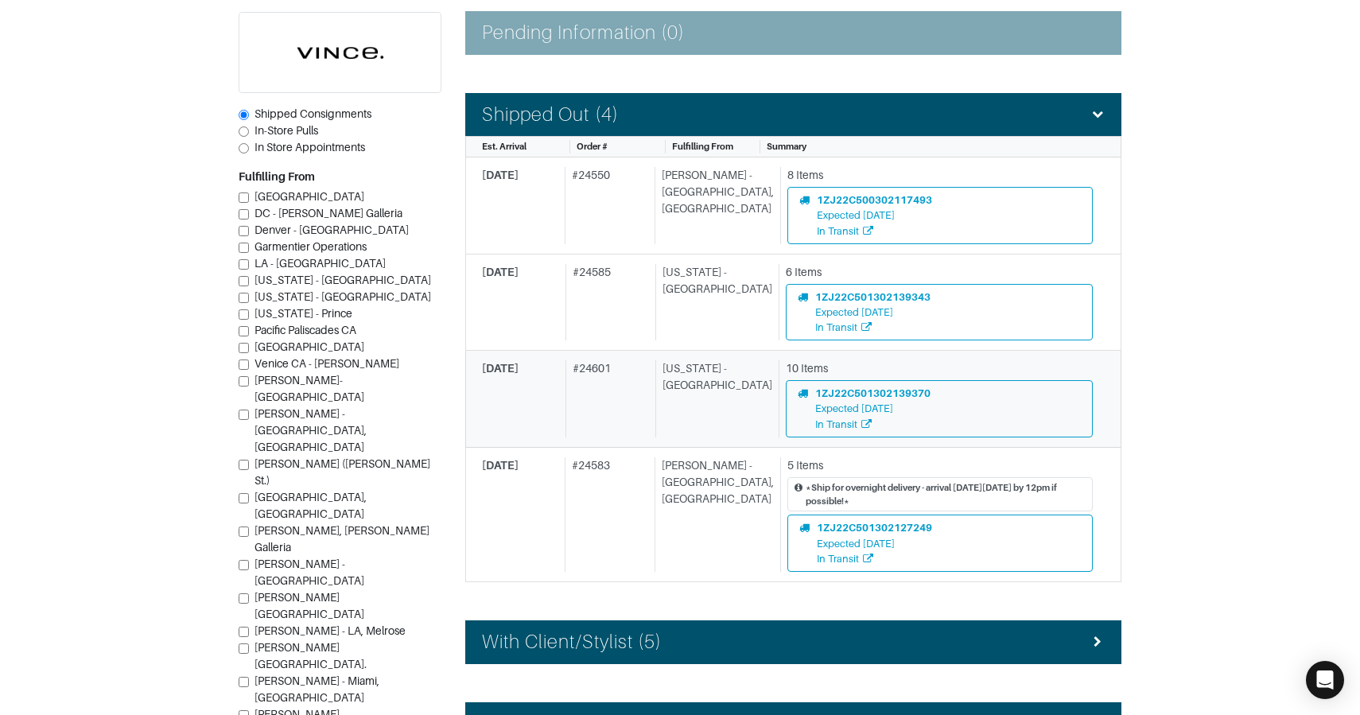
scroll to position [348, 0]
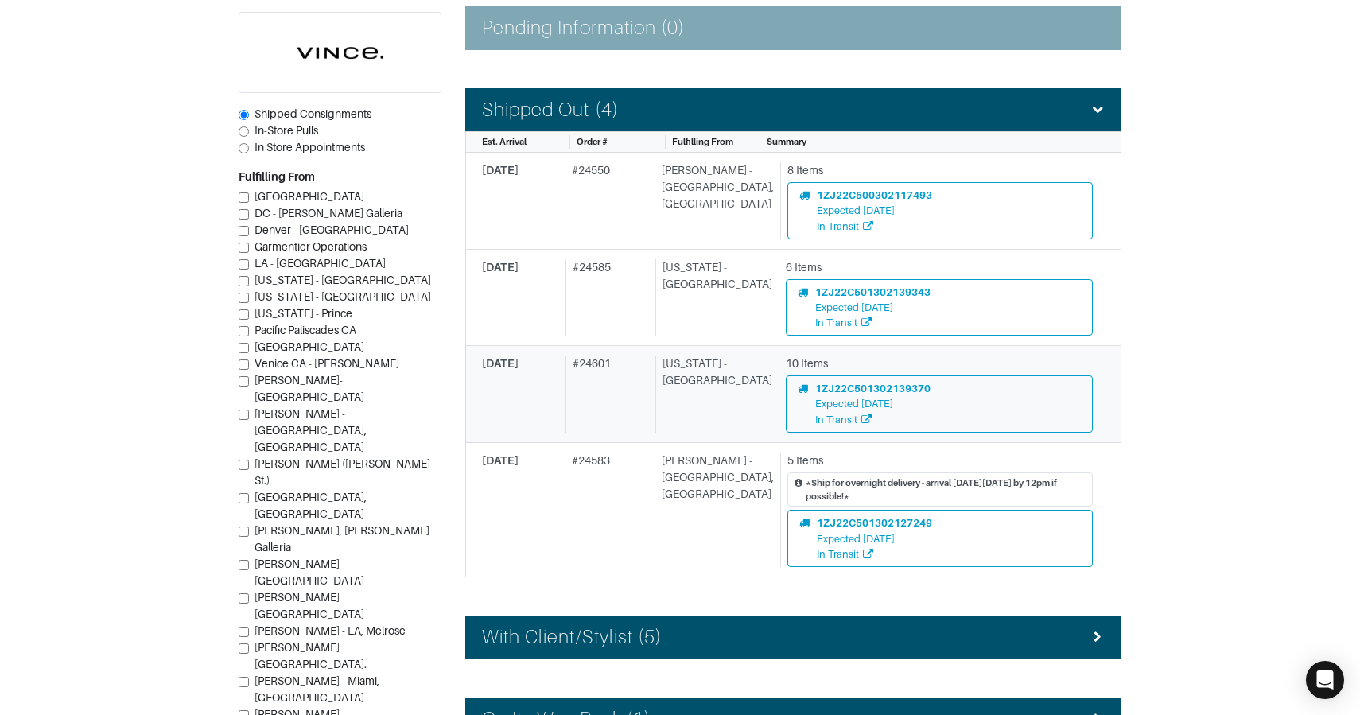
click at [650, 408] on div "# 24601" at bounding box center [608, 394] width 84 height 77
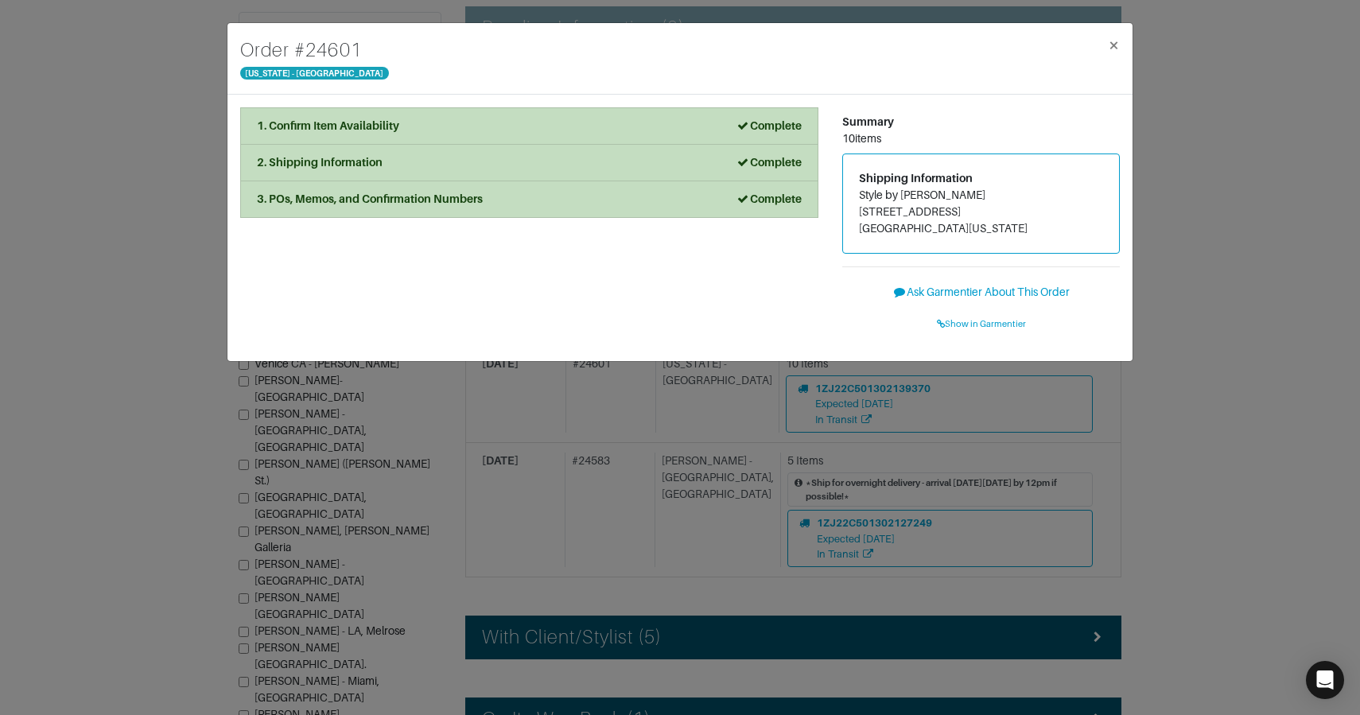
click at [136, 239] on div "Order # 24601 [US_STATE] - [GEOGRAPHIC_DATA] × 1. Confirm Item Availability Com…" at bounding box center [680, 357] width 1360 height 715
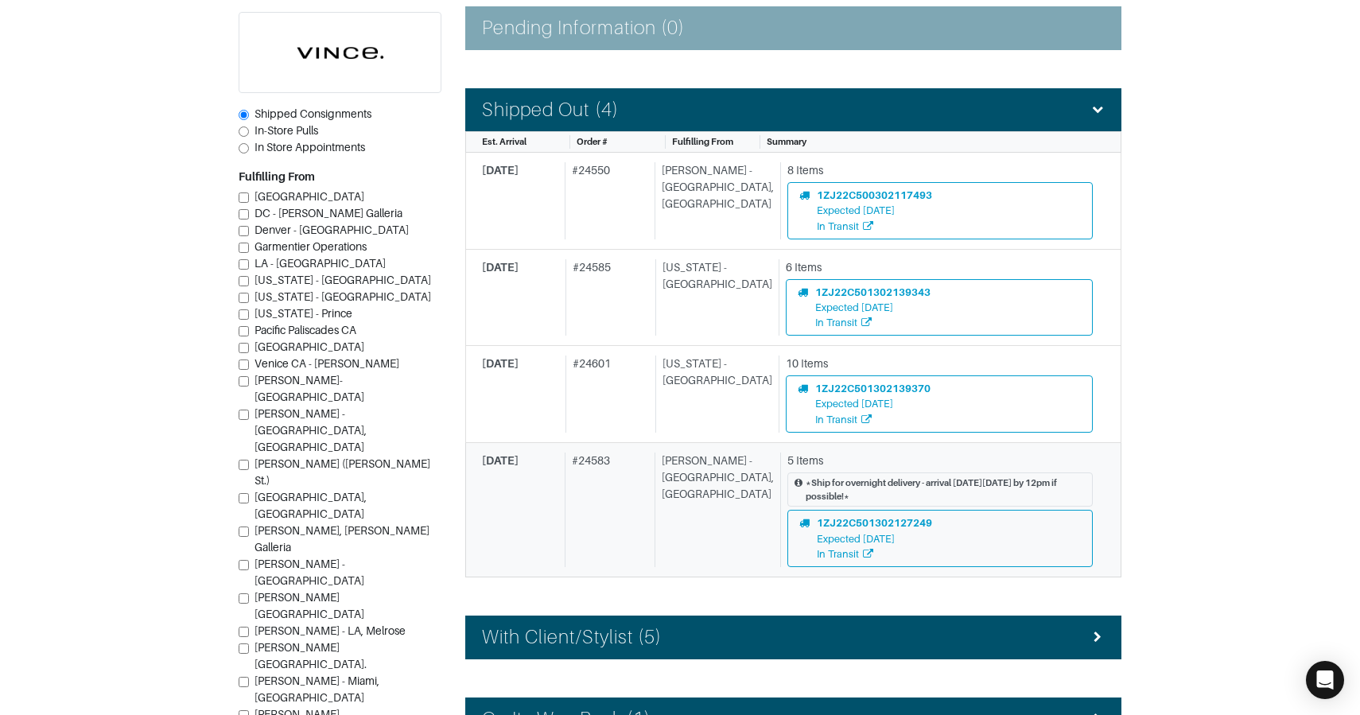
click at [626, 488] on div "# 24583" at bounding box center [607, 510] width 84 height 115
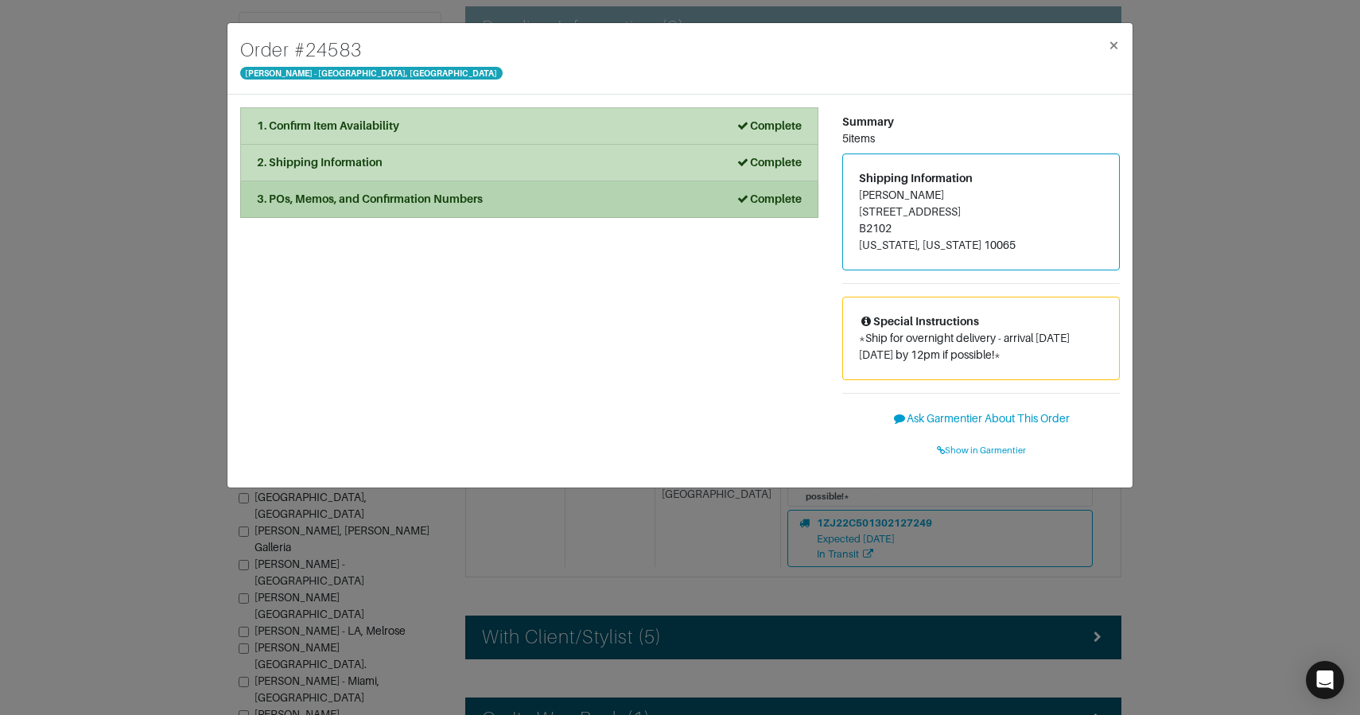
click at [433, 213] on li "3. POs, Memos, and Confirmation Numbers Complete" at bounding box center [529, 199] width 578 height 37
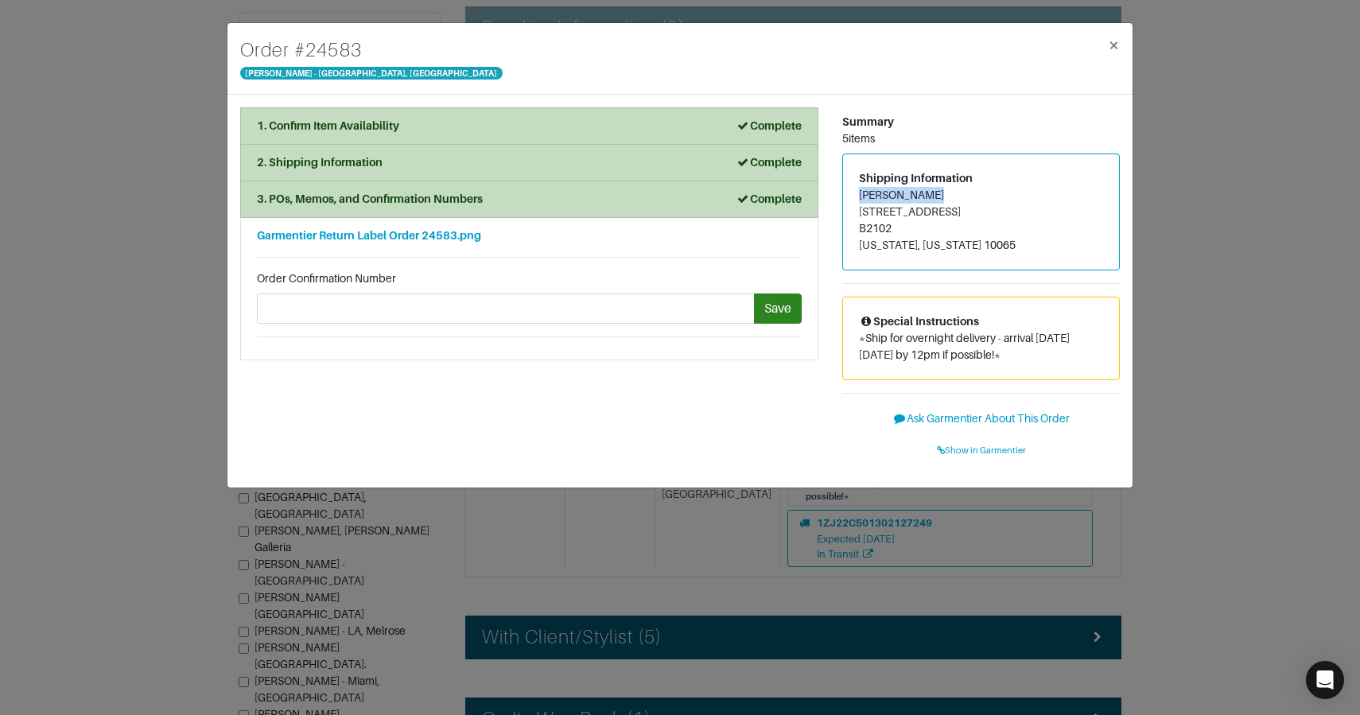
drag, startPoint x: 893, startPoint y: 196, endPoint x: 943, endPoint y: 199, distance: 50.2
click at [943, 199] on div "Shipping Information [PERSON_NAME] [STREET_ADDRESS][US_STATE][US_STATE]" at bounding box center [981, 211] width 276 height 115
copy address "[PERSON_NAME]"
click at [447, 236] on span "Garmentier Return Label Order 24583.png" at bounding box center [369, 235] width 224 height 13
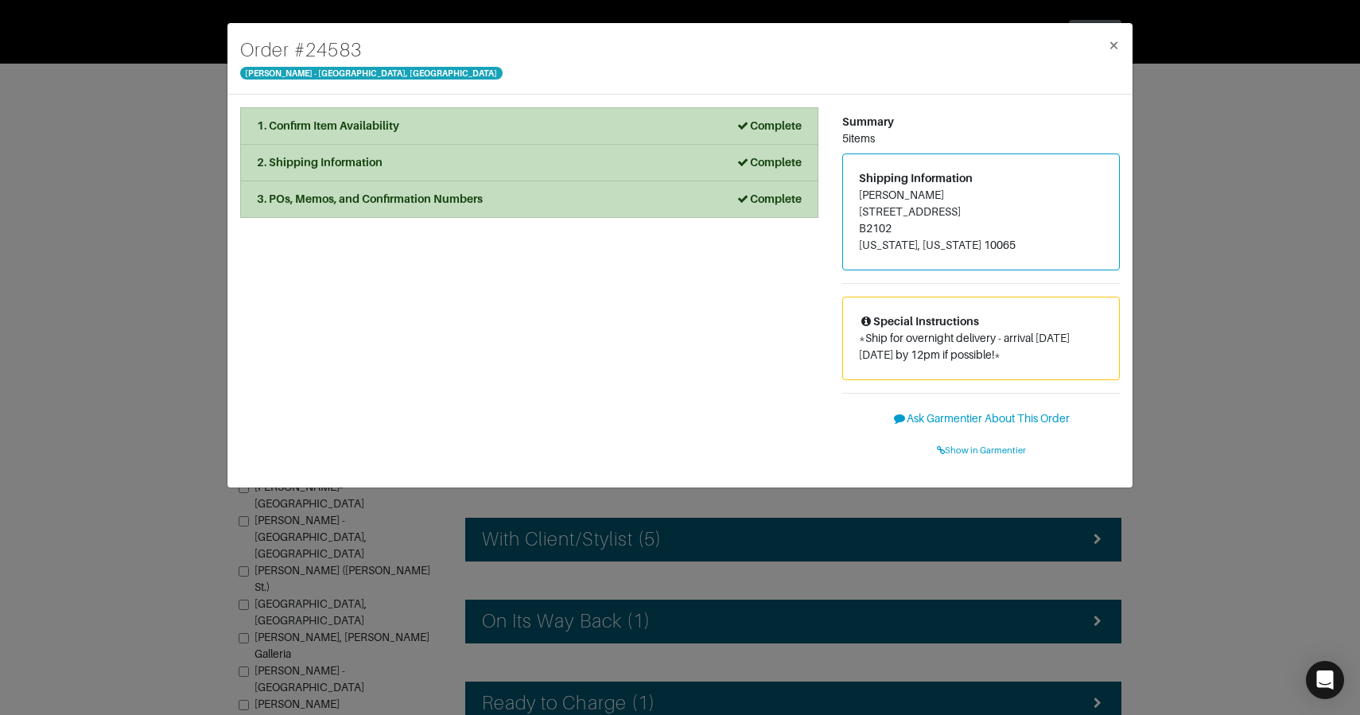
click at [179, 402] on div "Order # [GEOGRAPHIC_DATA][PERSON_NAME] × 1. Confirm Item Availability Complete …" at bounding box center [680, 357] width 1360 height 715
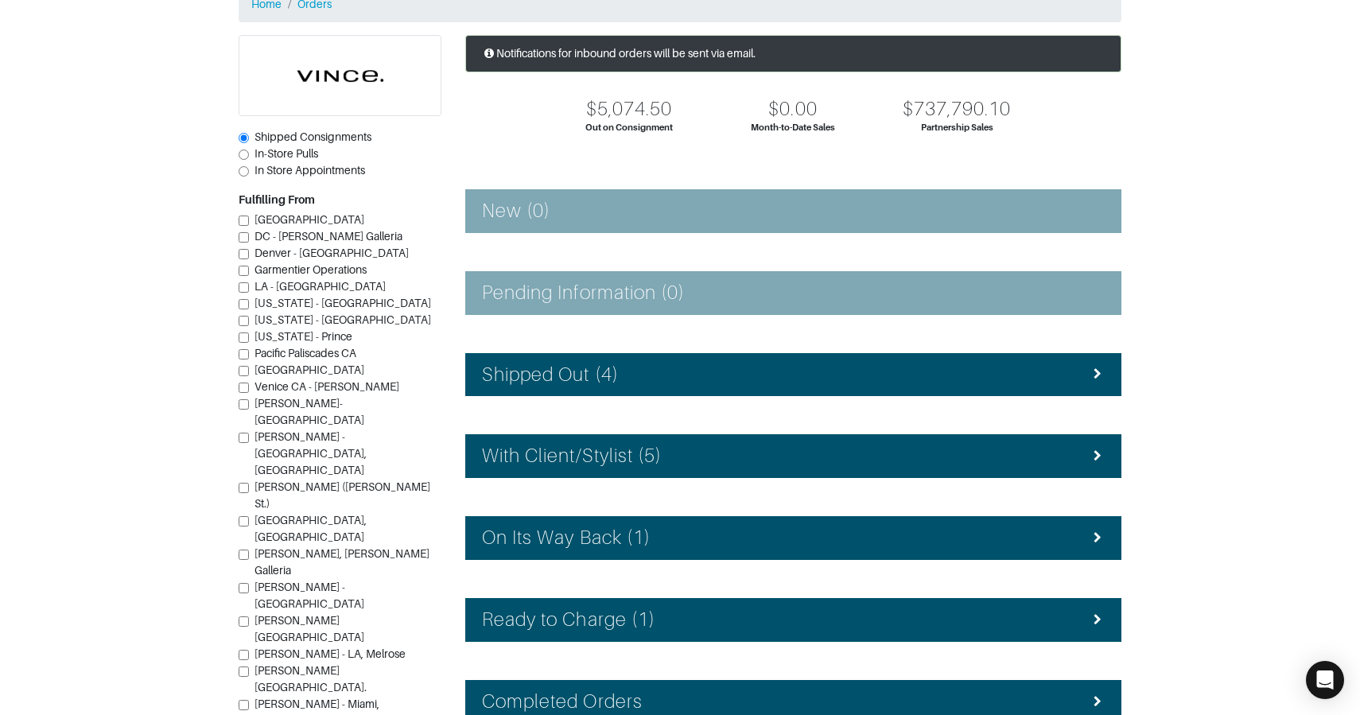
scroll to position [193, 0]
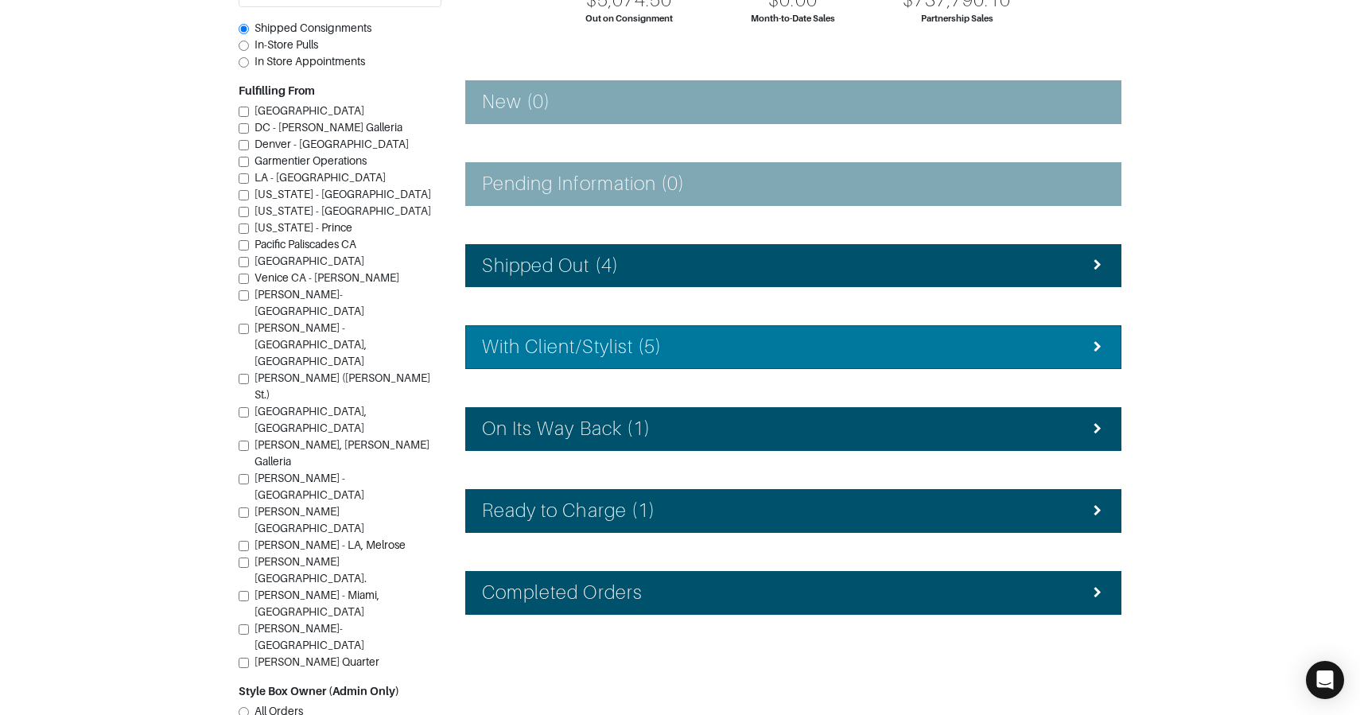
click at [611, 341] on h4 "With Client/Stylist (5)" at bounding box center [572, 347] width 180 height 23
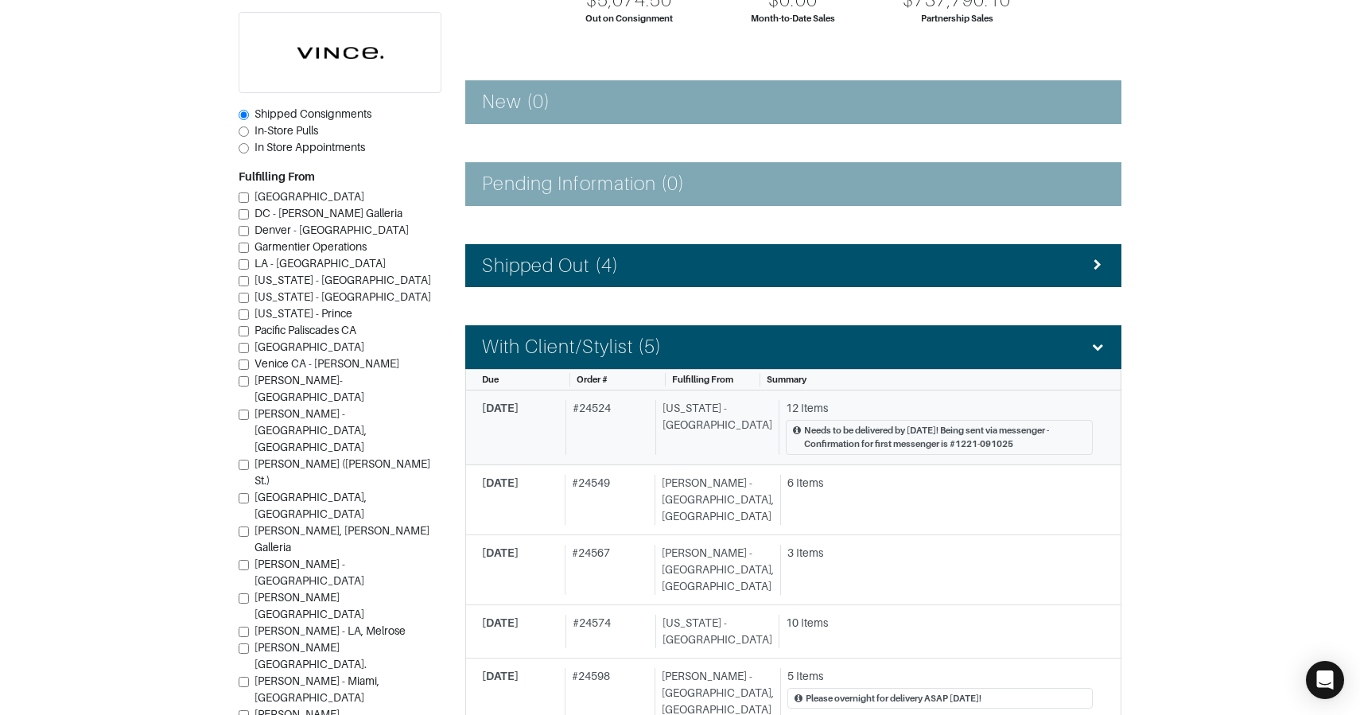
click at [675, 418] on div "[US_STATE] - [GEOGRAPHIC_DATA]" at bounding box center [714, 427] width 117 height 55
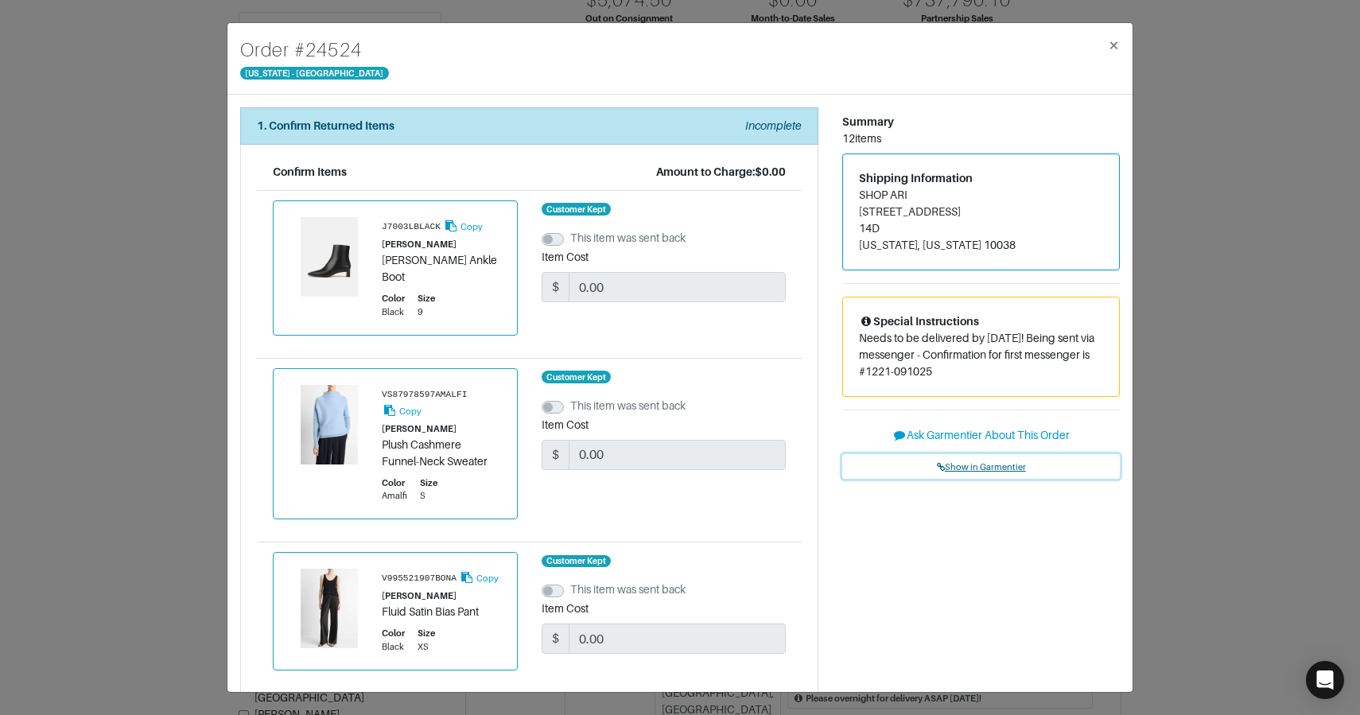
click at [960, 462] on span "Show in Garmentier" at bounding box center [981, 467] width 89 height 10
click at [174, 130] on div "Order # 24524 [US_STATE] - [GEOGRAPHIC_DATA] × 1. Confirm Returned Items Incomp…" at bounding box center [680, 357] width 1360 height 715
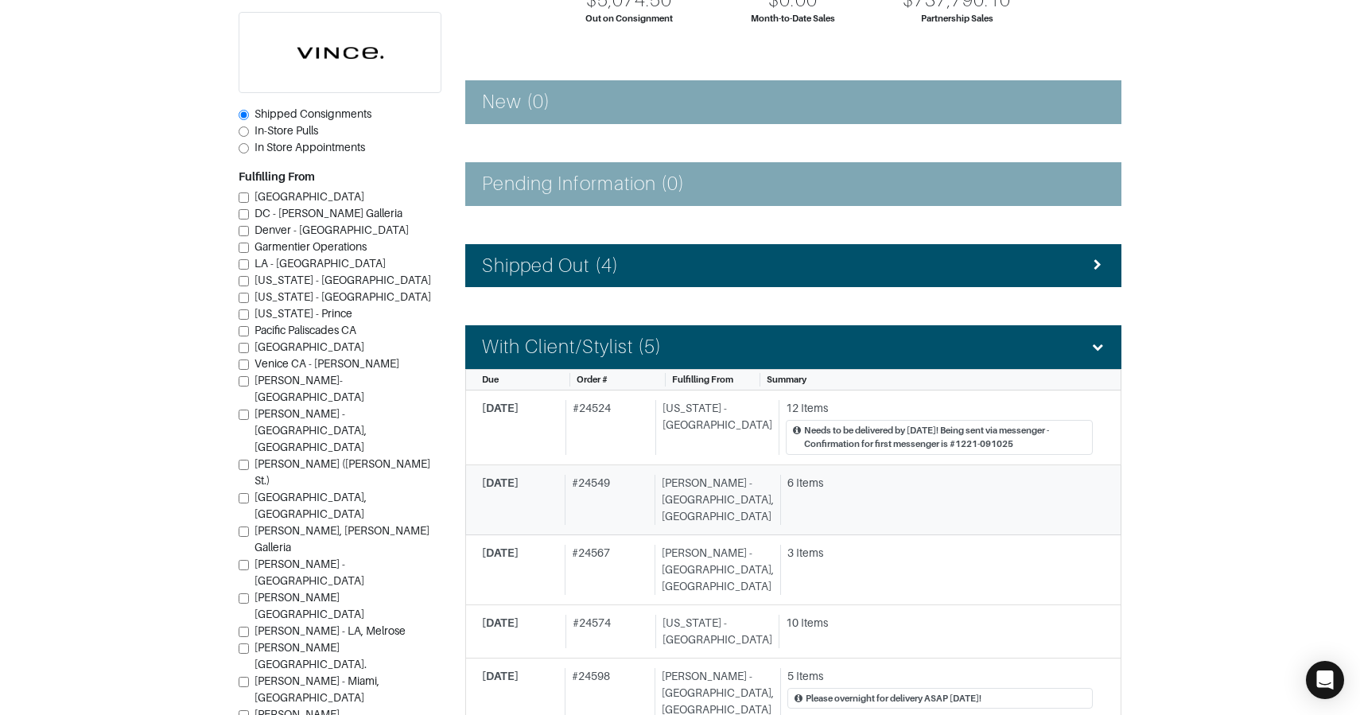
click at [609, 477] on div "# 24549" at bounding box center [607, 500] width 84 height 50
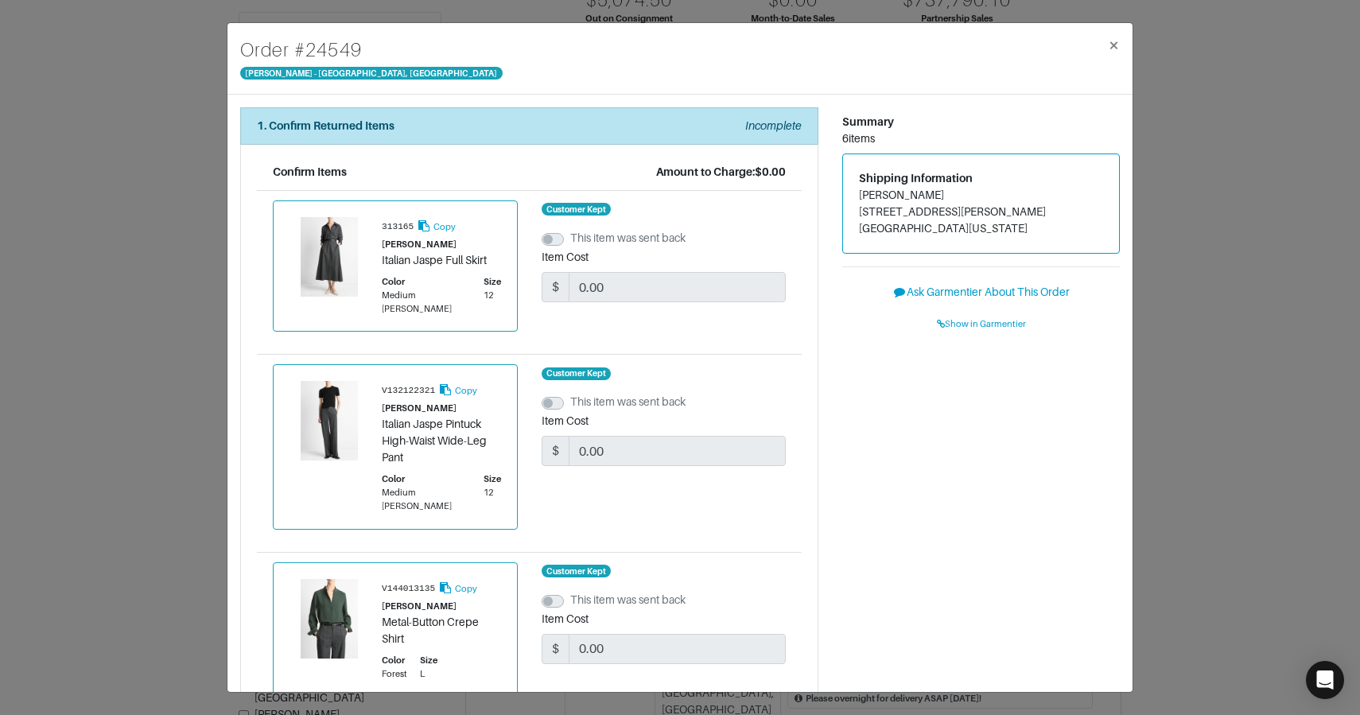
click at [221, 407] on div "Order # [GEOGRAPHIC_DATA][PERSON_NAME] × 1. Confirm Returned Items Incomplete C…" at bounding box center [680, 357] width 1360 height 715
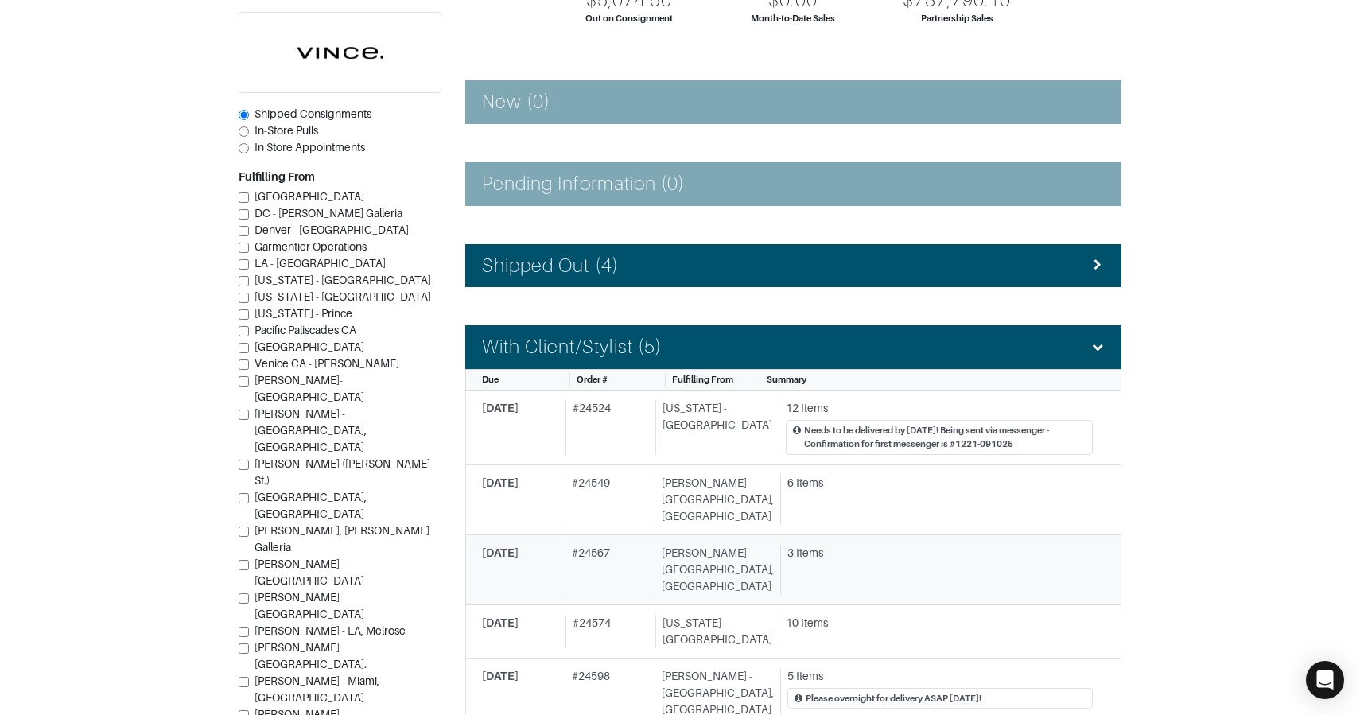
click at [743, 549] on div "[PERSON_NAME] - [GEOGRAPHIC_DATA], [GEOGRAPHIC_DATA]" at bounding box center [714, 570] width 119 height 50
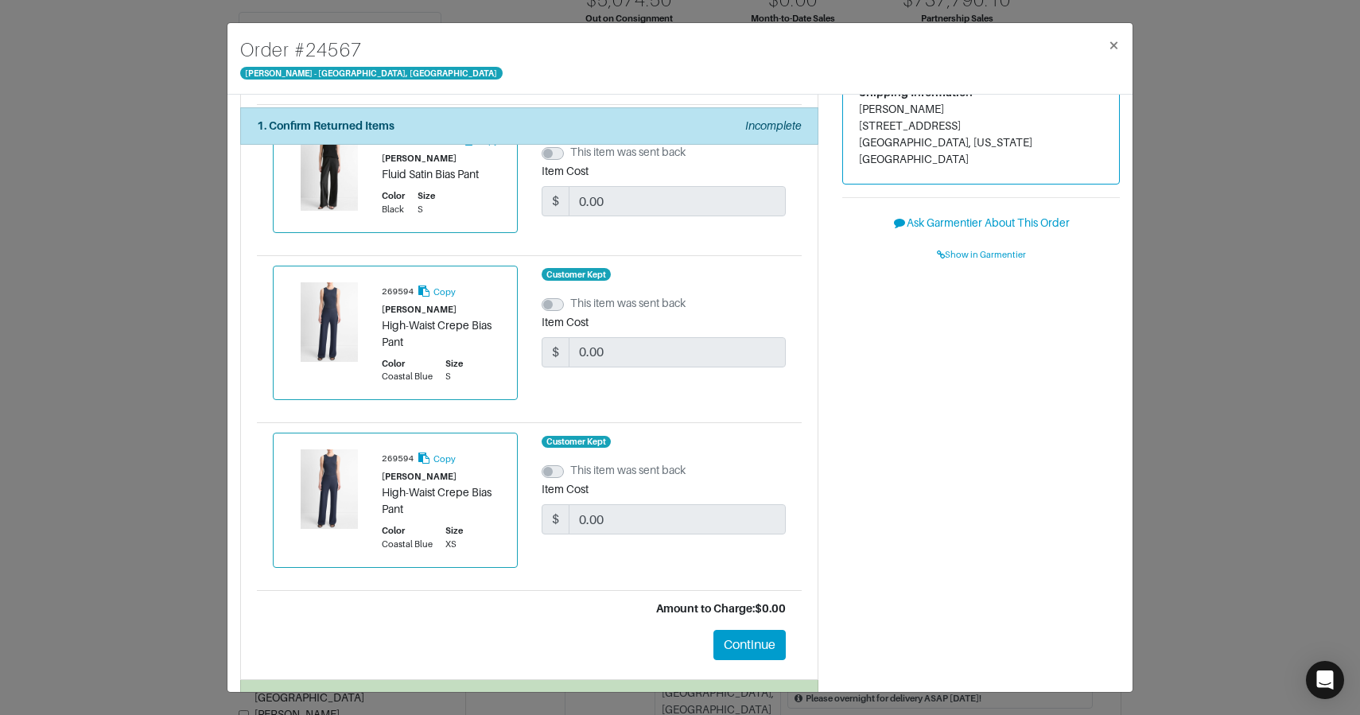
scroll to position [160, 0]
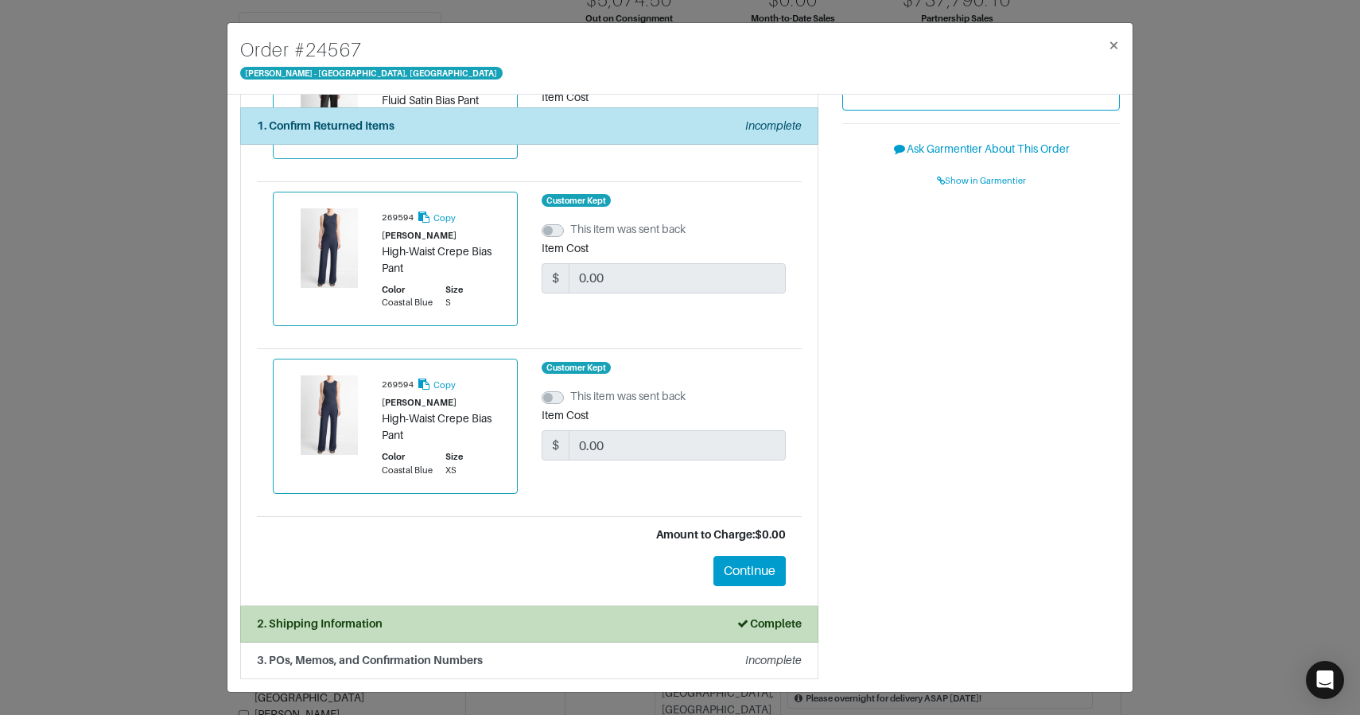
click at [574, 645] on li "3. POs, Memos, and Confirmation Numbers Incomplete" at bounding box center [529, 661] width 578 height 37
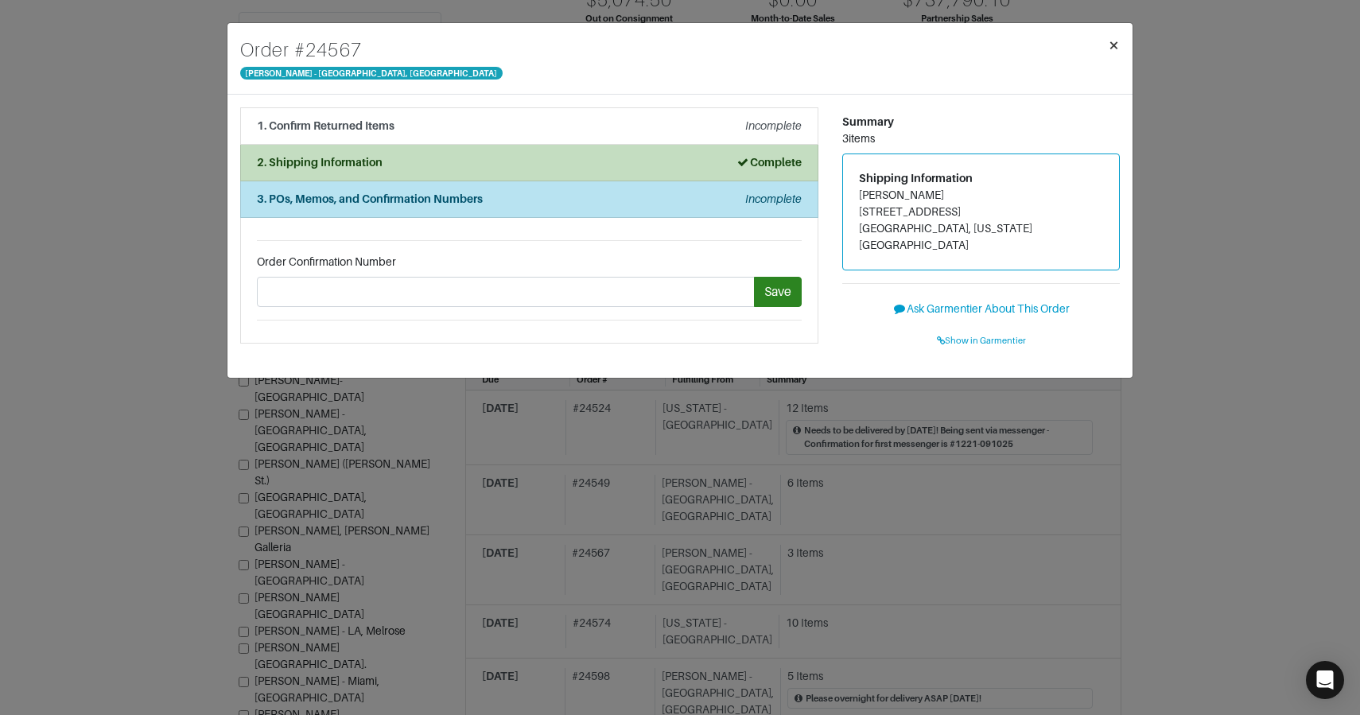
click at [1108, 51] on span "×" at bounding box center [1114, 44] width 12 height 21
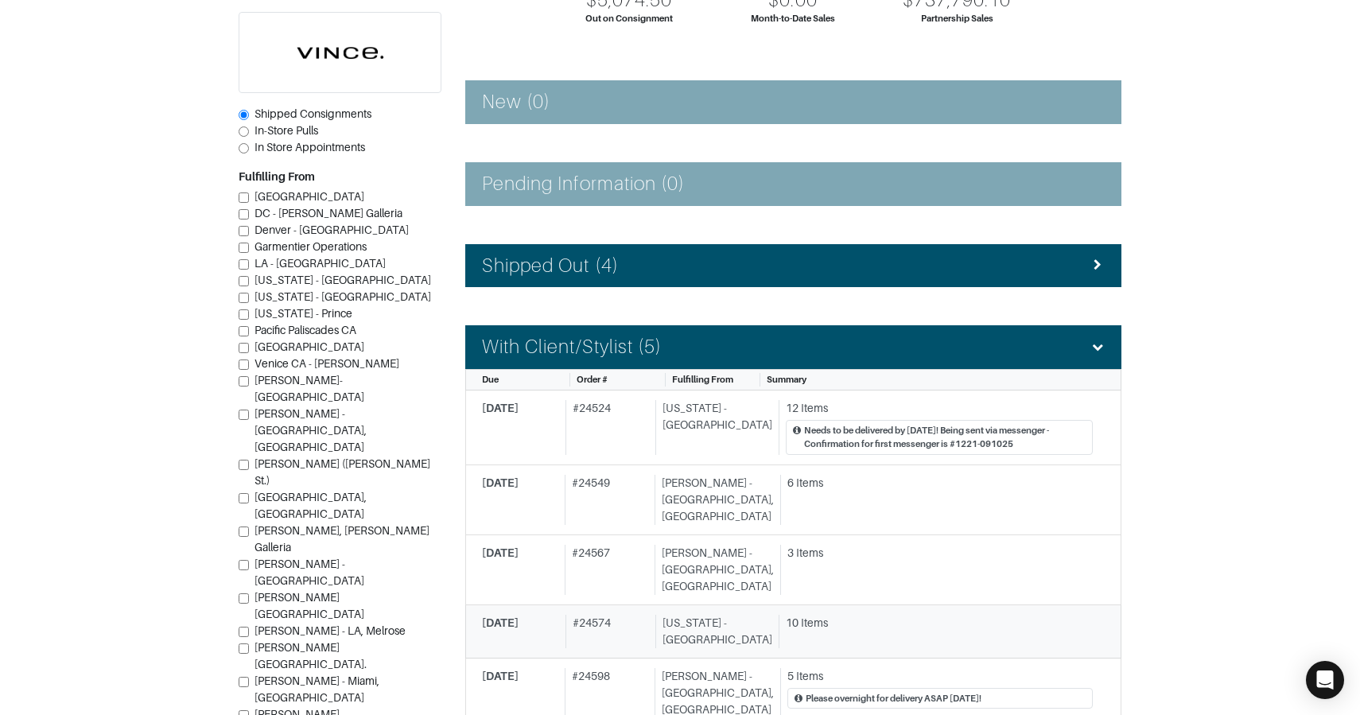
click at [842, 615] on div "10 Items" at bounding box center [936, 631] width 314 height 33
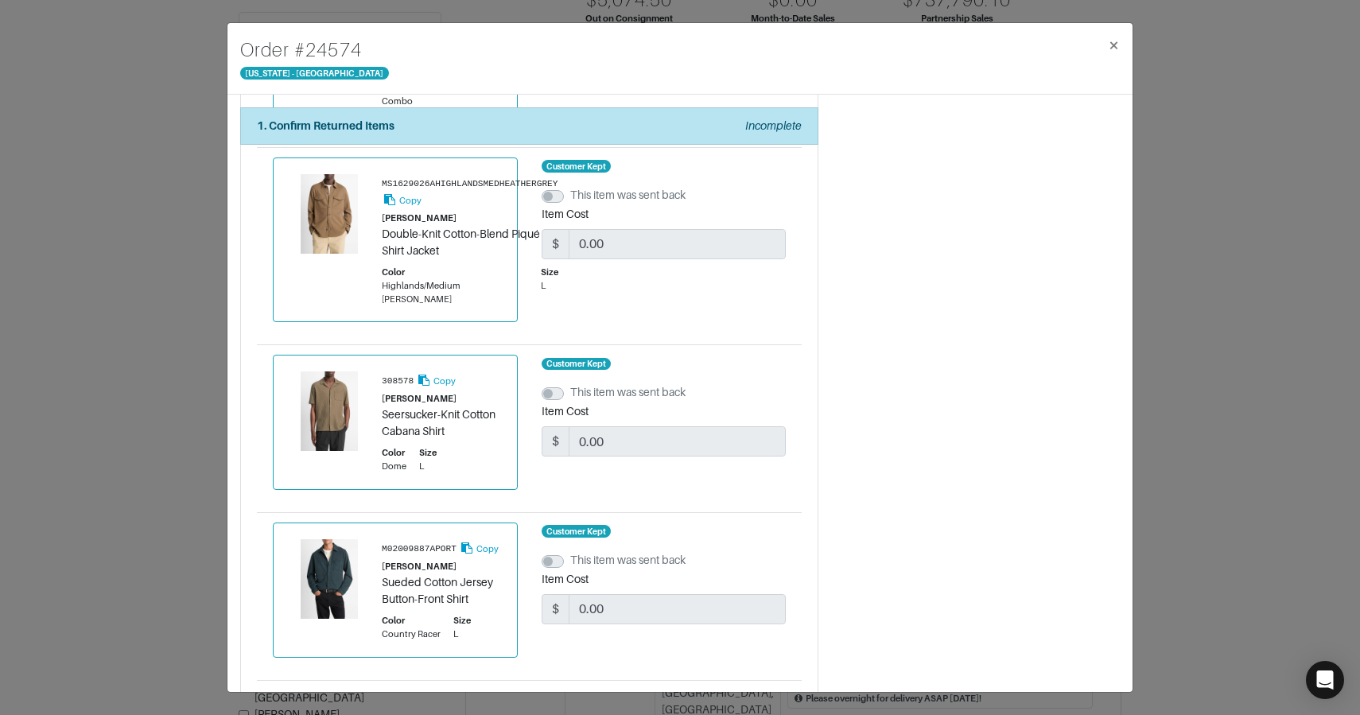
scroll to position [1433, 0]
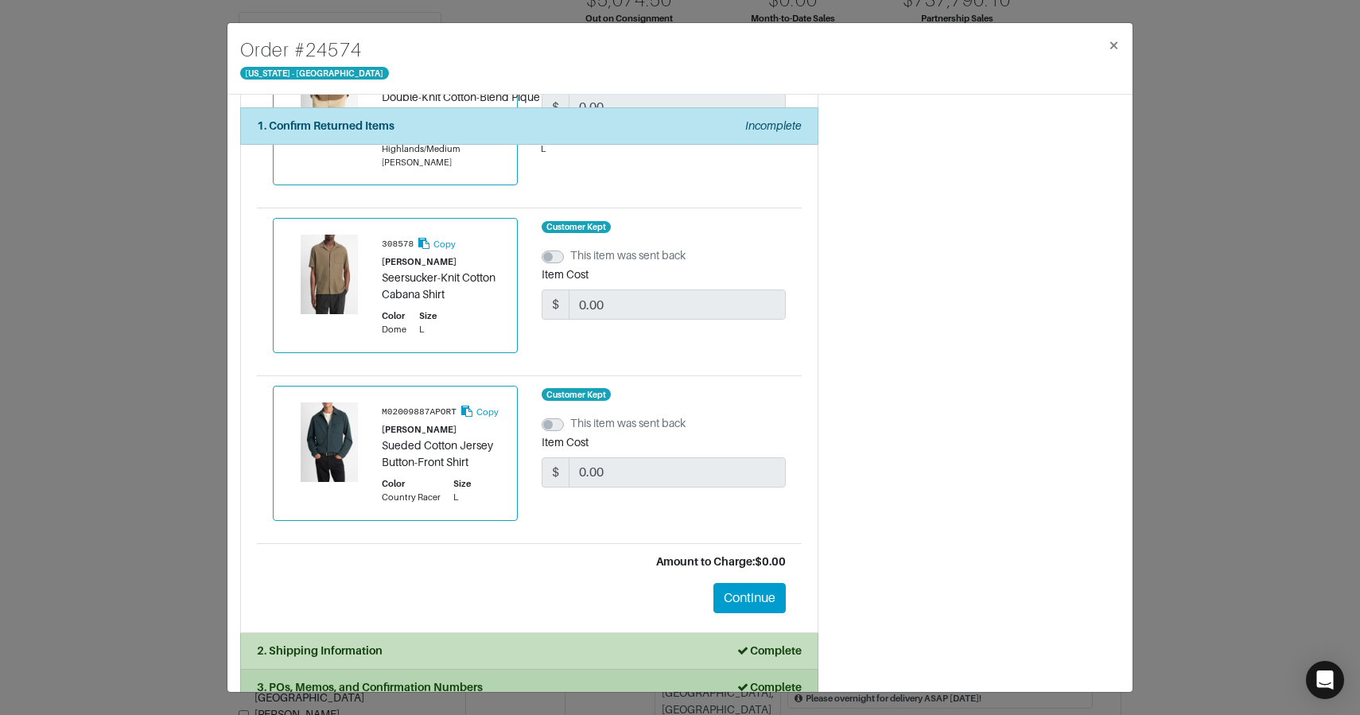
click at [522, 679] on div "3. POs, Memos, and Confirmation Numbers Complete" at bounding box center [529, 687] width 545 height 17
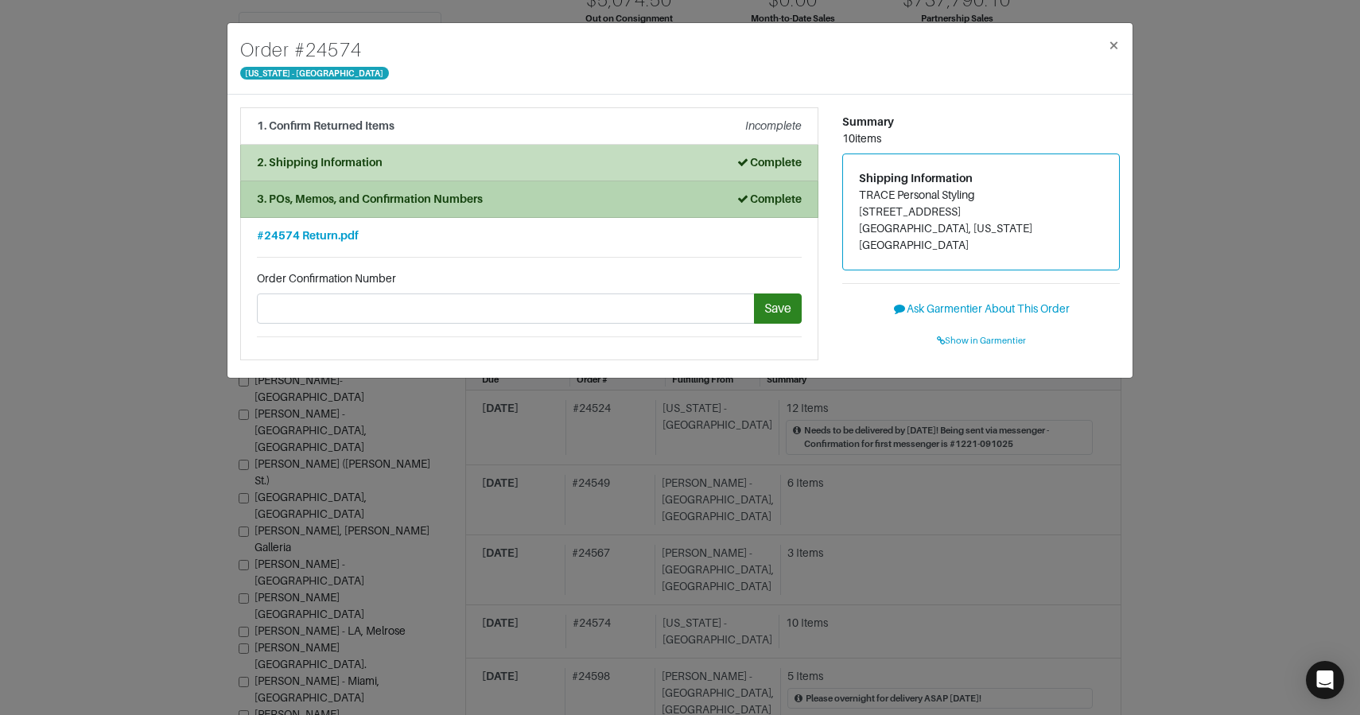
scroll to position [0, 0]
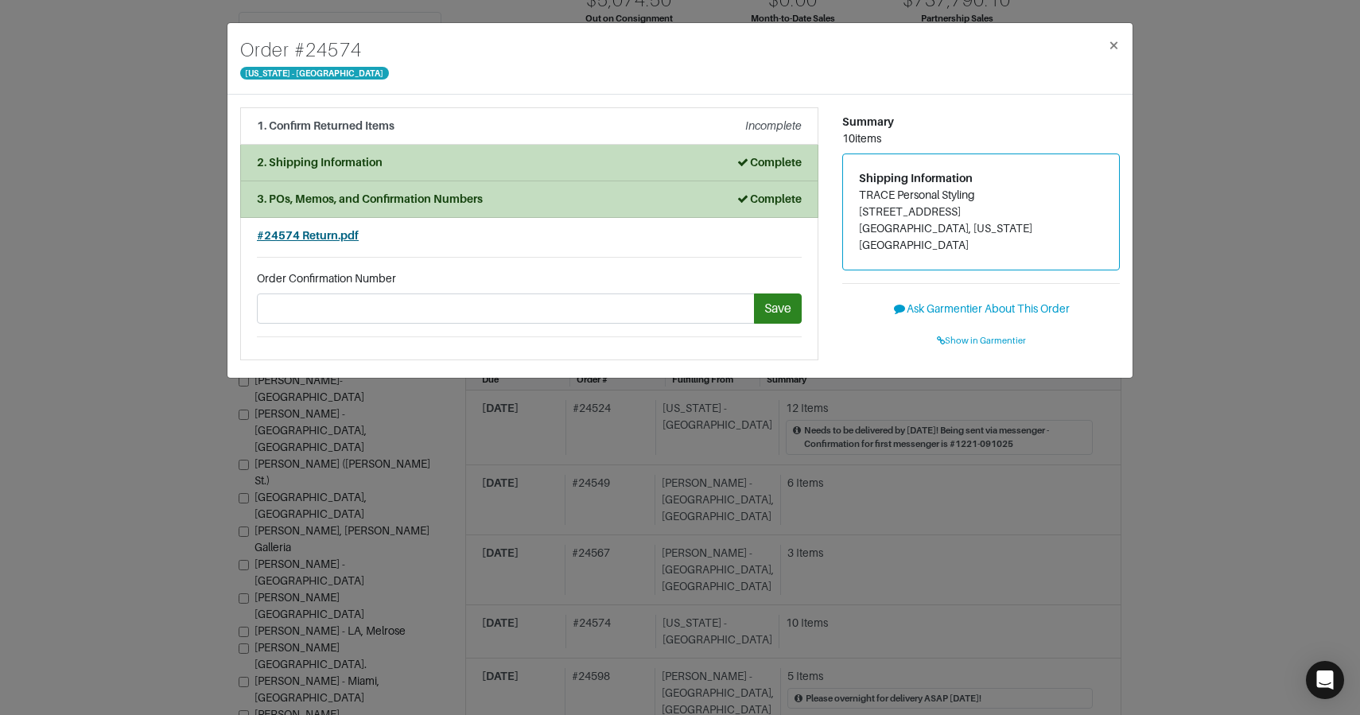
click at [328, 235] on span "#24574 Return.pdf" at bounding box center [308, 235] width 102 height 13
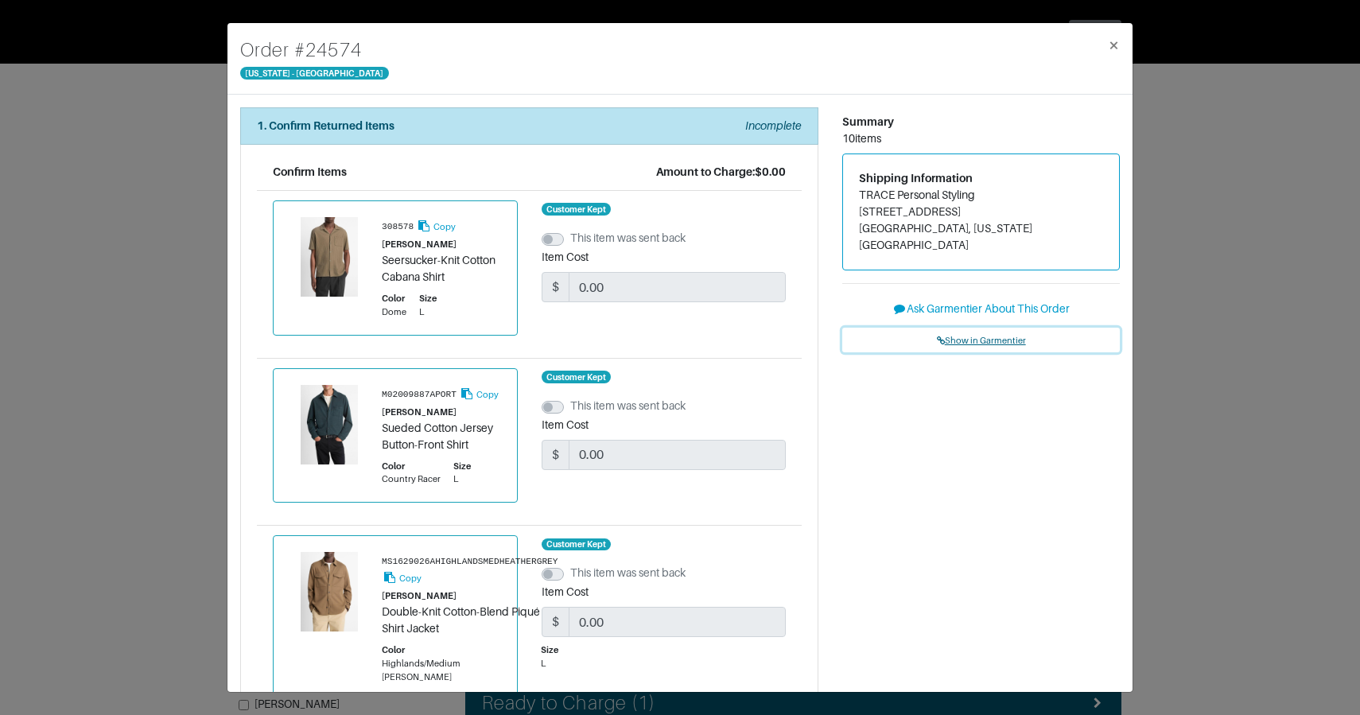
click at [967, 336] on span "Show in Garmentier" at bounding box center [981, 341] width 89 height 10
click at [212, 220] on div "Order # 24574 New York - 5th Avenue × 1. Confirm Returned Items Incomplete Conf…" at bounding box center [680, 357] width 1360 height 715
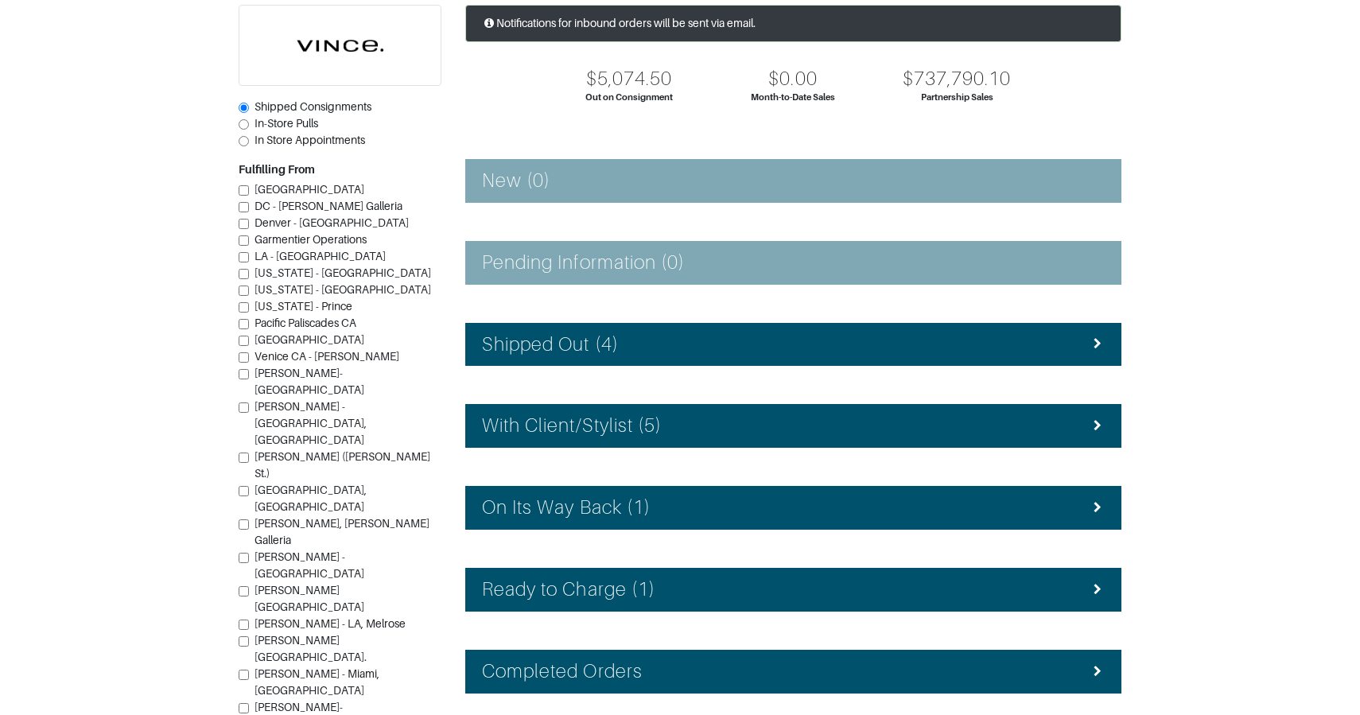
scroll to position [193, 0]
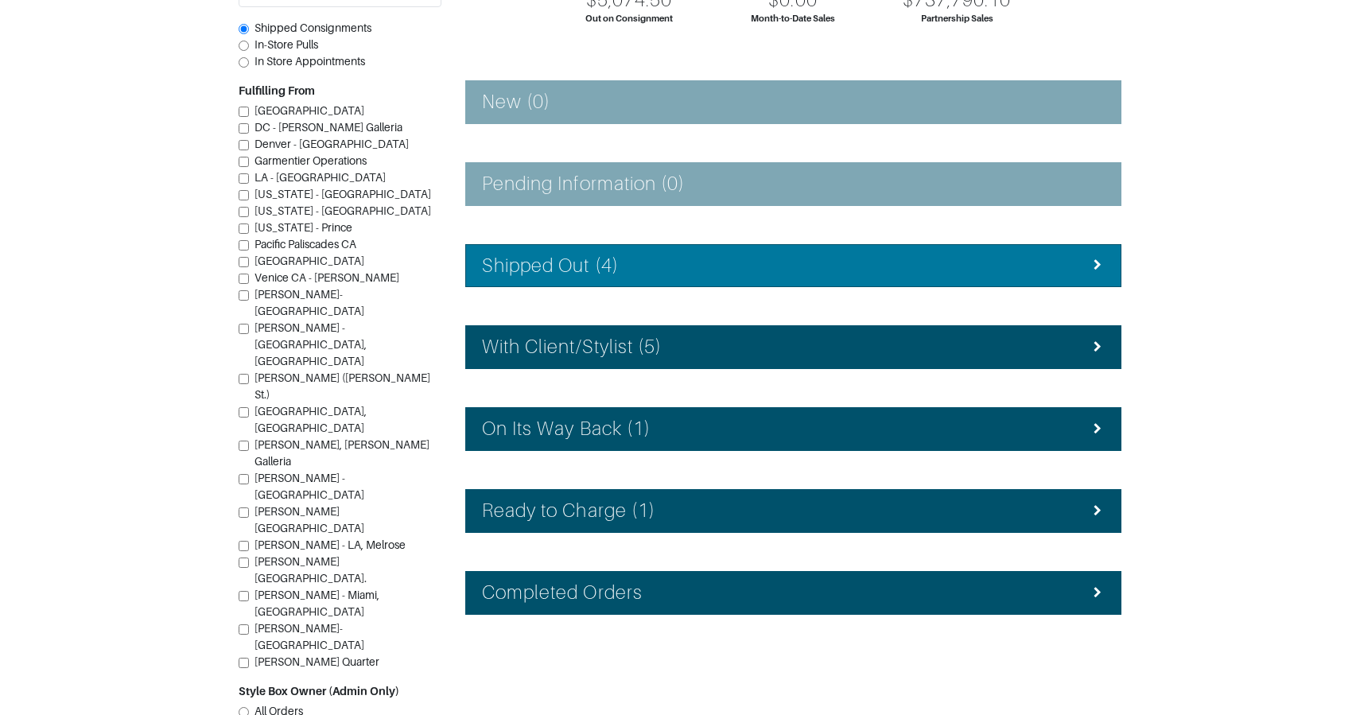
click at [571, 273] on h4 "Shipped Out (4)" at bounding box center [550, 266] width 137 height 23
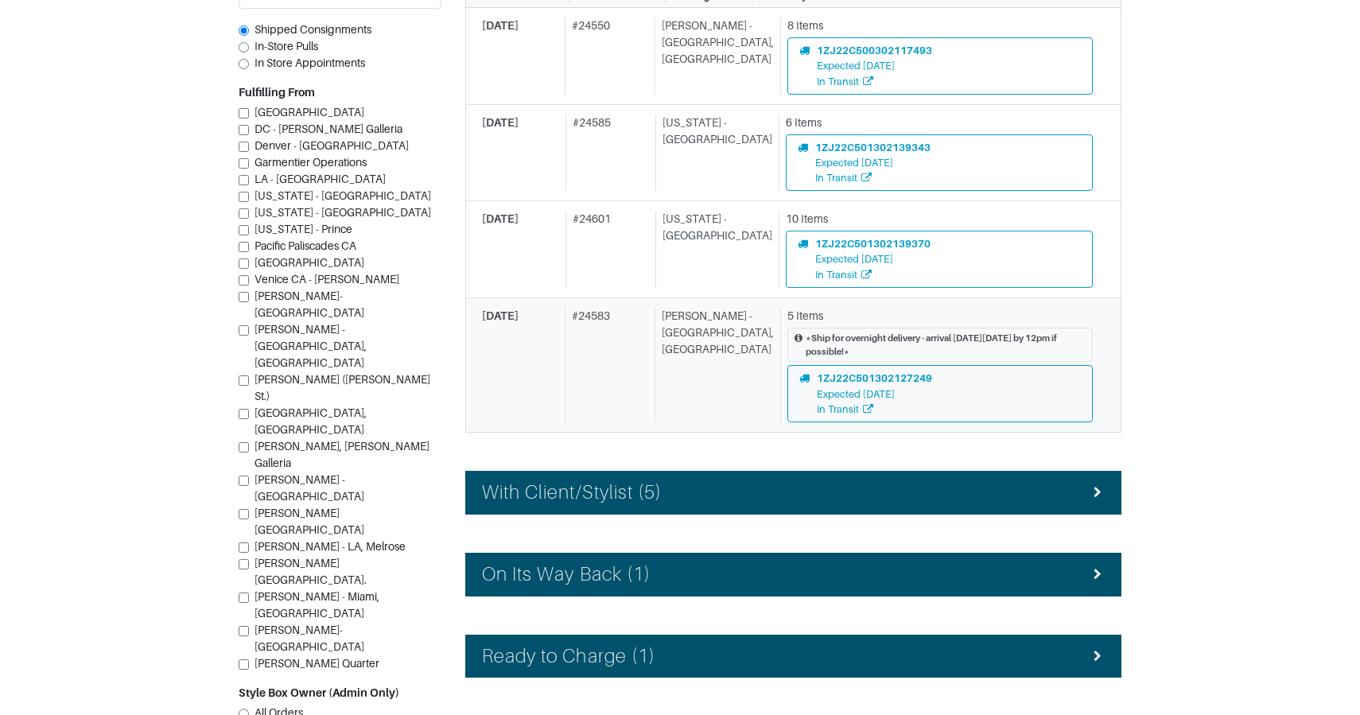
scroll to position [506, 0]
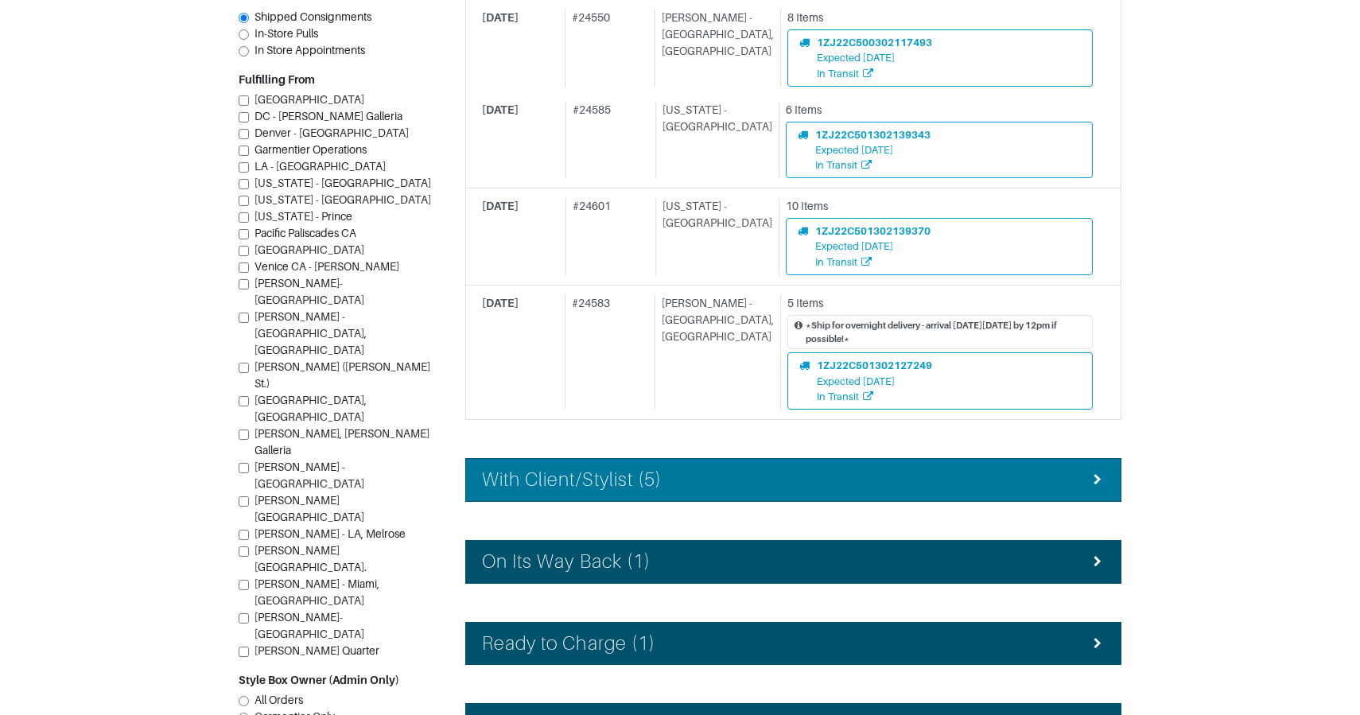
click at [655, 483] on h4 "With Client/Stylist (5)" at bounding box center [572, 480] width 180 height 23
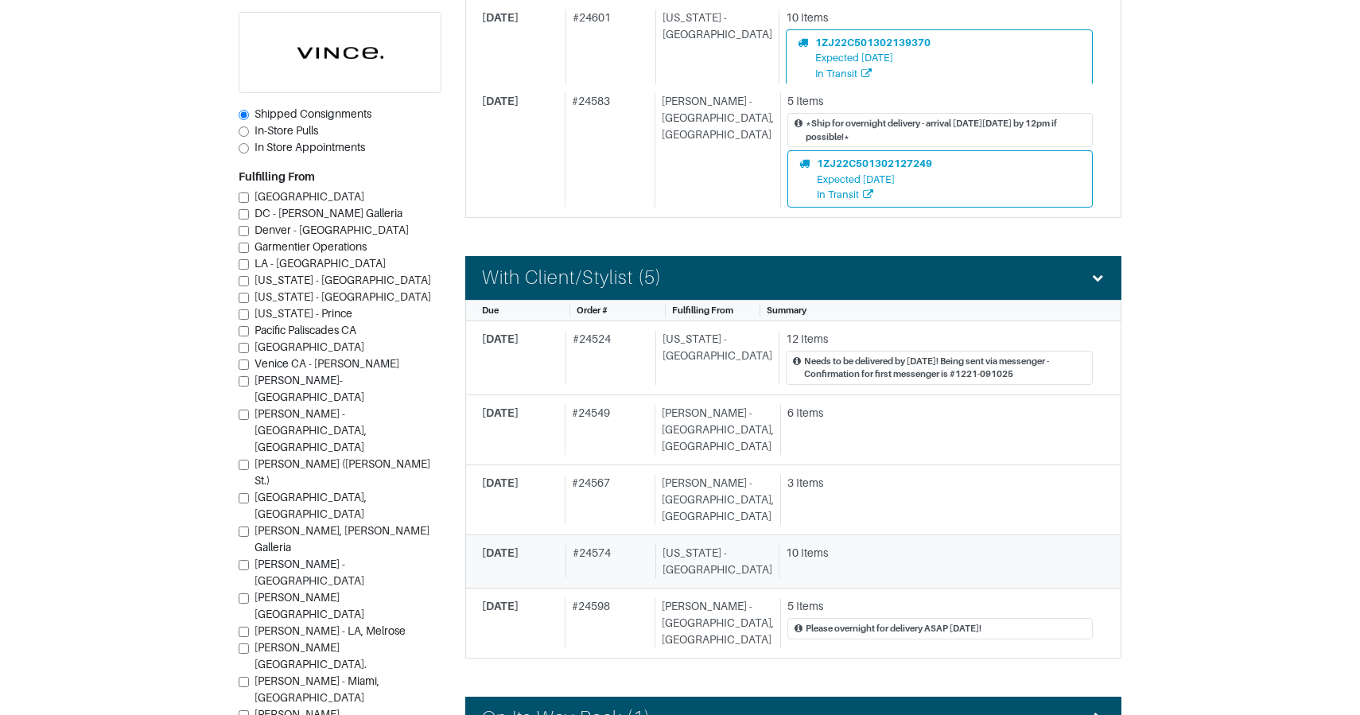
scroll to position [772, 0]
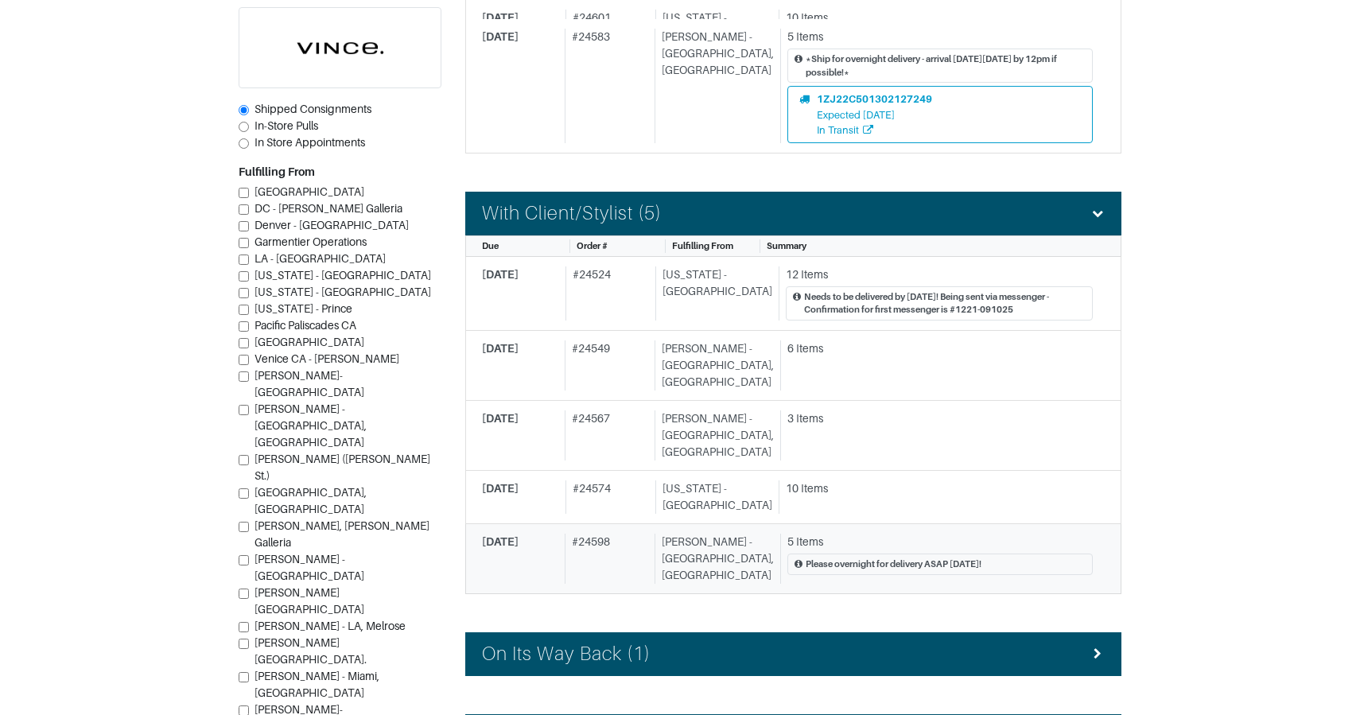
click at [634, 534] on div "# 24598" at bounding box center [607, 559] width 84 height 50
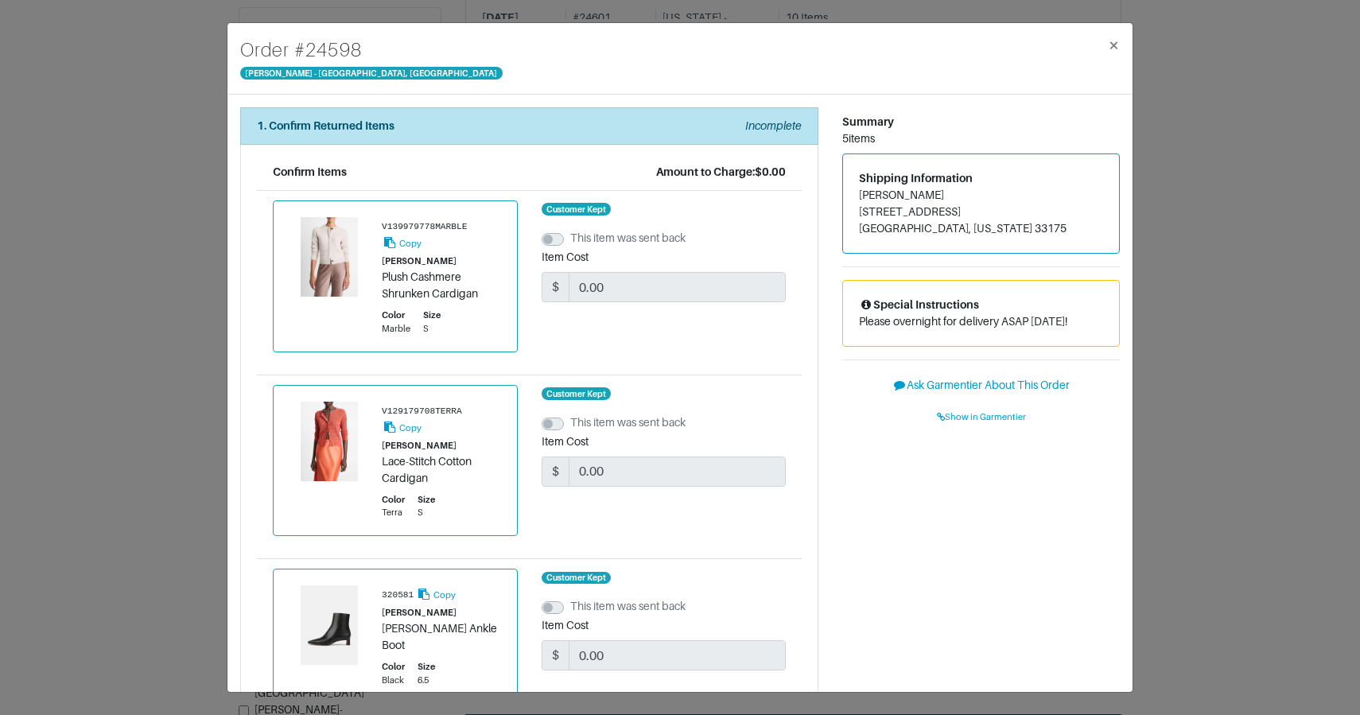
click at [222, 139] on div "Order # 24598 Vince - Chicago, Oak Street × 1. Confirm Returned Items Incomplet…" at bounding box center [680, 357] width 1360 height 715
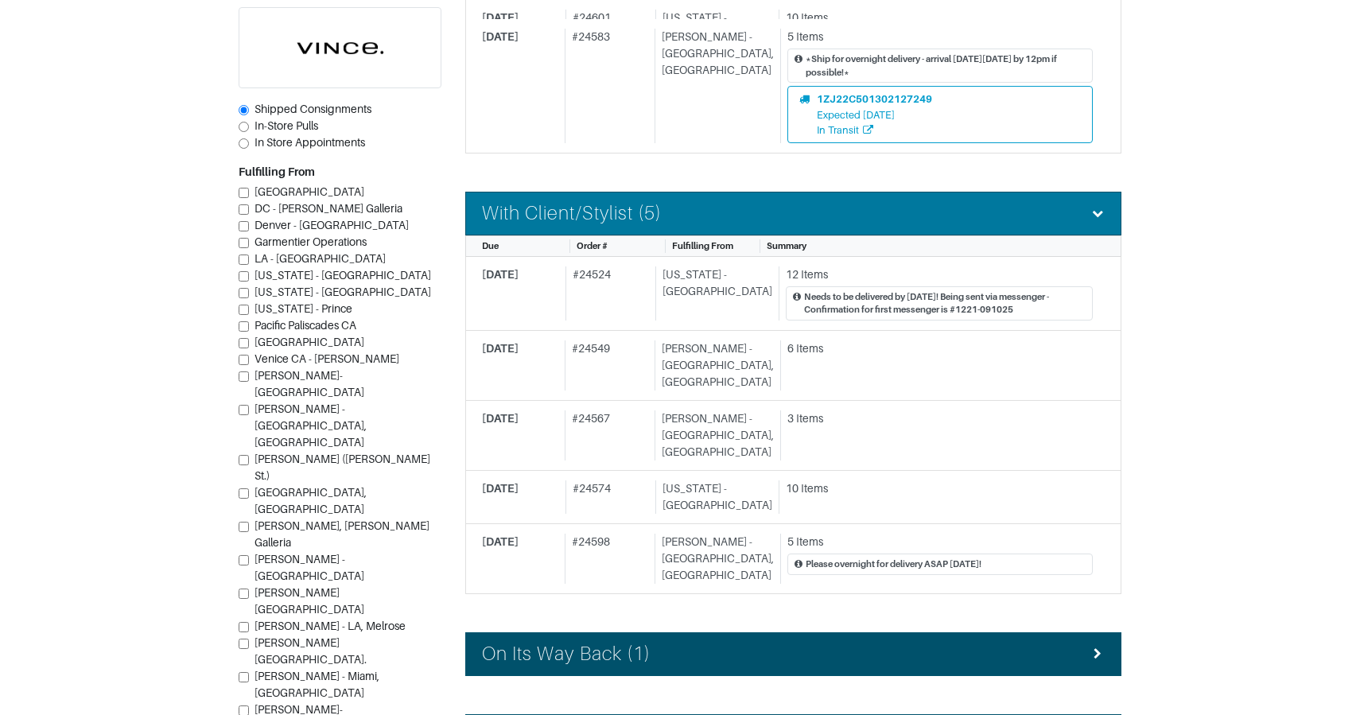
click at [741, 213] on div "With Client/Stylist (5)" at bounding box center [793, 213] width 623 height 23
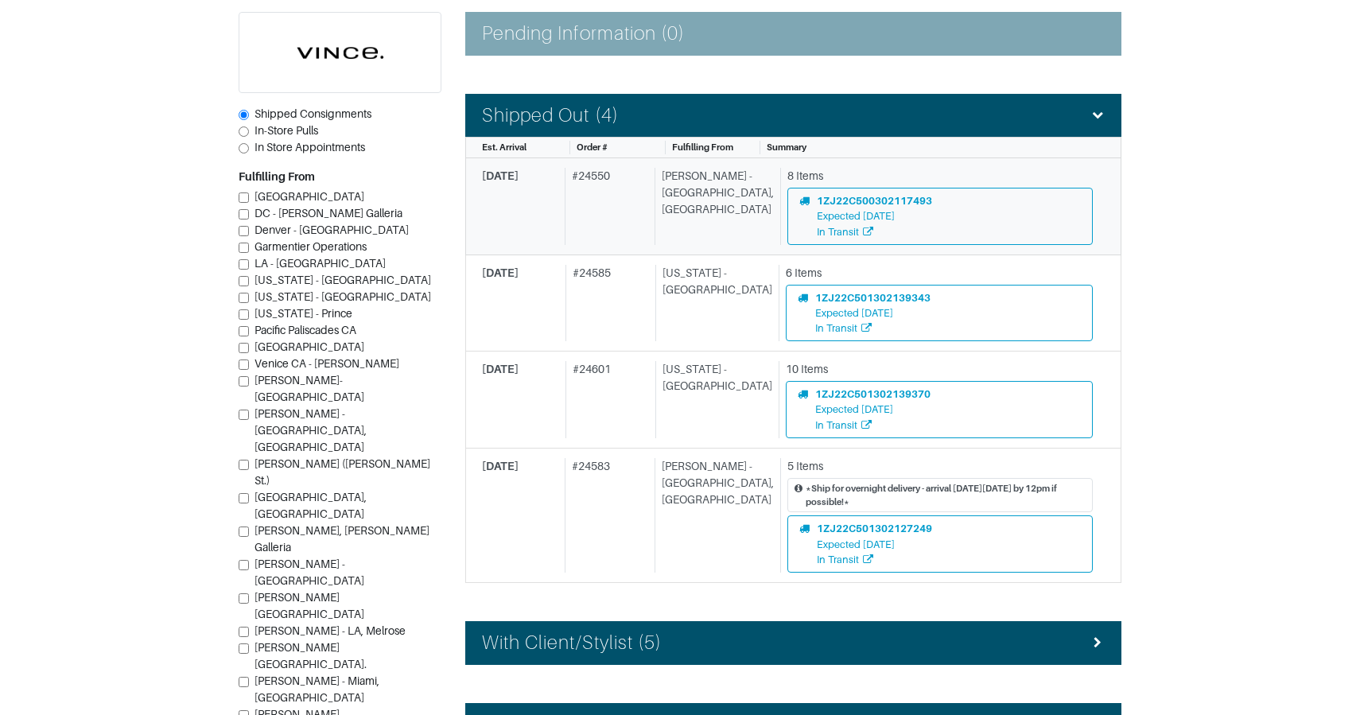
scroll to position [367, 0]
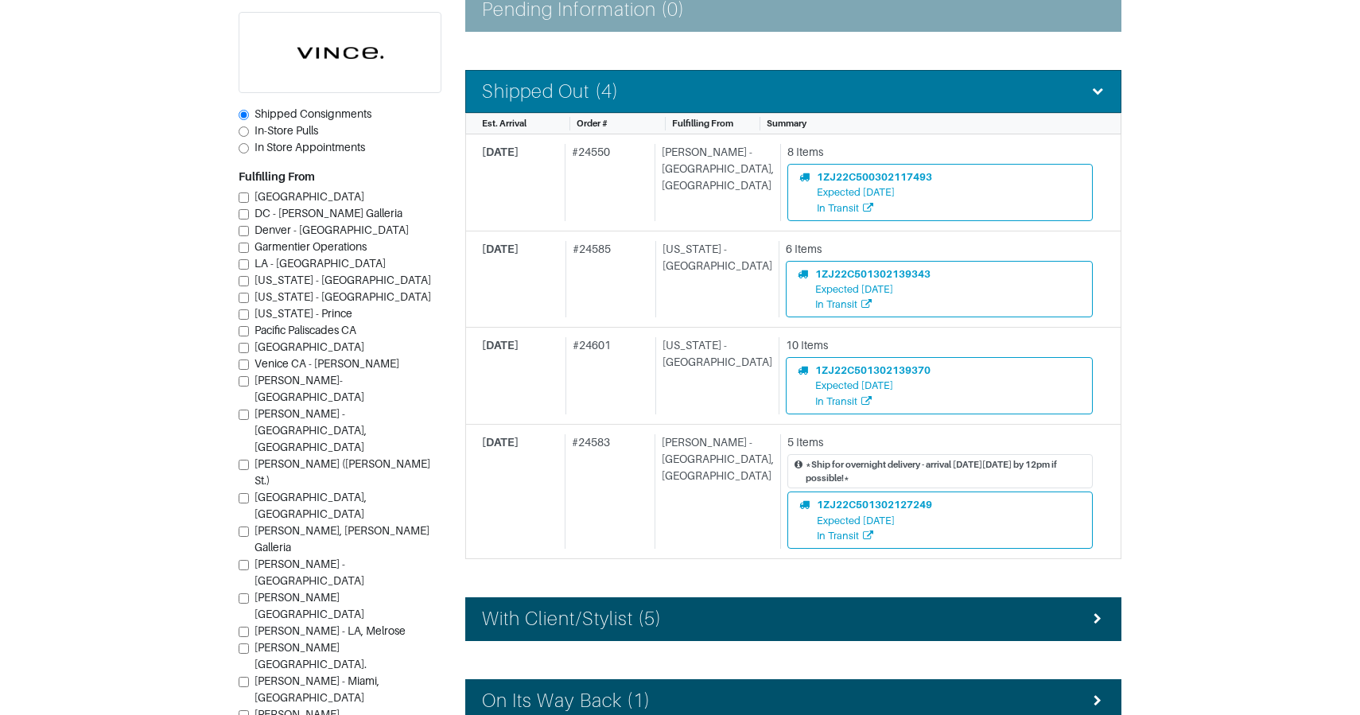
click at [680, 90] on div "Shipped Out (4)" at bounding box center [793, 91] width 623 height 23
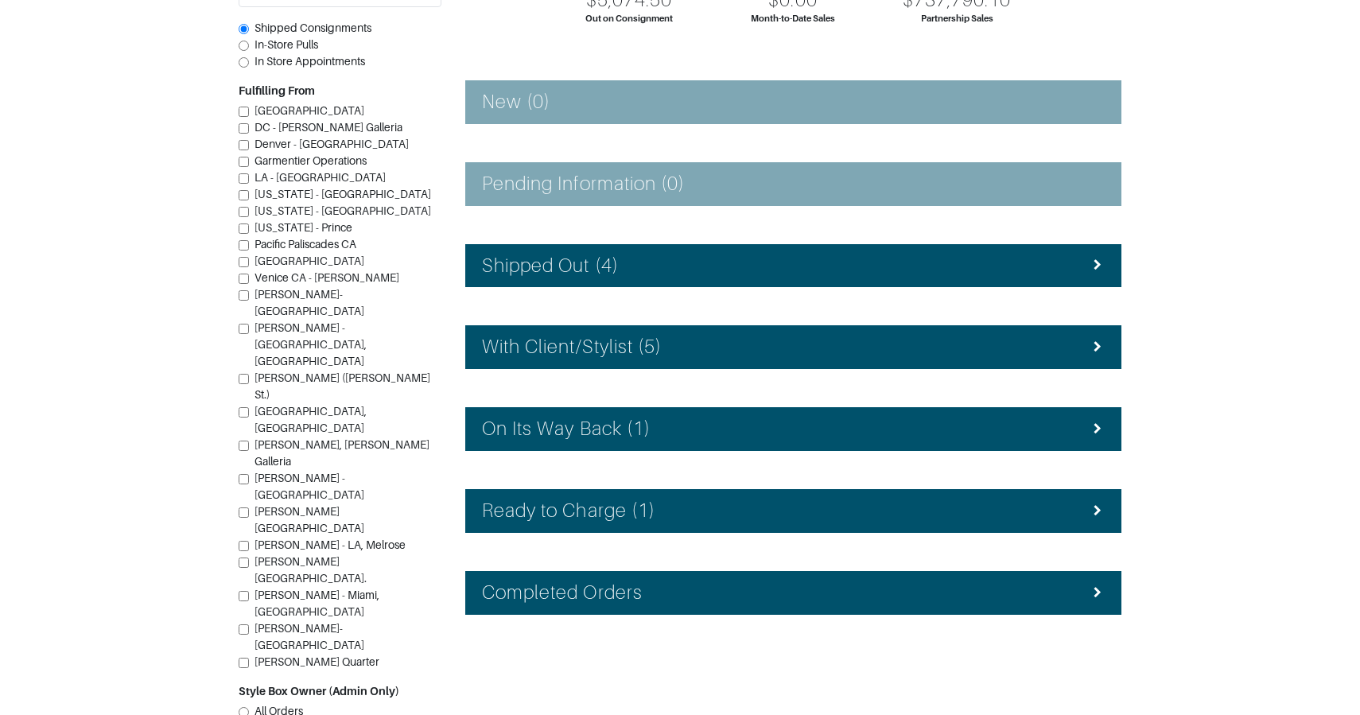
click at [683, 344] on div "With Client/Stylist (5)" at bounding box center [793, 347] width 623 height 23
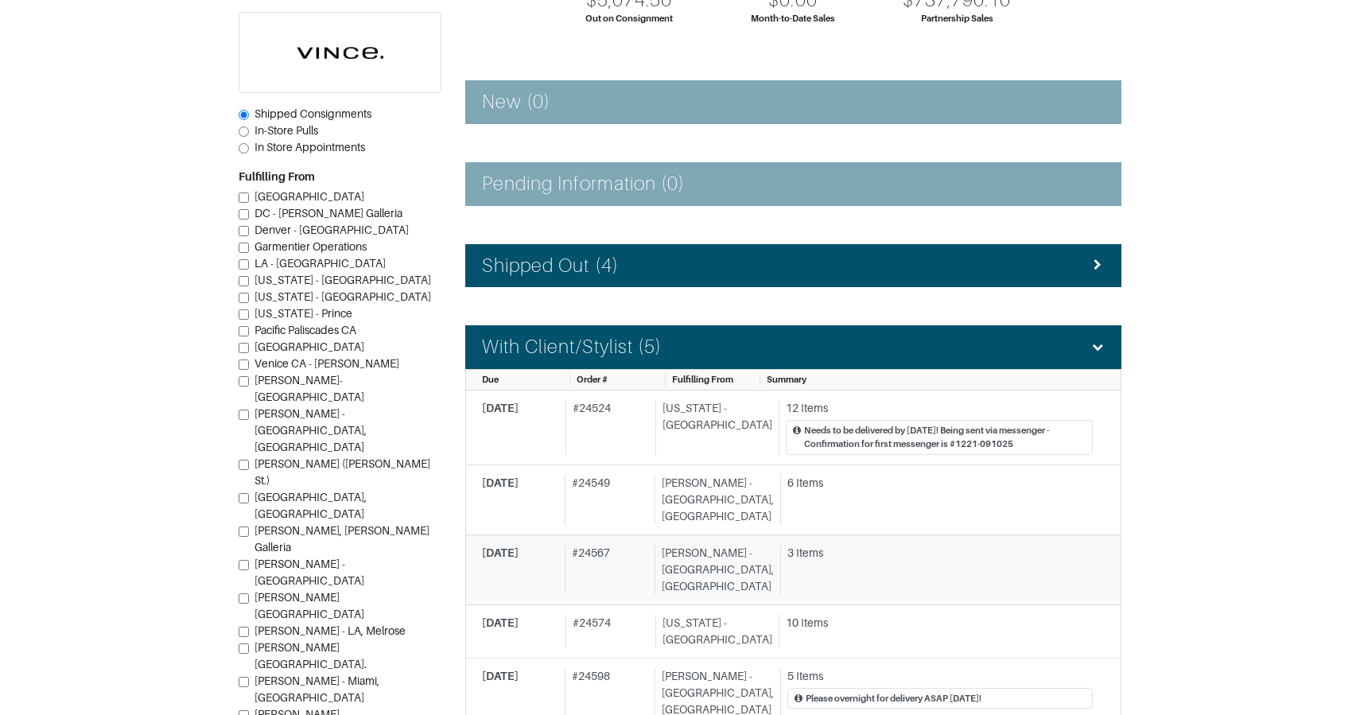
scroll to position [367, 0]
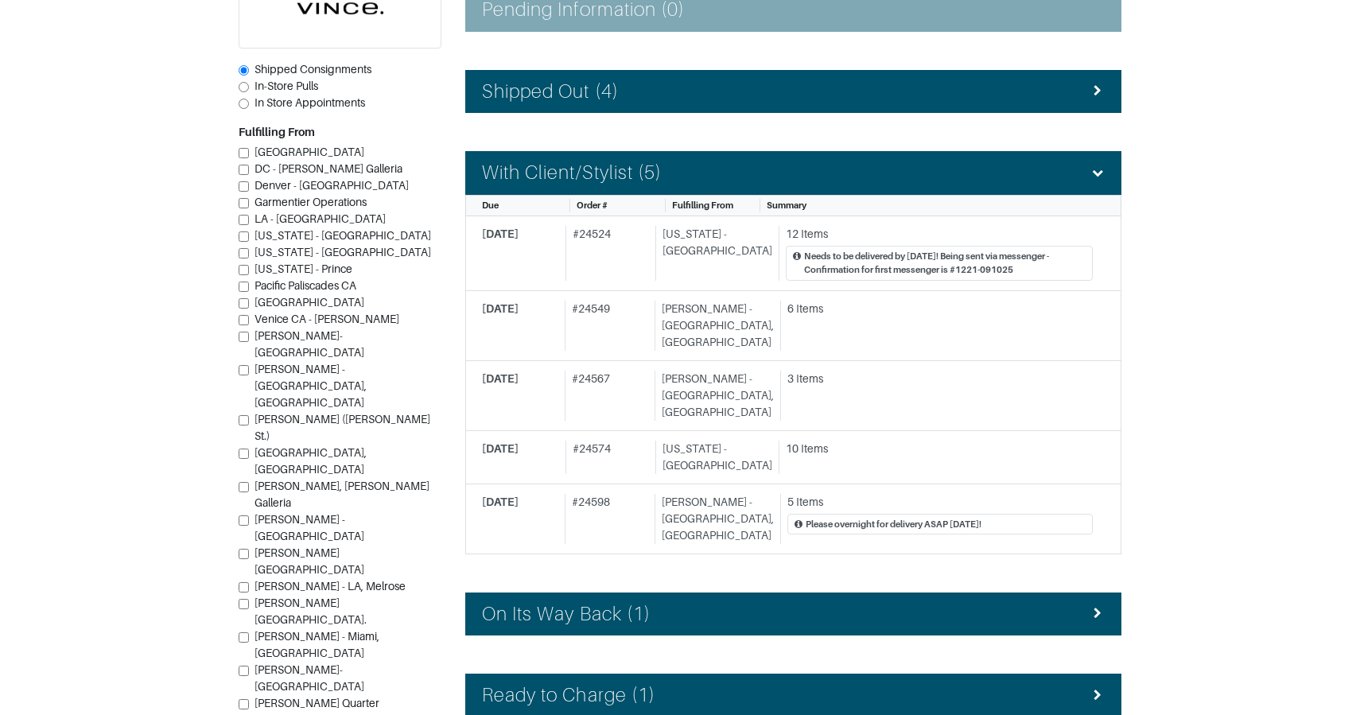
click at [689, 68] on div "Notifications for inbound orders will be sent via email. $5,074.50 Out on Consi…" at bounding box center [793, 295] width 680 height 1086
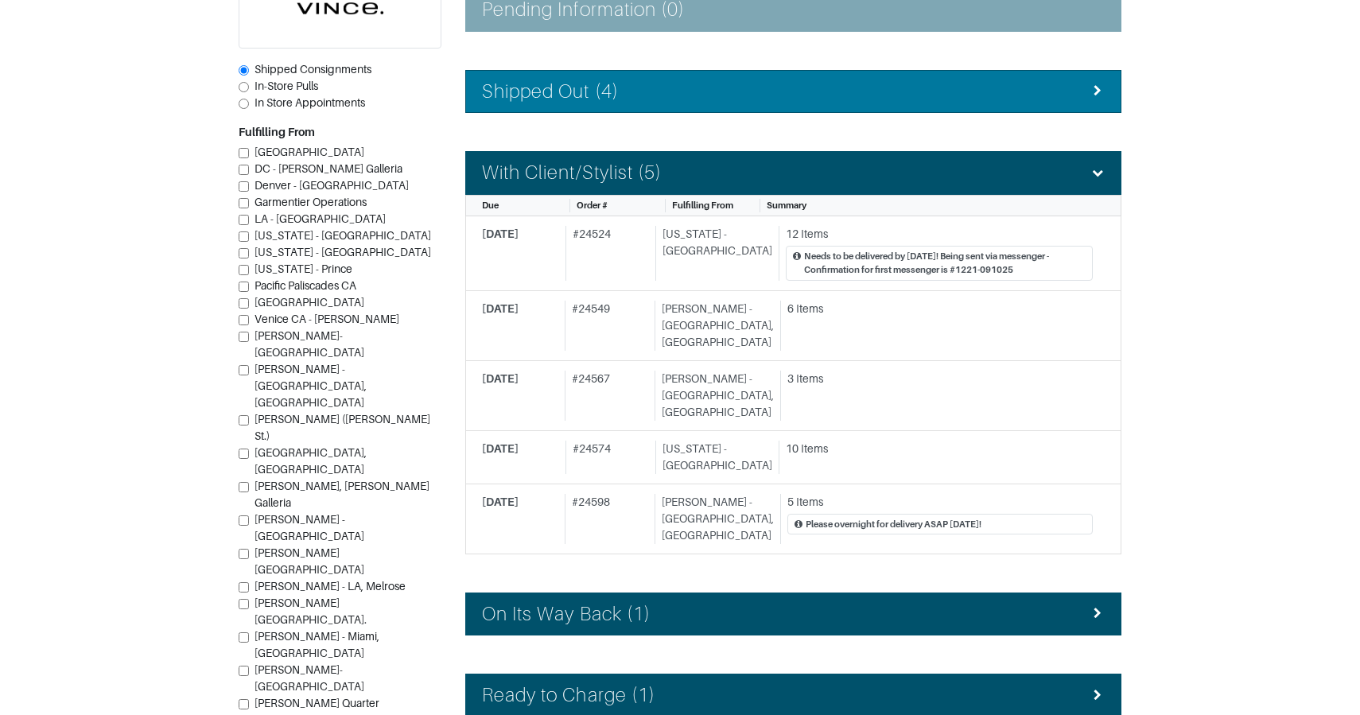
click at [694, 82] on div "Shipped Out (4)" at bounding box center [793, 91] width 623 height 23
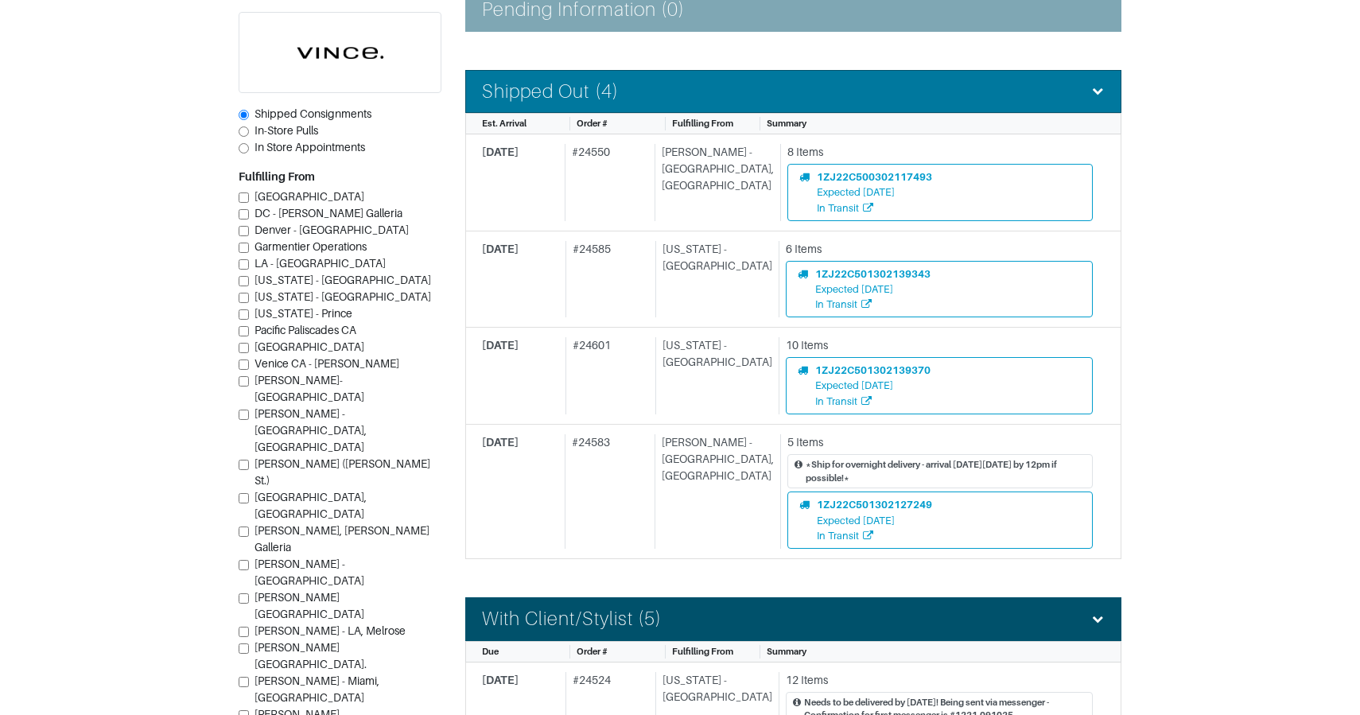
click at [694, 82] on div "Shipped Out (4)" at bounding box center [793, 91] width 623 height 23
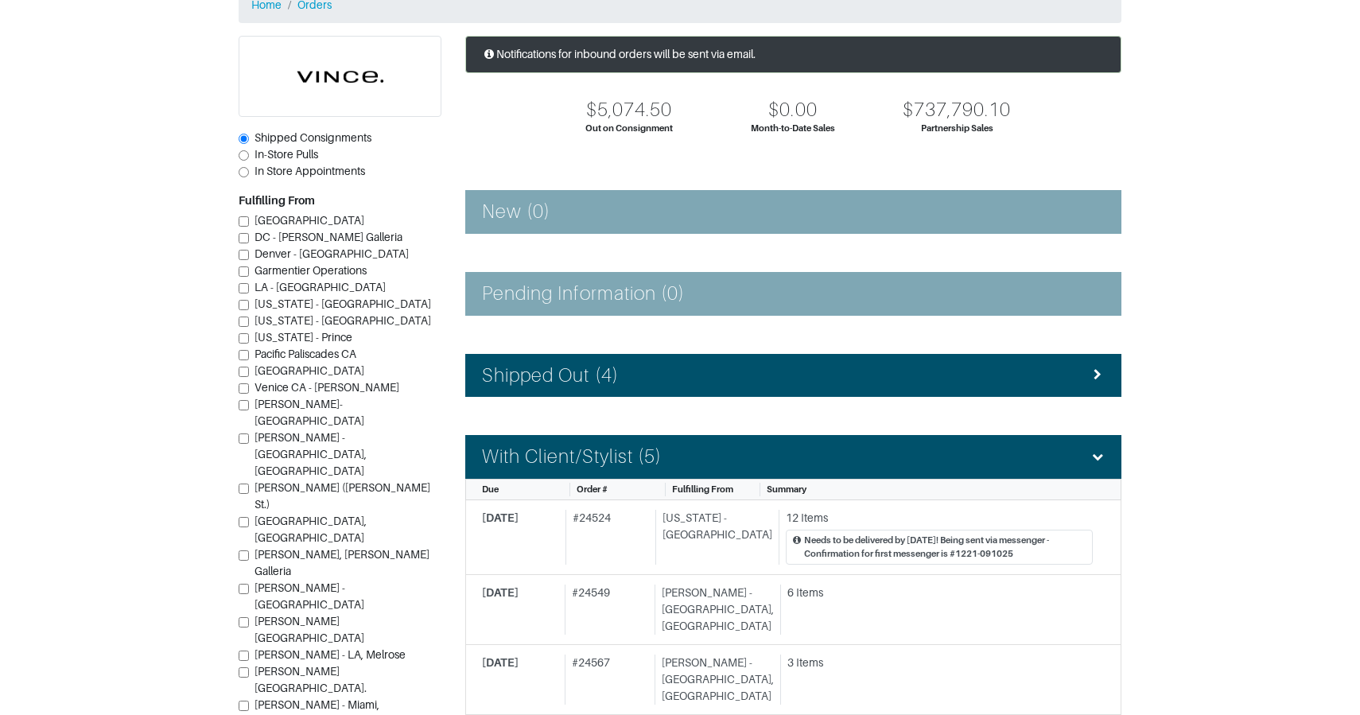
scroll to position [208, 0]
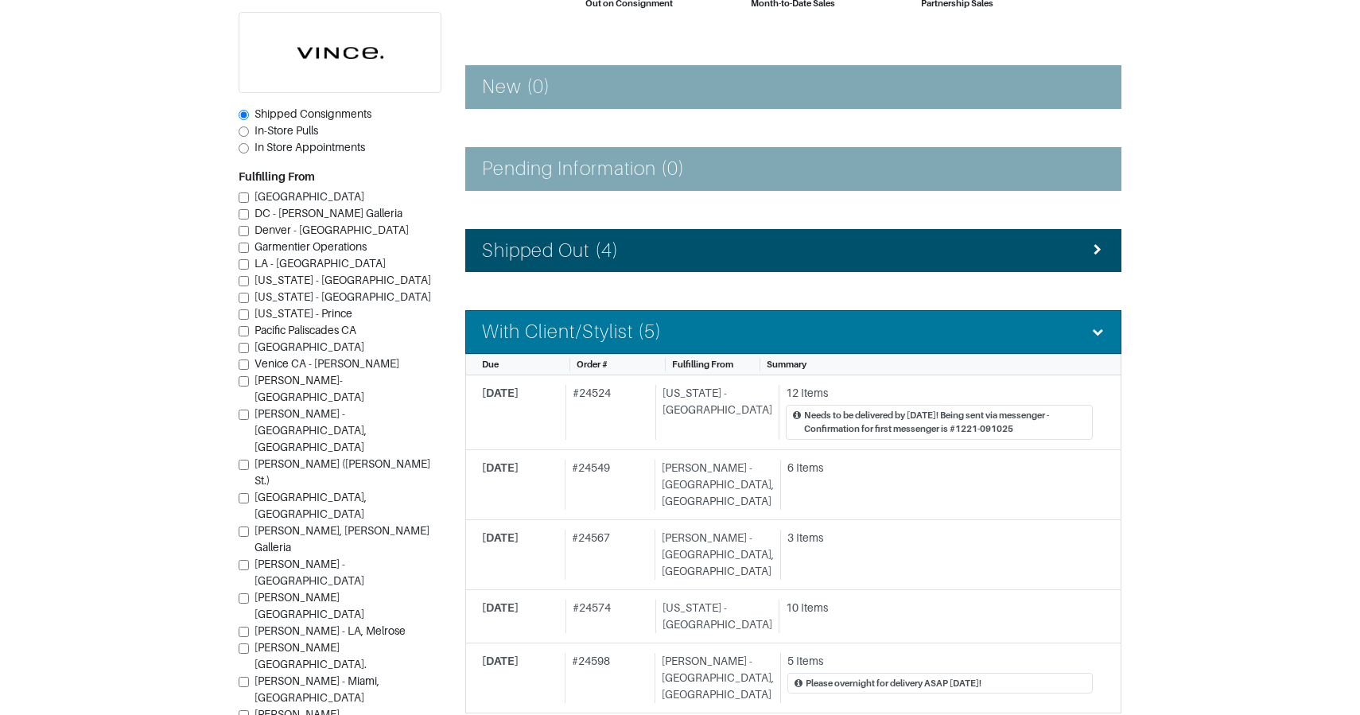
click at [724, 340] on div "With Client/Stylist (5)" at bounding box center [793, 332] width 623 height 23
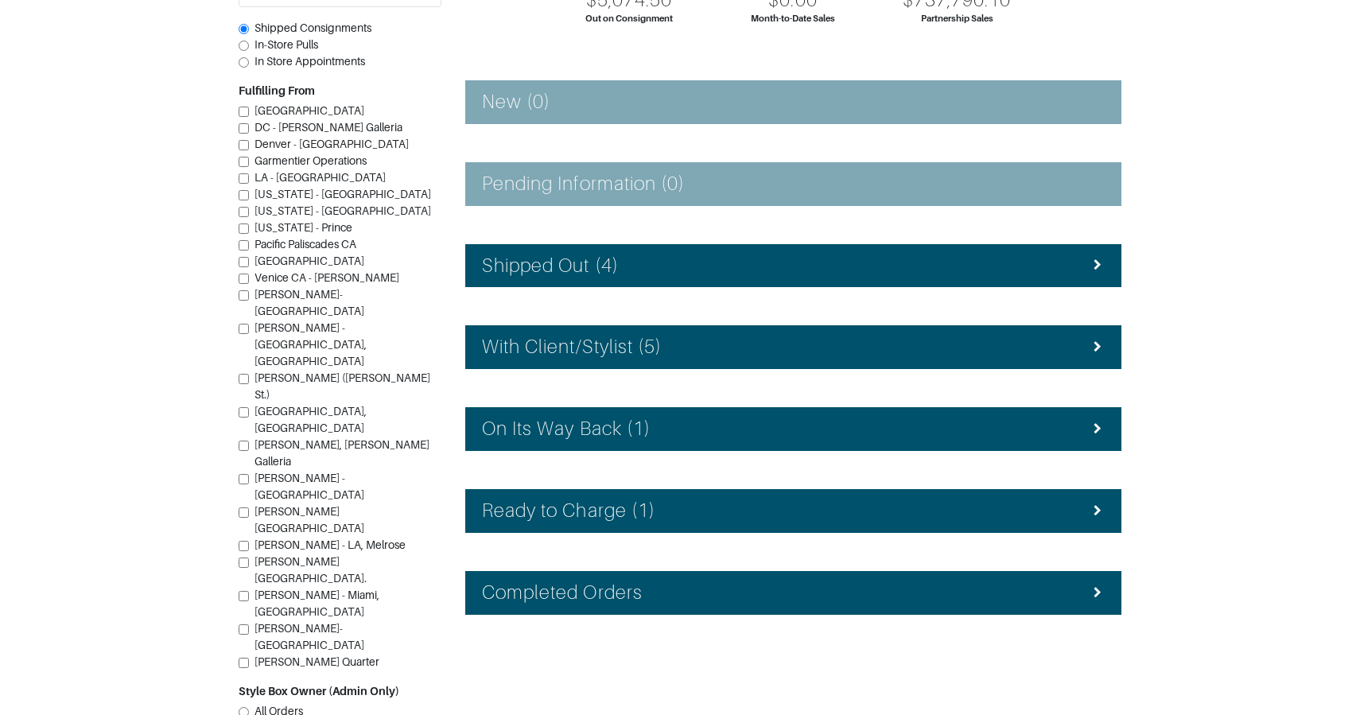
click at [298, 51] on span "In-Store Pulls" at bounding box center [287, 44] width 64 height 13
click at [249, 51] on input "In-Store Pulls" at bounding box center [244, 46] width 10 height 10
radio input "true"
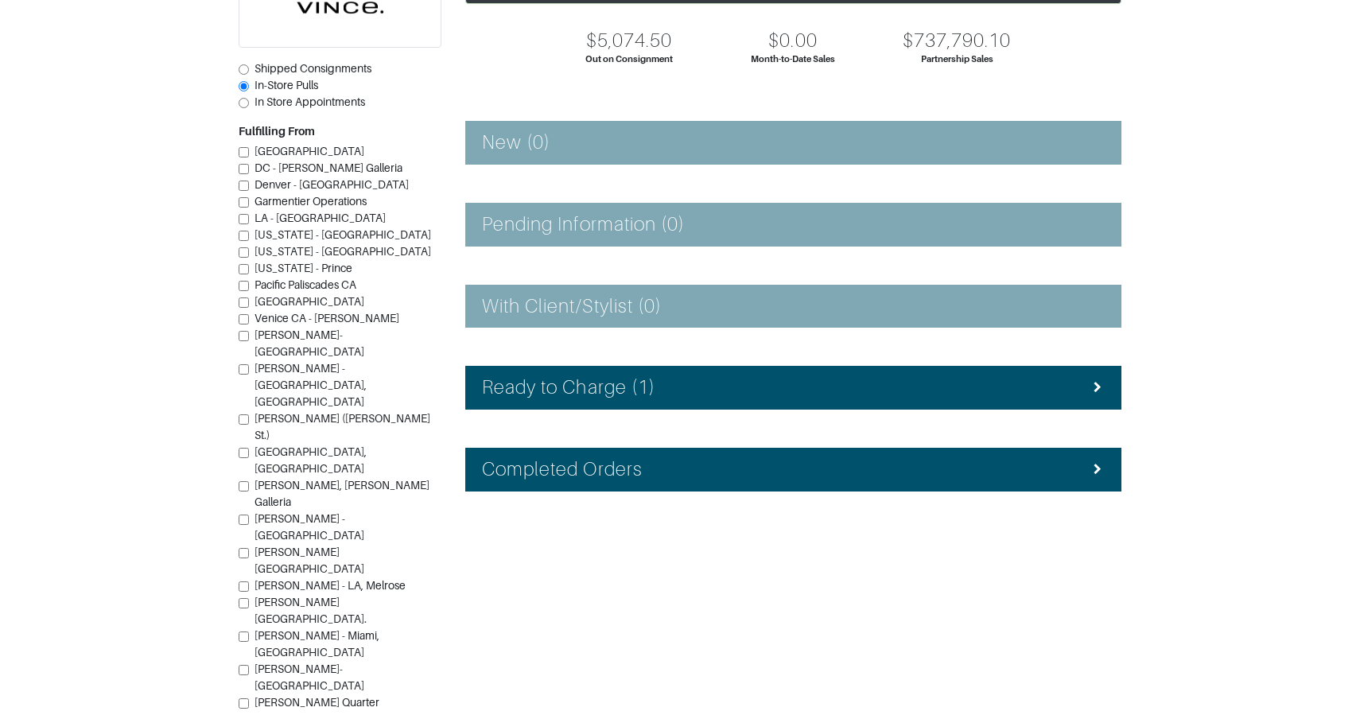
click at [290, 69] on span "Shipped Consignments" at bounding box center [313, 68] width 117 height 13
click at [249, 69] on input "Shipped Consignments" at bounding box center [244, 69] width 10 height 10
radio input "true"
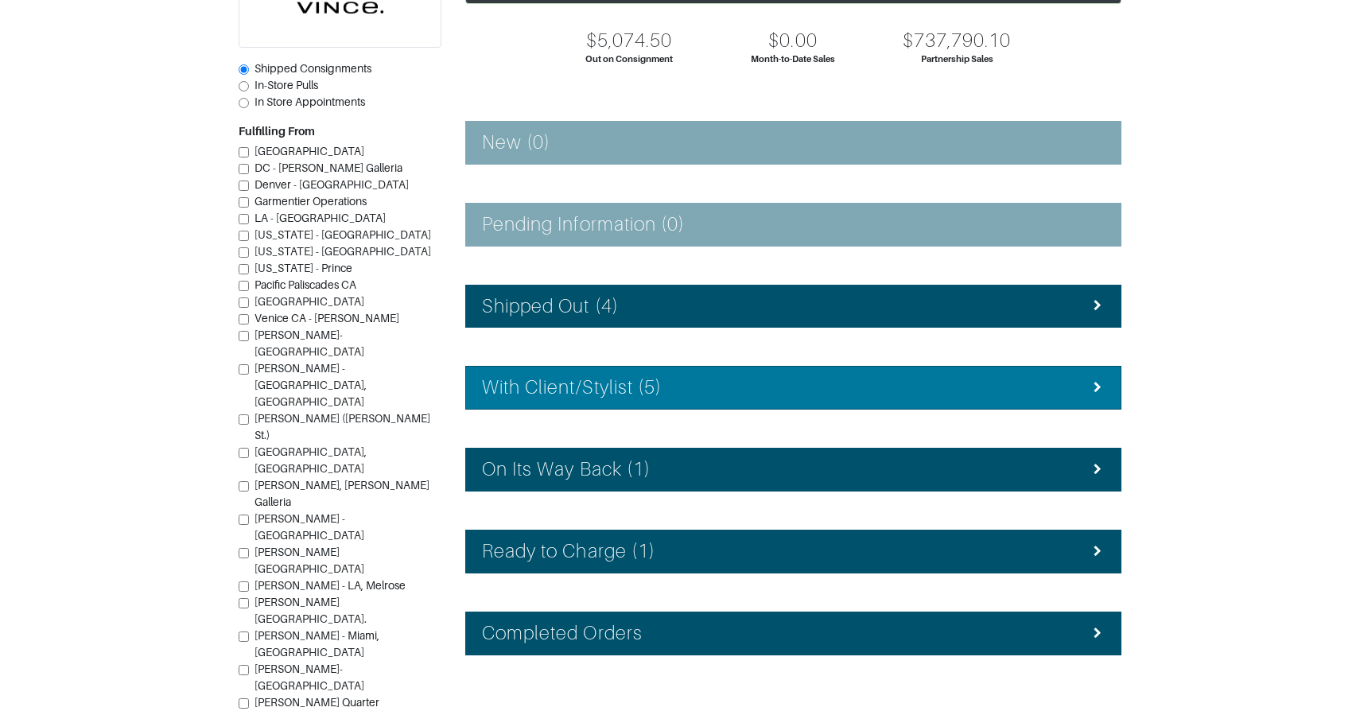
scroll to position [193, 0]
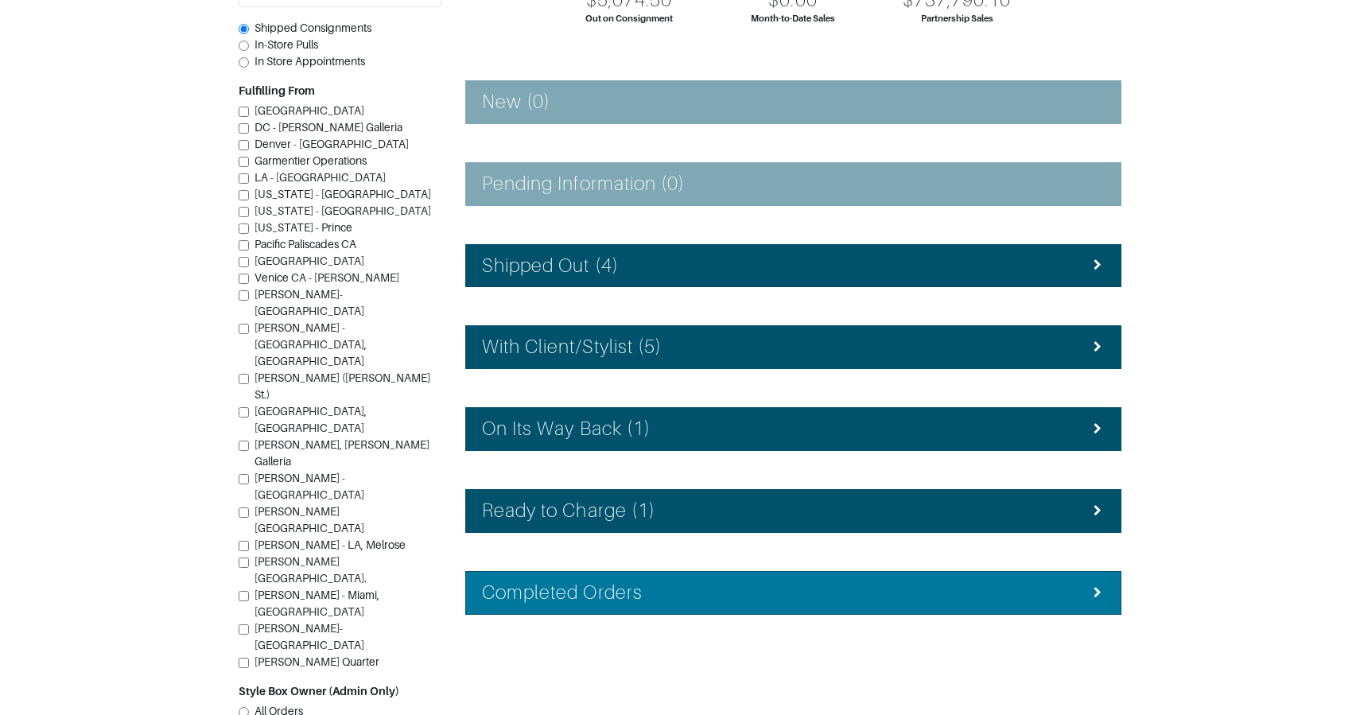
click at [628, 586] on h4 "Completed Orders" at bounding box center [562, 593] width 161 height 23
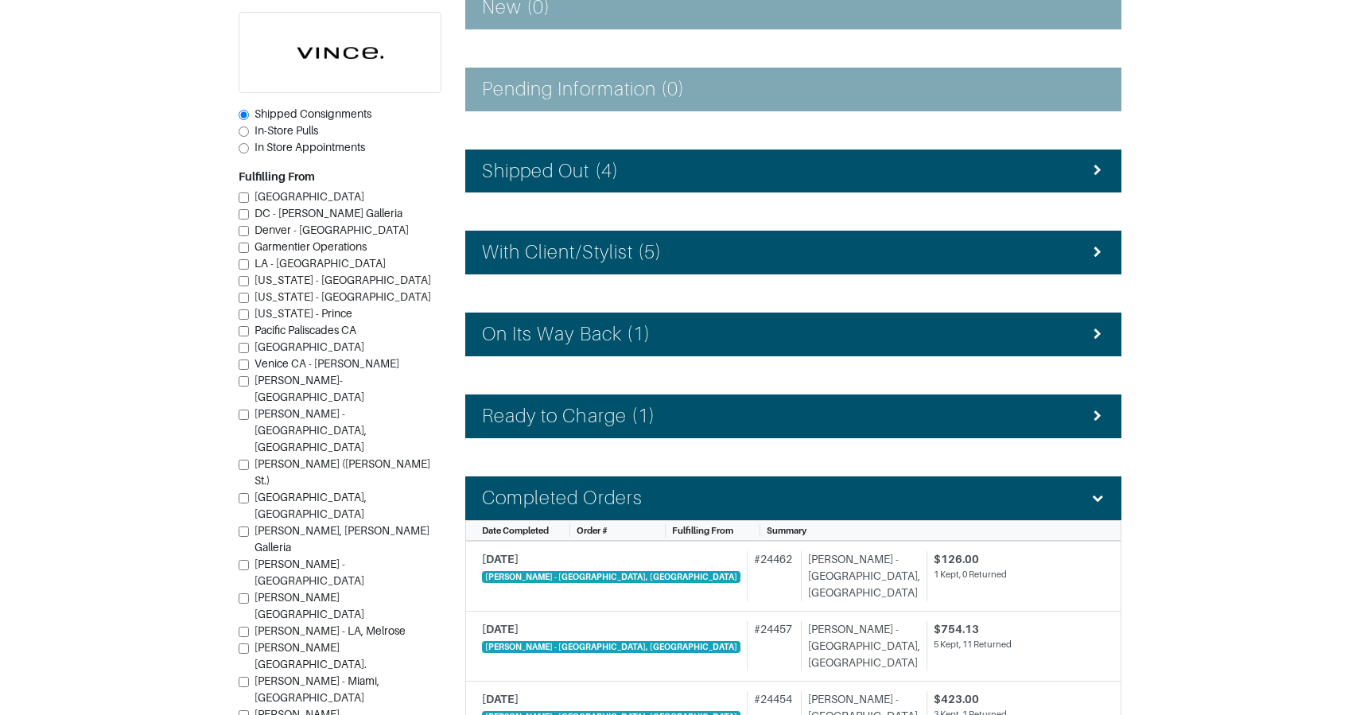
scroll to position [0, 0]
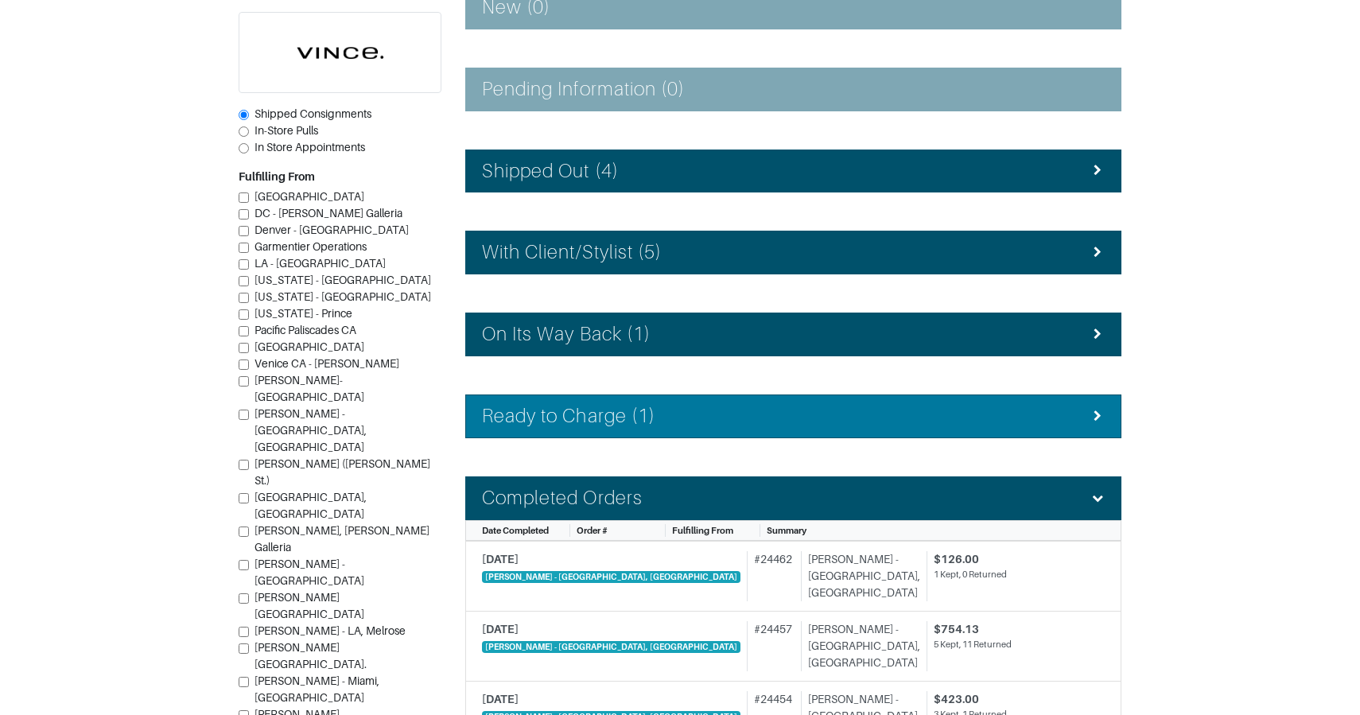
click at [609, 503] on h4 "Completed Orders" at bounding box center [562, 498] width 161 height 23
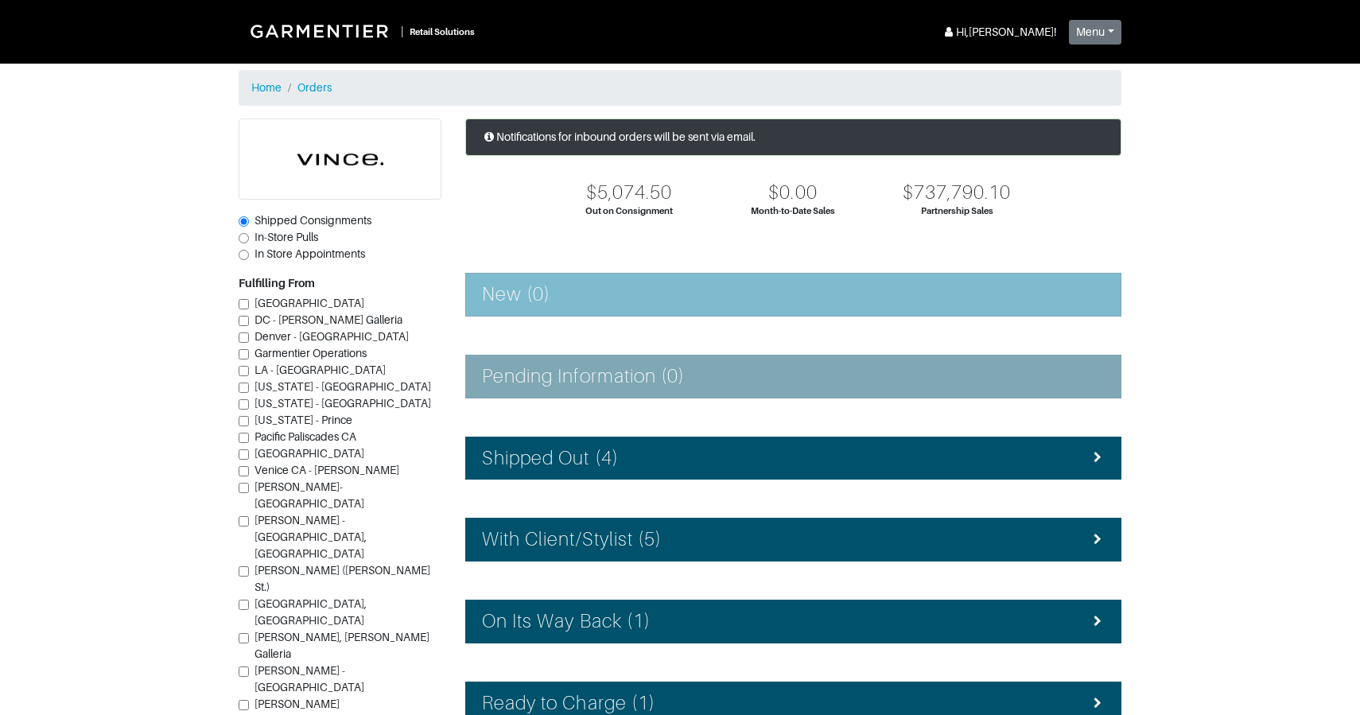
scroll to position [193, 0]
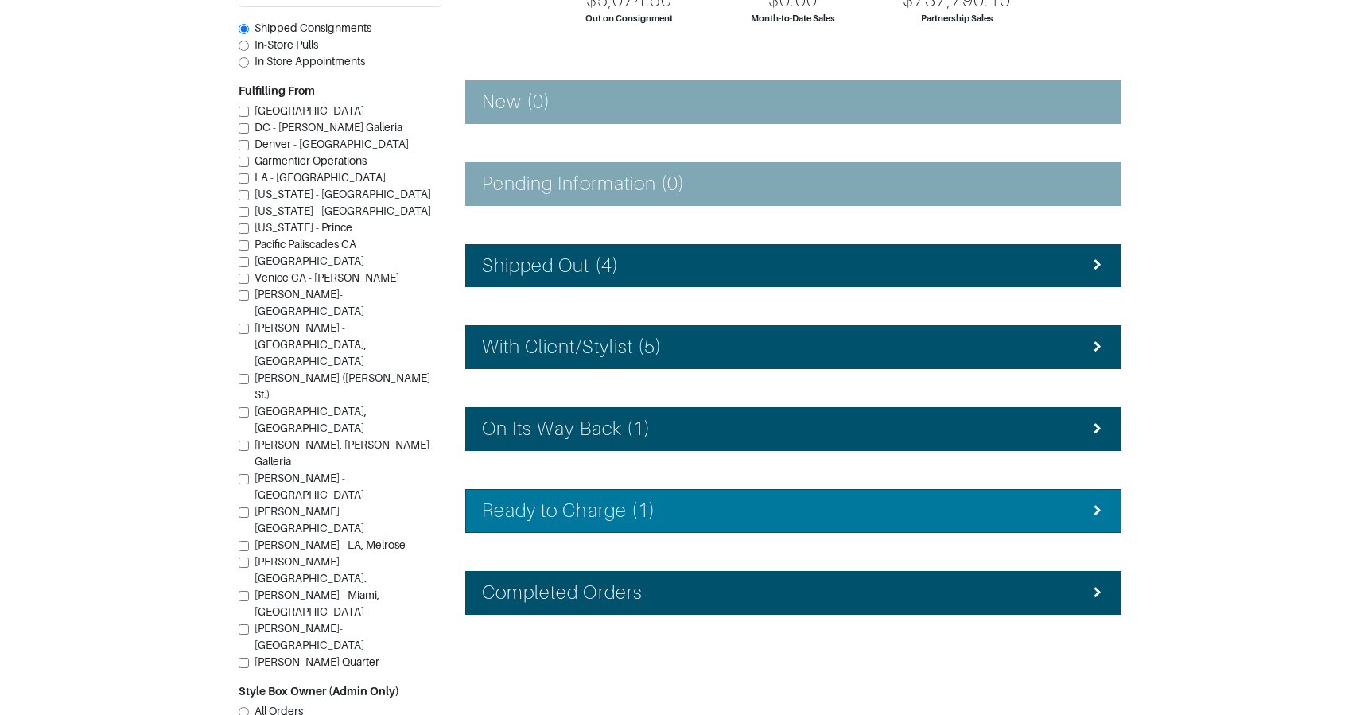
click at [566, 510] on h4 "Ready to Charge (1)" at bounding box center [568, 511] width 173 height 23
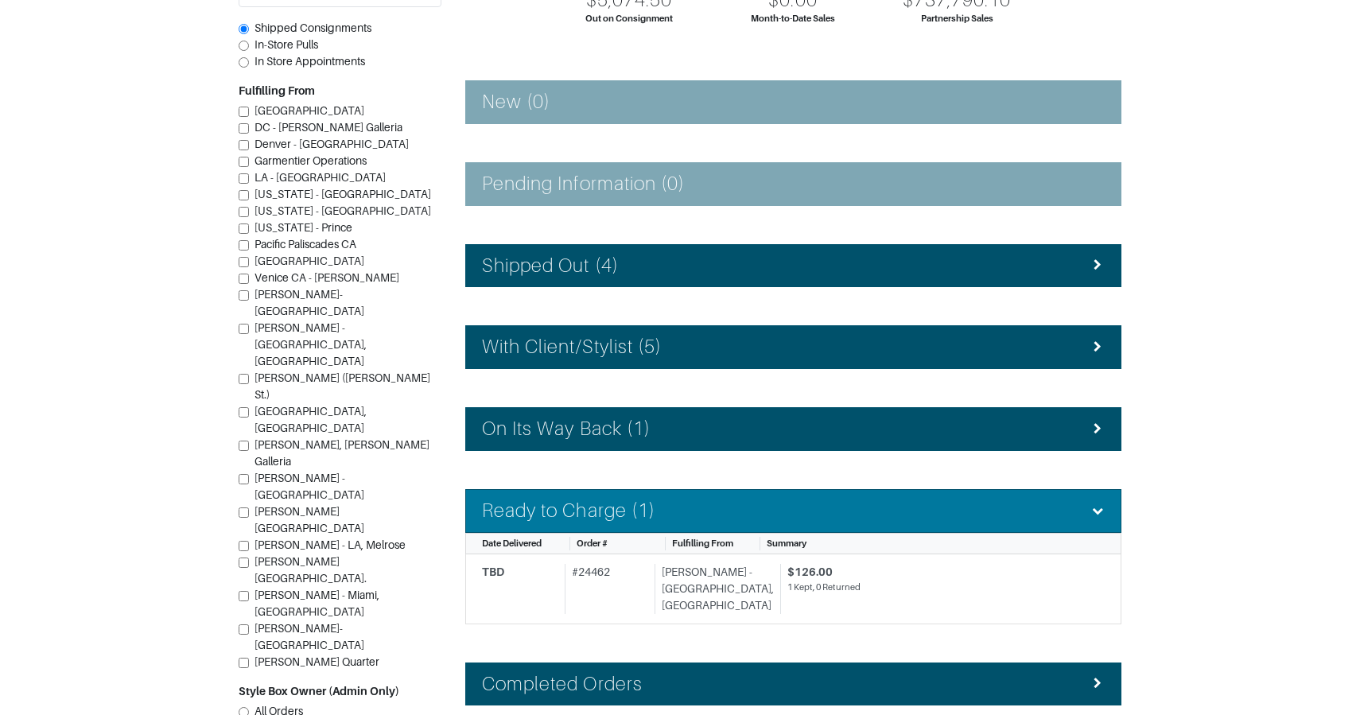
click at [566, 506] on h4 "Ready to Charge (1)" at bounding box center [568, 511] width 173 height 23
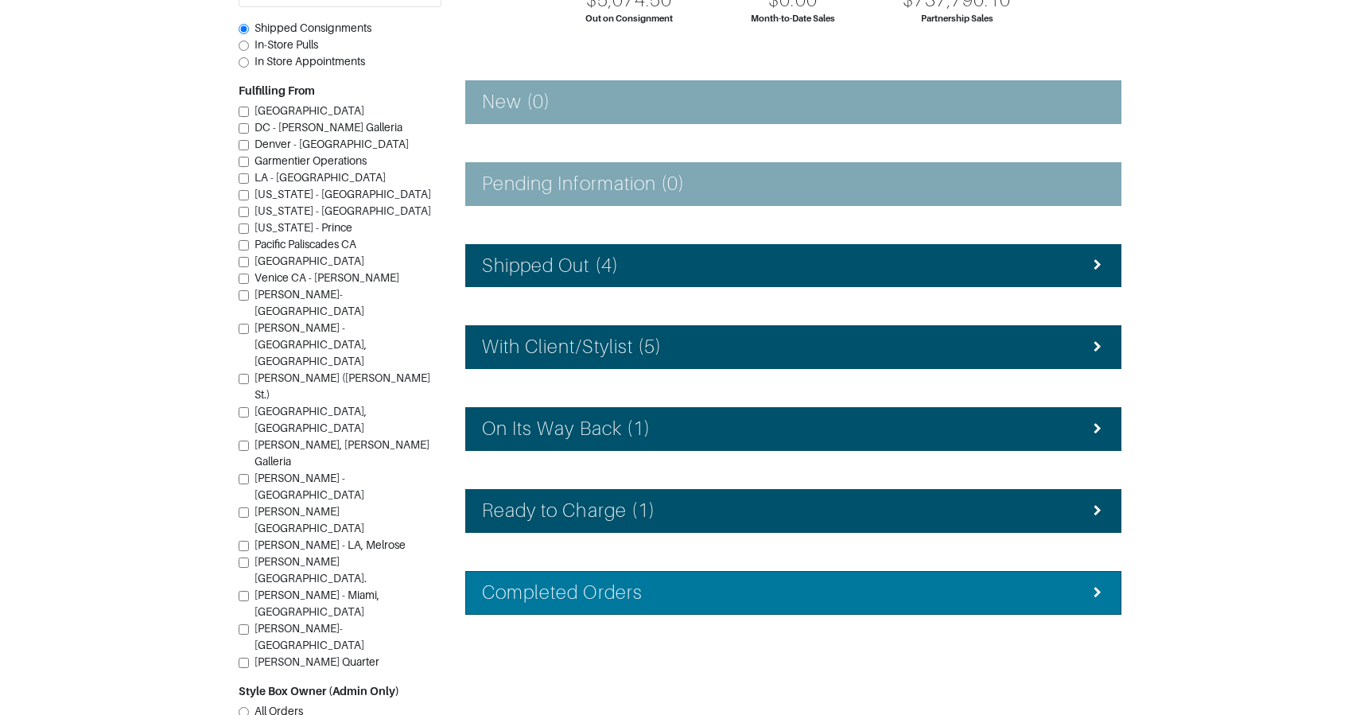
click at [579, 592] on h4 "Completed Orders" at bounding box center [562, 593] width 161 height 23
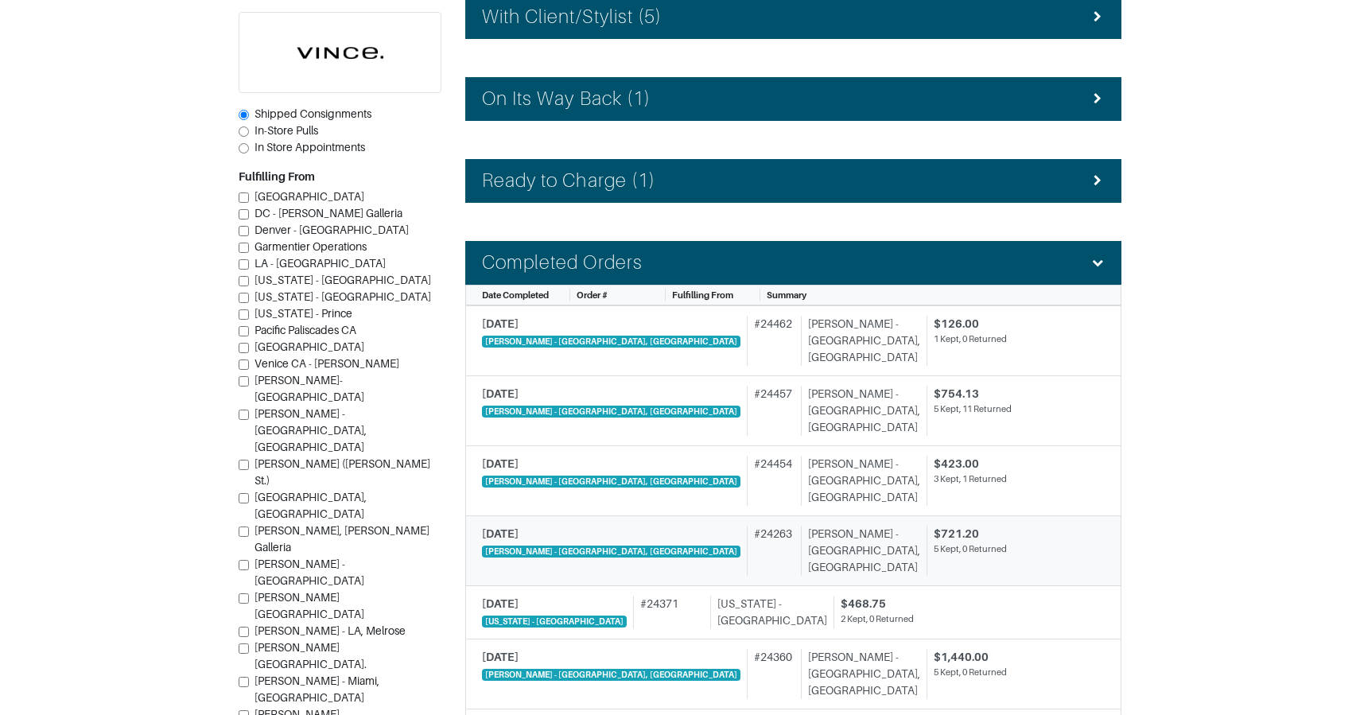
scroll to position [525, 0]
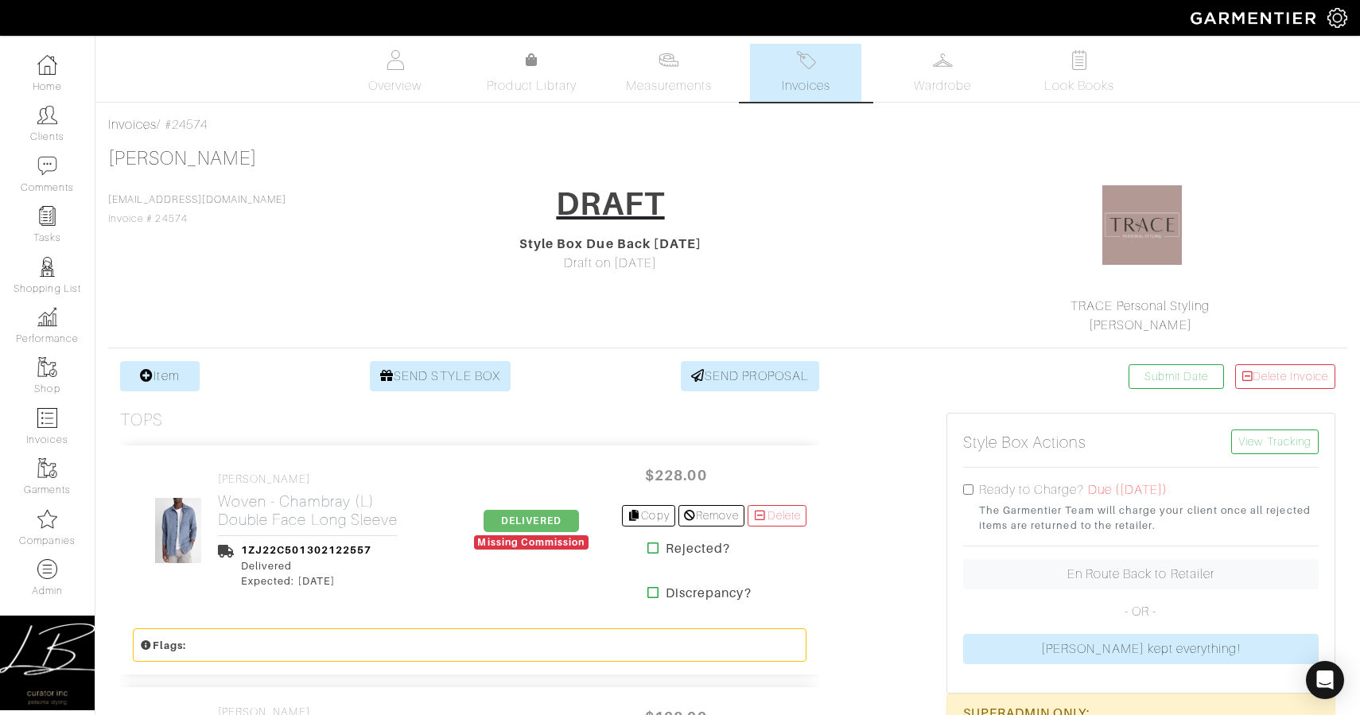
drag, startPoint x: 169, startPoint y: 128, endPoint x: 309, endPoint y: 165, distance: 144.7
copy div "#24574 [PERSON_NAME]"
